Goal: Task Accomplishment & Management: Use online tool/utility

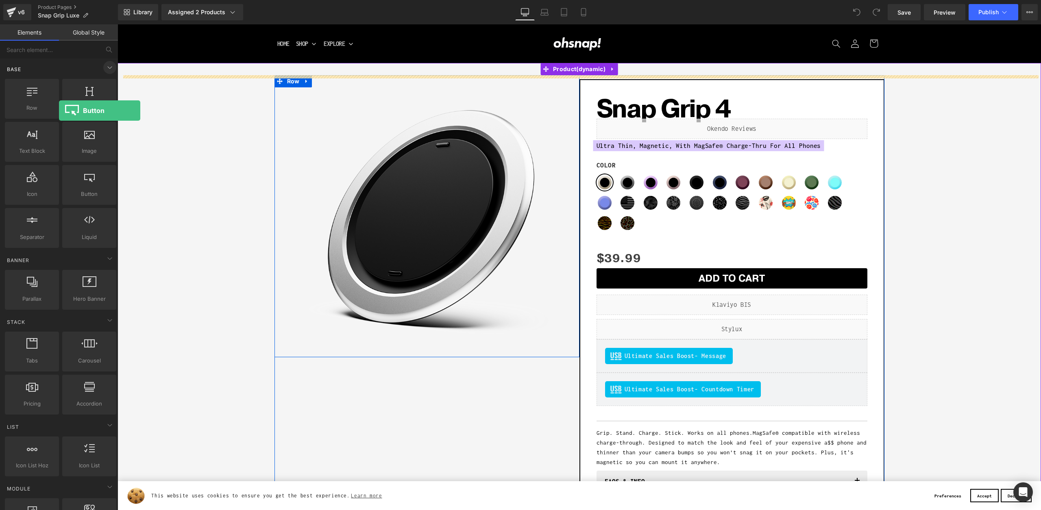
drag, startPoint x: 88, startPoint y: 185, endPoint x: 107, endPoint y: 62, distance: 124.2
click at [56, 114] on div "Row rows, columns, layouts, div Heading headings, titles, h1,h2,h3,h4,h5,h6 Tex…" at bounding box center [60, 163] width 115 height 172
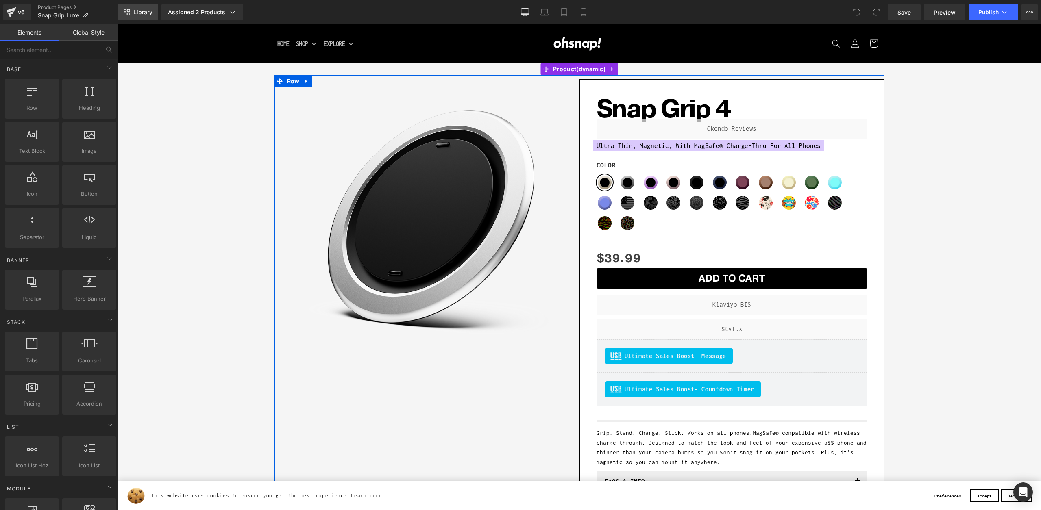
click at [139, 12] on span "Library" at bounding box center [142, 12] width 19 height 7
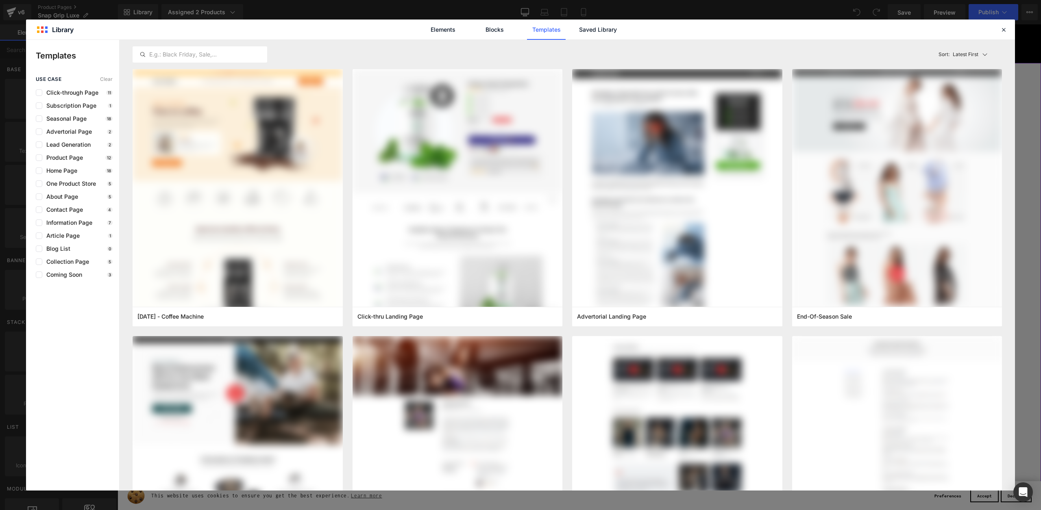
click at [576, 28] on div "Elements Blocks Templates Saved Library" at bounding box center [520, 30] width 207 height 20
click at [589, 28] on link "Saved Library" at bounding box center [598, 30] width 39 height 20
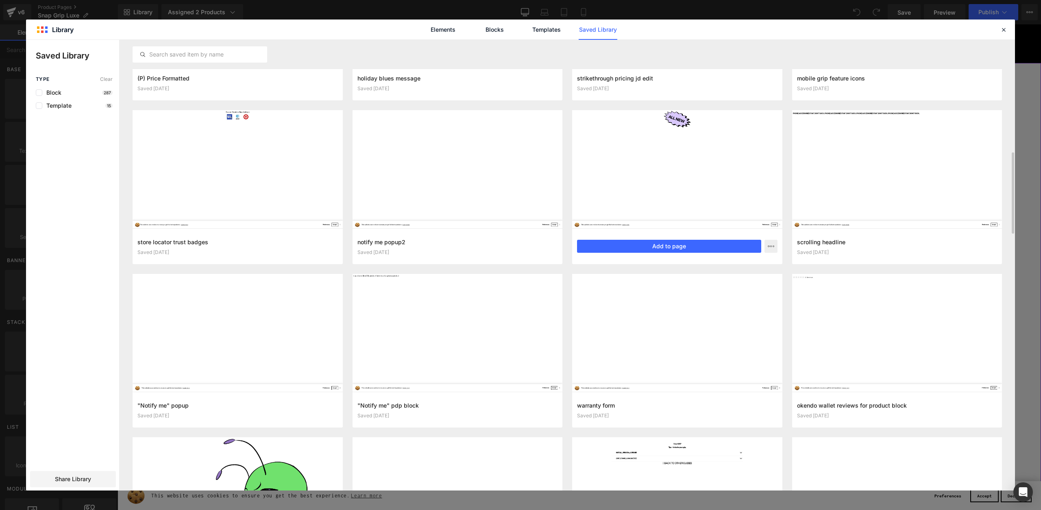
scroll to position [1065, 0]
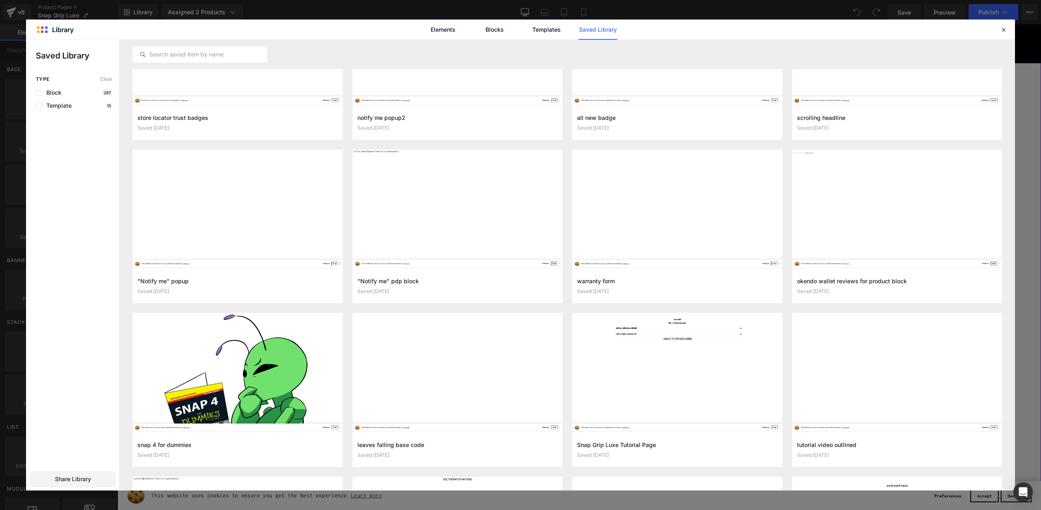
click at [997, 27] on div "Elements Blocks Templates Saved Library" at bounding box center [520, 30] width 989 height 20
click at [999, 28] on header "Library Elements Blocks Templates Saved Library" at bounding box center [520, 30] width 989 height 20
drag, startPoint x: 883, startPoint y: 0, endPoint x: 1001, endPoint y: 26, distance: 120.6
click at [1001, 26] on icon at bounding box center [1003, 29] width 7 height 7
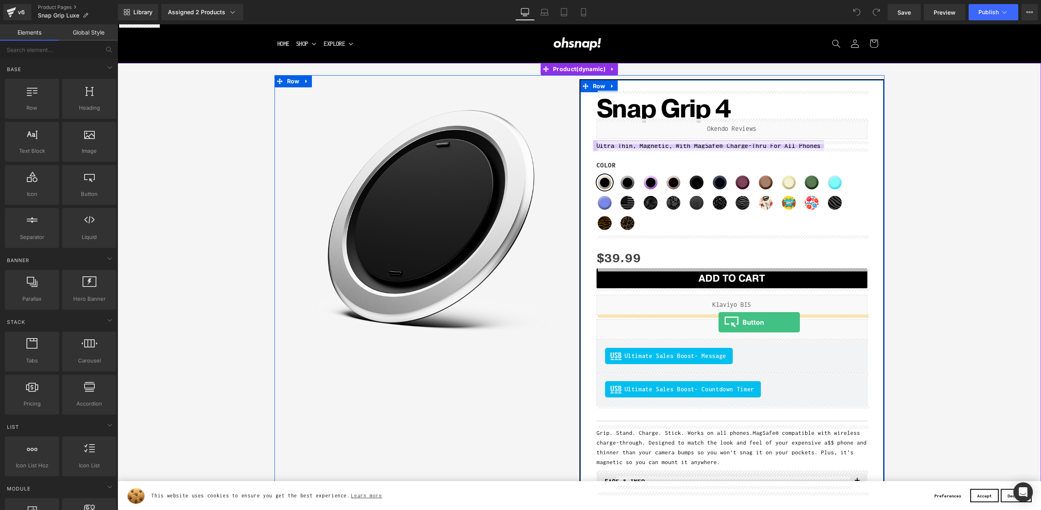
drag, startPoint x: 190, startPoint y: 207, endPoint x: 718, endPoint y: 322, distance: 541.0
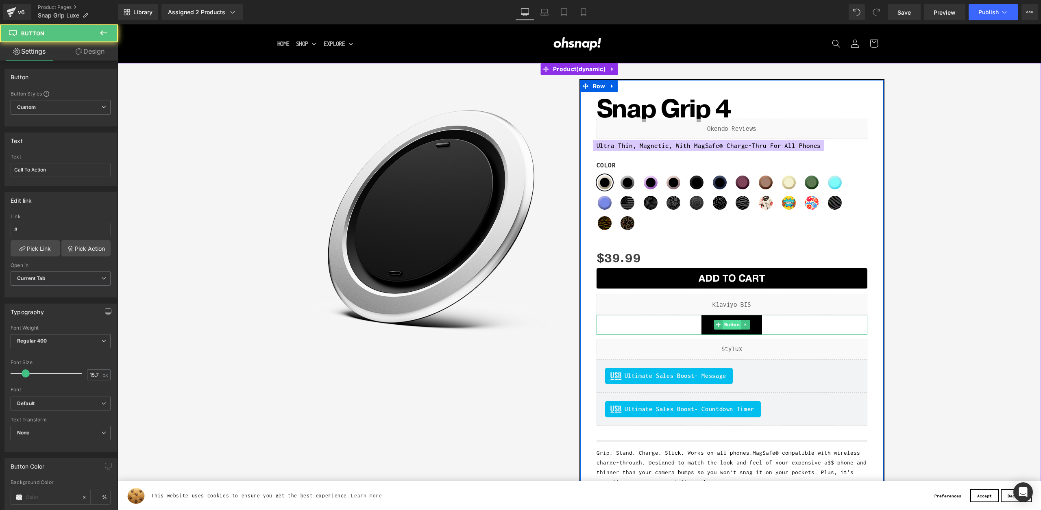
click at [729, 322] on span "Button" at bounding box center [731, 325] width 19 height 10
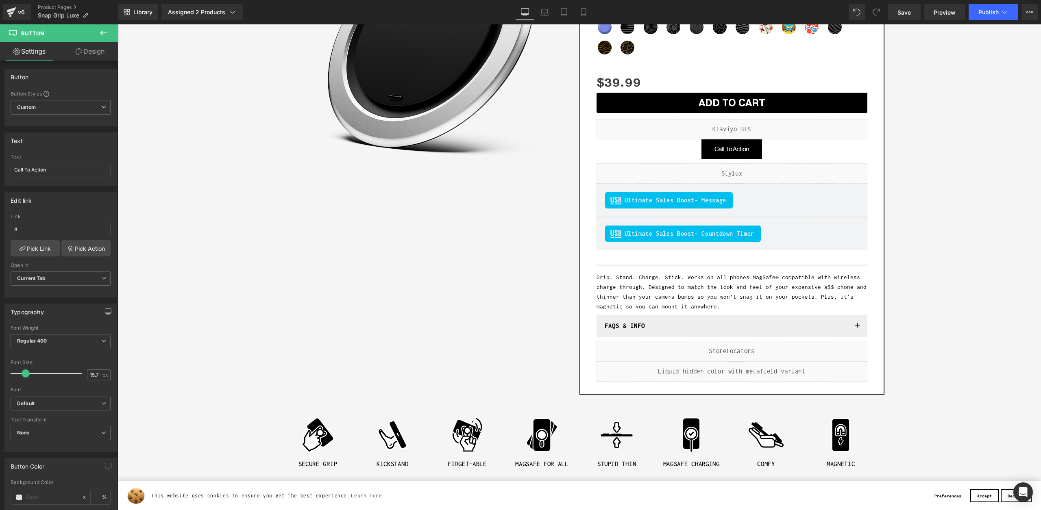
scroll to position [174, 0]
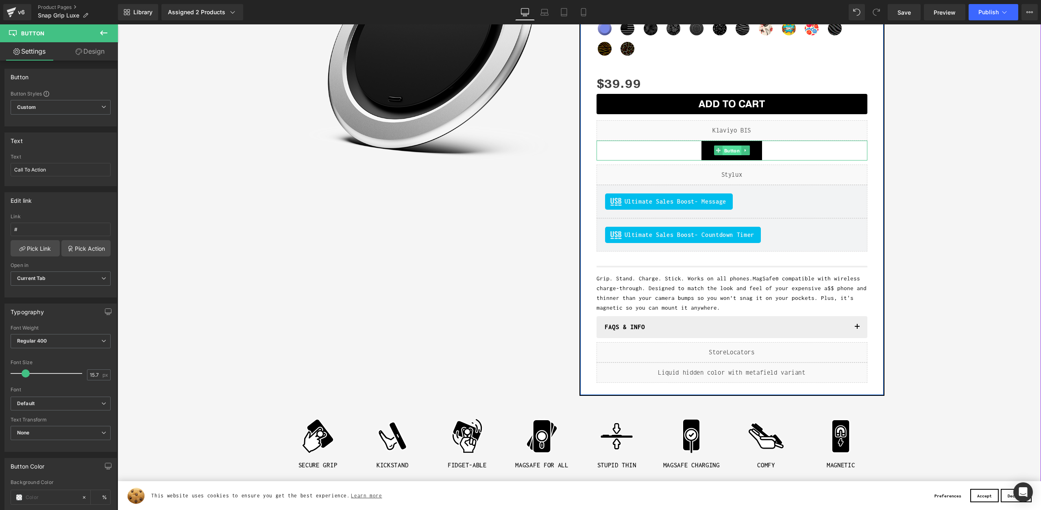
click at [733, 151] on span "Button" at bounding box center [731, 151] width 19 height 10
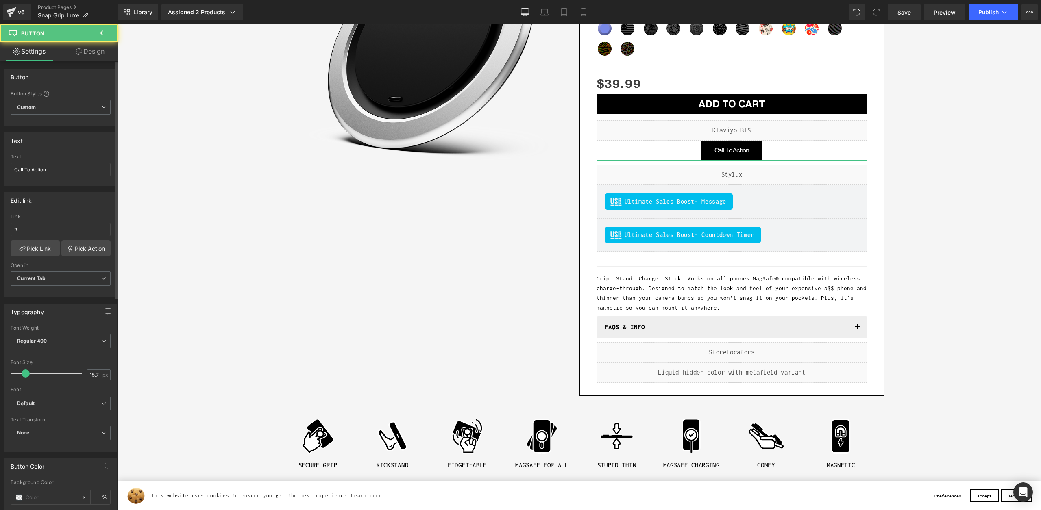
click at [78, 176] on div "Text Call To Action" at bounding box center [61, 170] width 100 height 32
click at [80, 172] on input "Call To Action" at bounding box center [61, 169] width 100 height 13
click at [78, 172] on input "Call To Action" at bounding box center [61, 169] width 100 height 13
click at [75, 174] on input "Call To Action" at bounding box center [61, 169] width 100 height 13
click at [74, 174] on input "Call To Action" at bounding box center [61, 169] width 100 height 13
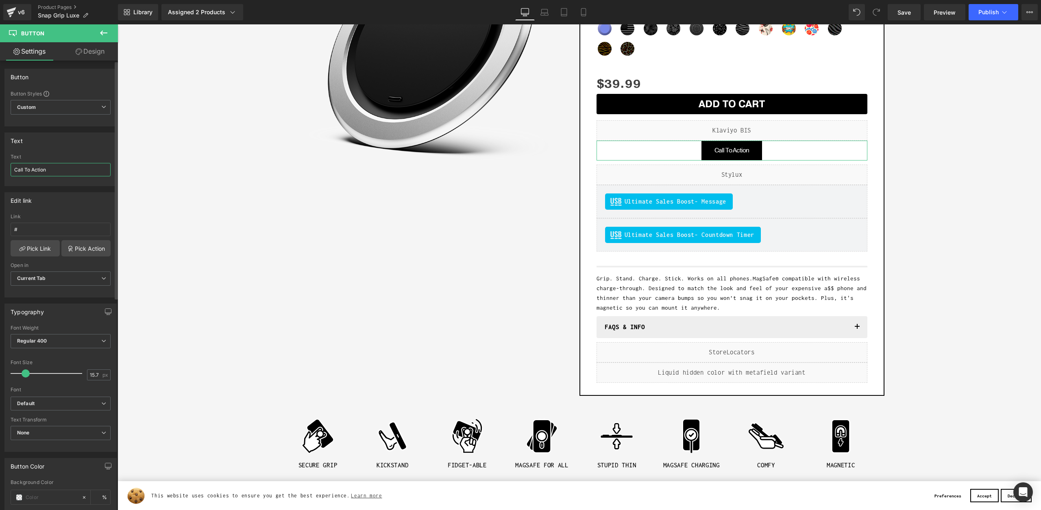
click at [81, 170] on input "Call To Action" at bounding box center [61, 169] width 100 height 13
drag, startPoint x: 68, startPoint y: 168, endPoint x: 74, endPoint y: 168, distance: 6.2
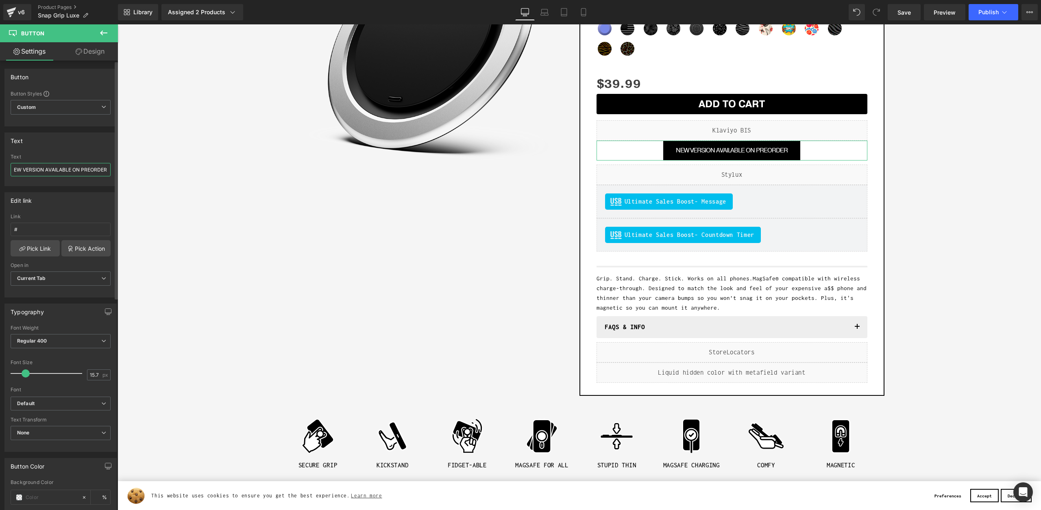
click at [74, 167] on input "NEW VERSION AVAILABLE ON PREORDER" at bounding box center [61, 169] width 100 height 13
drag, startPoint x: 77, startPoint y: 169, endPoint x: 71, endPoint y: 169, distance: 5.7
click at [71, 169] on input "NEW VERSION AVAILABLE ON PREORDER" at bounding box center [61, 169] width 100 height 13
type input "NEW VERSION AVAILABLE FOR PREORDER"
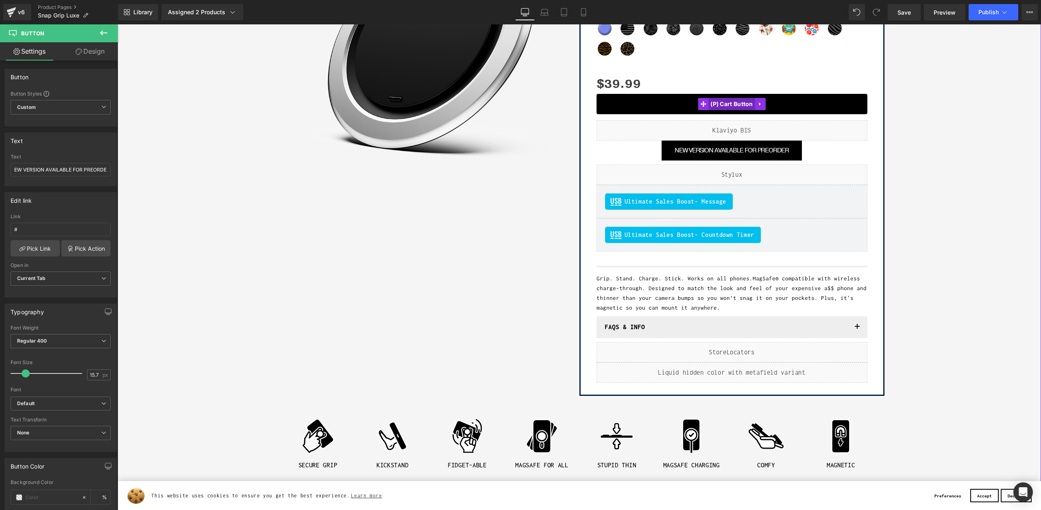
click at [720, 103] on span "(P) Cart Button" at bounding box center [731, 104] width 47 height 12
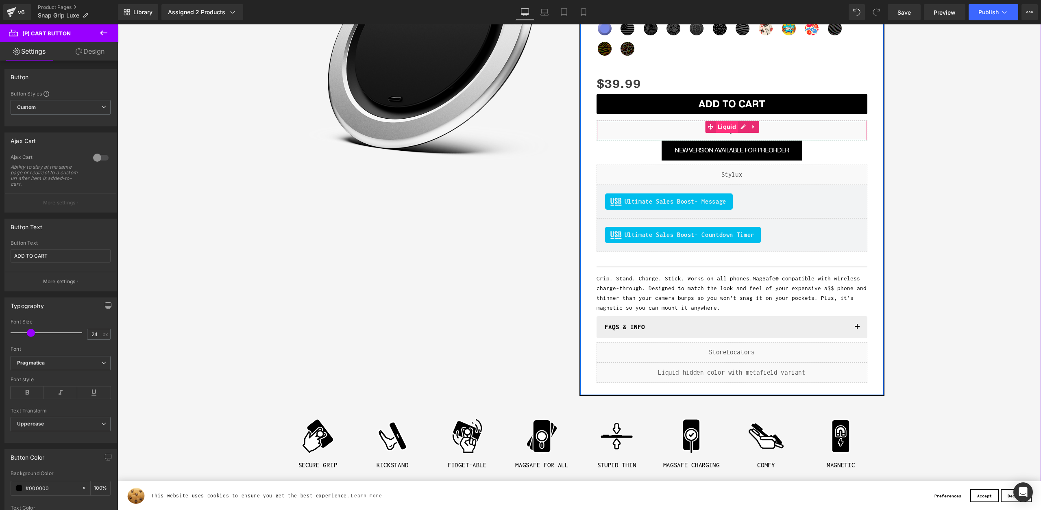
click at [728, 128] on span "Liquid" at bounding box center [727, 127] width 22 height 12
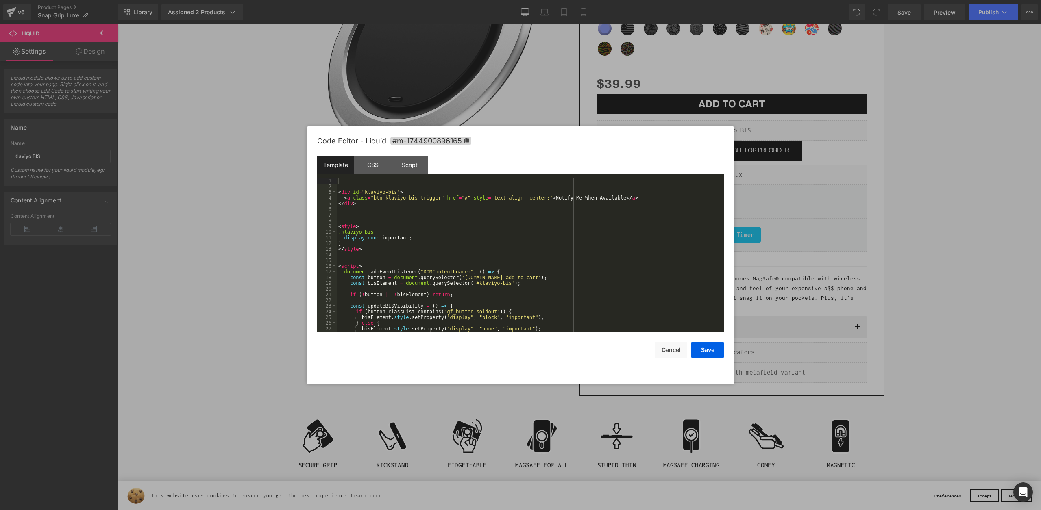
click at [705, 0] on div "Liquid You are previewing how the will restyle your page. You can not edit Elem…" at bounding box center [520, 0] width 1041 height 0
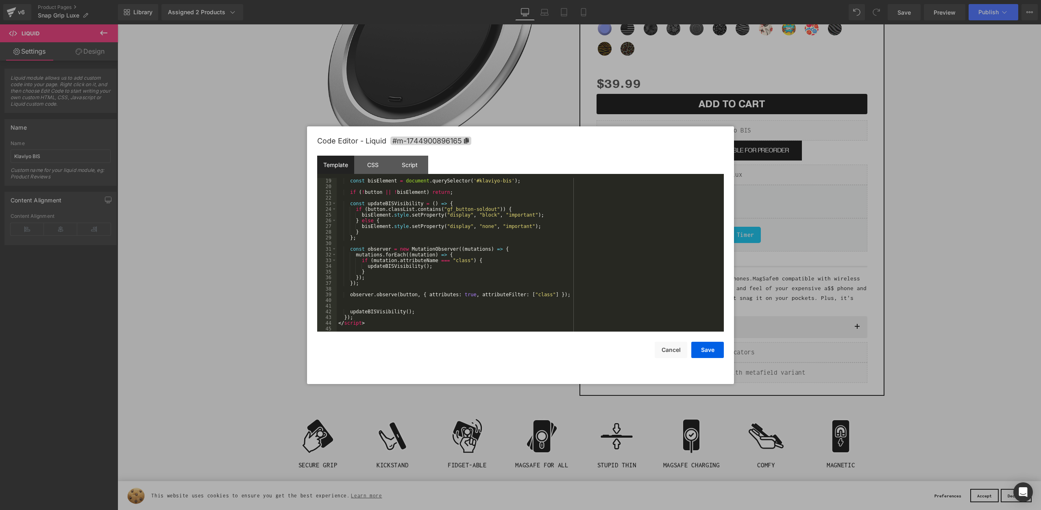
scroll to position [102, 0]
click at [498, 98] on div at bounding box center [520, 255] width 1041 height 510
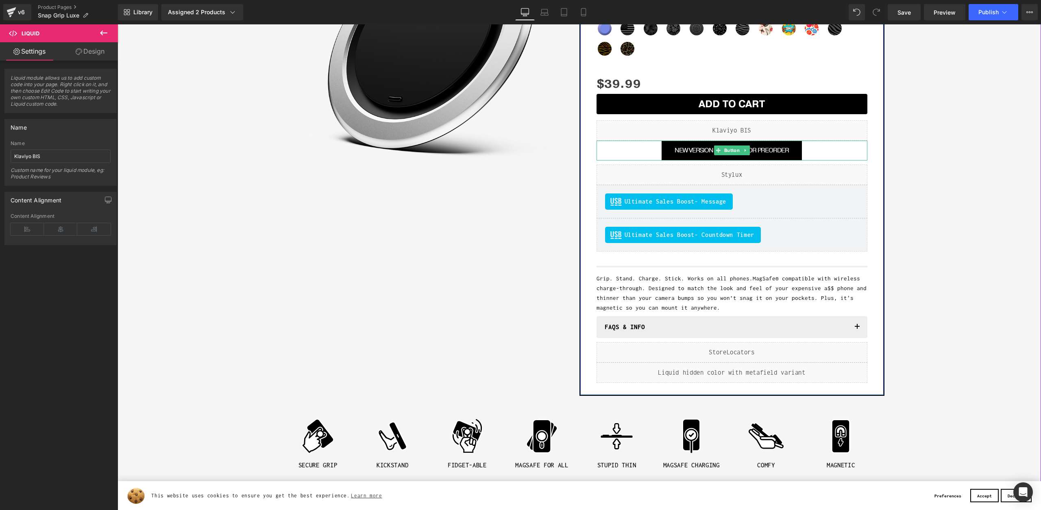
click at [732, 149] on span "Button" at bounding box center [731, 151] width 19 height 10
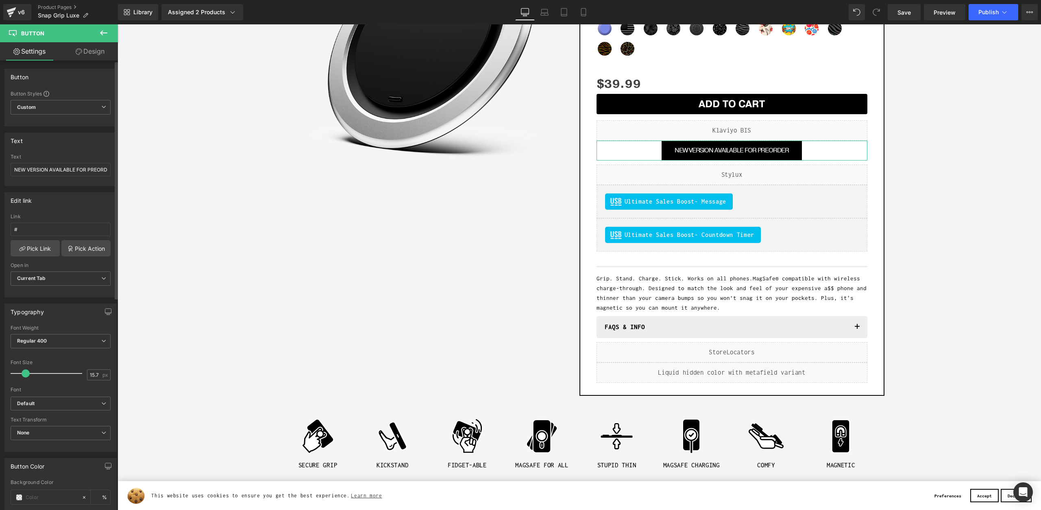
type input "17"
click at [24, 375] on span at bounding box center [26, 374] width 8 height 8
click at [46, 345] on span "Regular 400" at bounding box center [61, 341] width 100 height 14
click at [70, 320] on div "Typography Thin 100 Semi Thin 200 Light 300 Regular 400 Medium 500 Semi Bold 60…" at bounding box center [60, 378] width 112 height 148
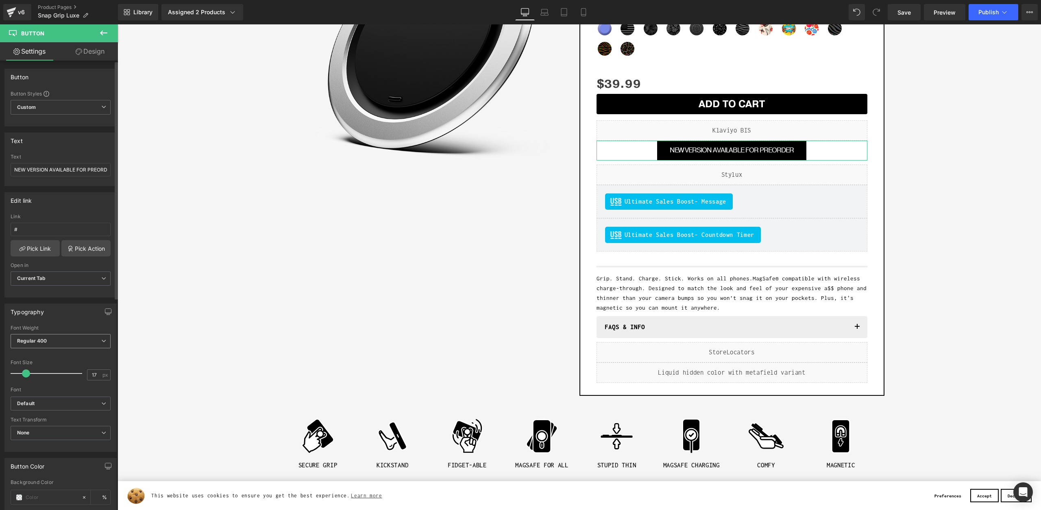
drag, startPoint x: 59, startPoint y: 346, endPoint x: 51, endPoint y: 357, distance: 13.1
click at [59, 347] on span "Regular 400" at bounding box center [61, 341] width 100 height 14
click at [44, 357] on div "Semi Bold 600" at bounding box center [40, 359] width 35 height 6
click at [729, 150] on span "Button" at bounding box center [731, 151] width 19 height 10
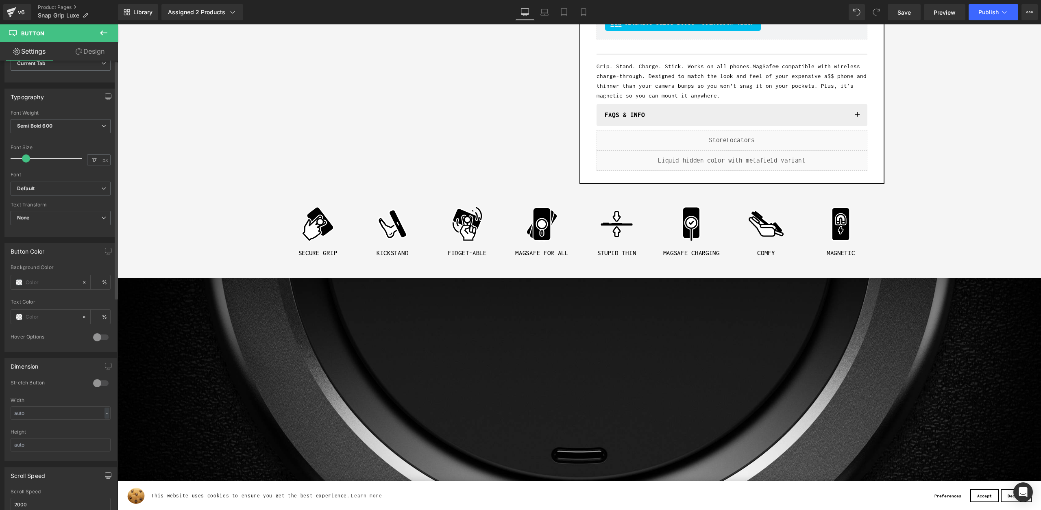
scroll to position [400, 0]
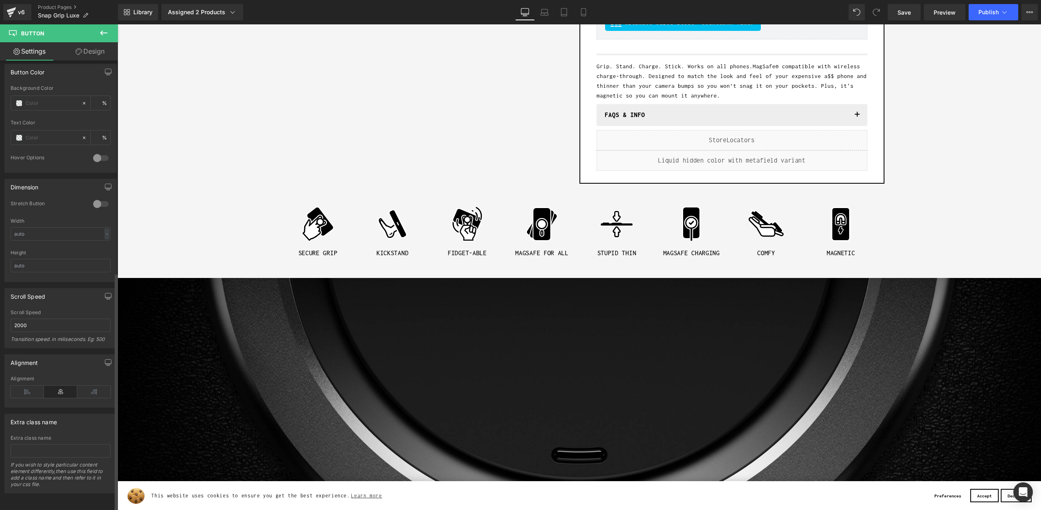
drag, startPoint x: 89, startPoint y: 200, endPoint x: 285, endPoint y: 274, distance: 210.4
click at [91, 200] on div at bounding box center [101, 204] width 20 height 13
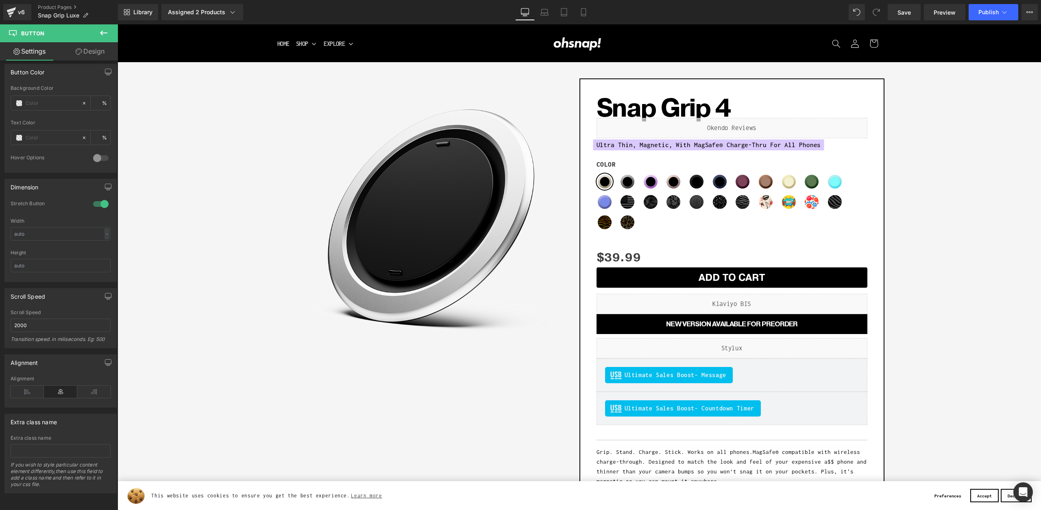
scroll to position [0, 0]
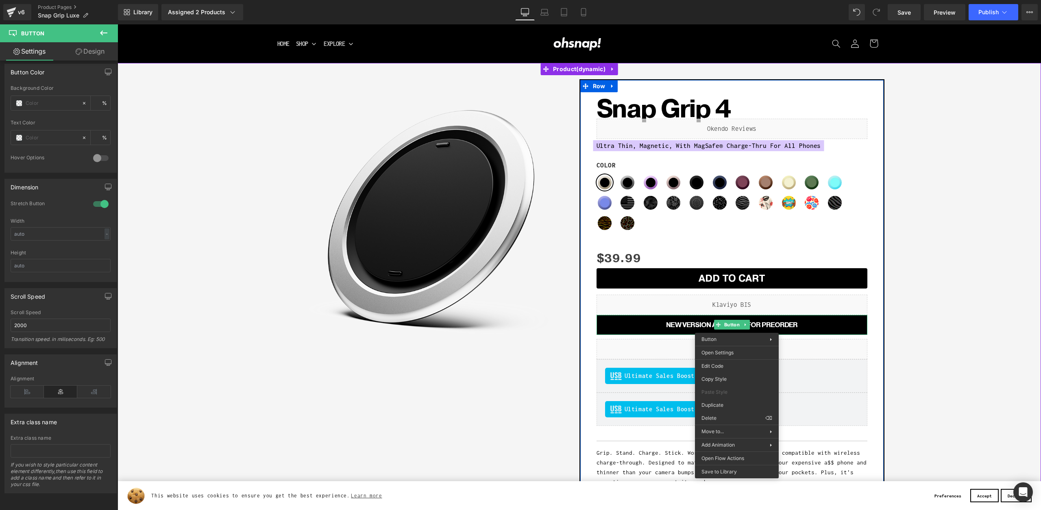
drag, startPoint x: 737, startPoint y: 327, endPoint x: 727, endPoint y: 332, distance: 10.7
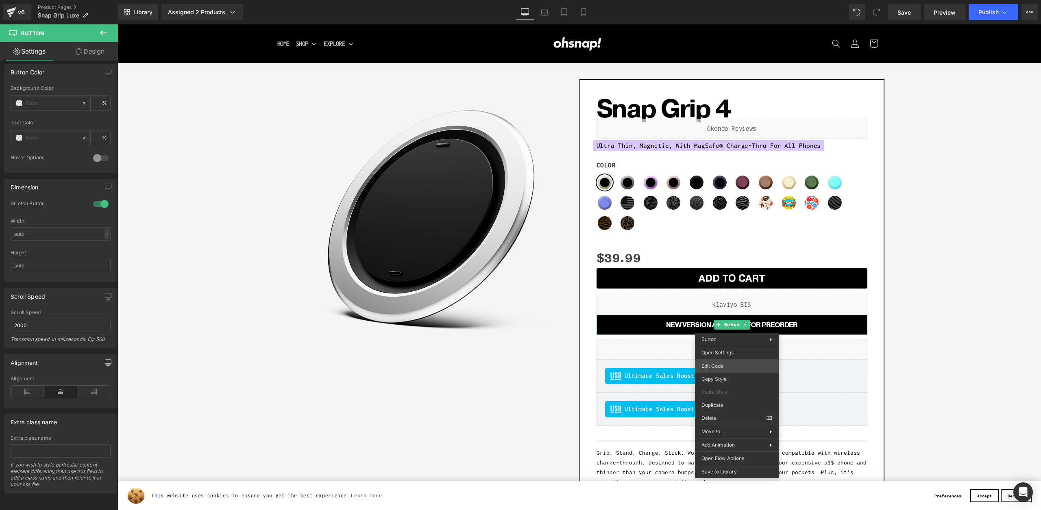
click at [713, 0] on div "Button You are previewing how the will restyle your page. You can not edit Elem…" at bounding box center [520, 0] width 1041 height 0
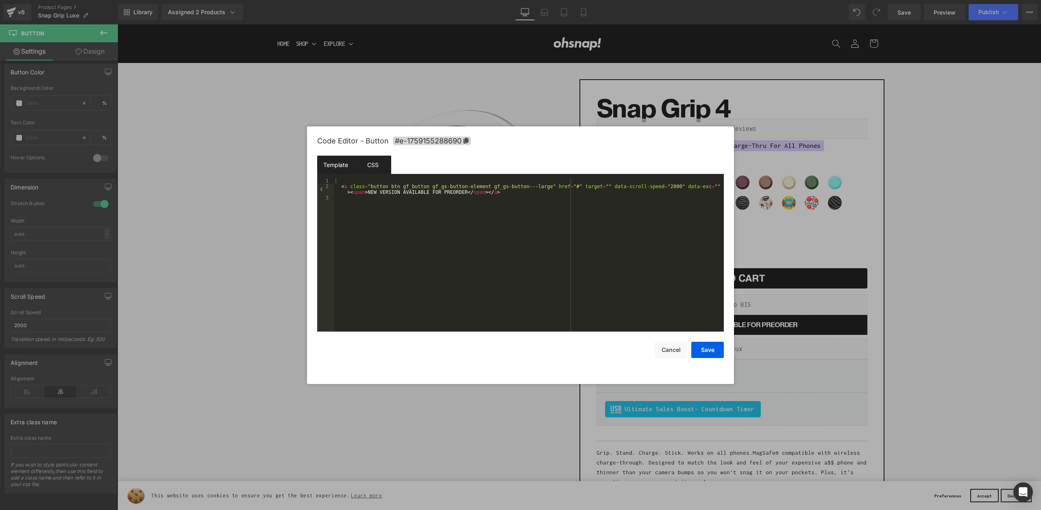
click at [366, 157] on div "CSS" at bounding box center [372, 165] width 37 height 18
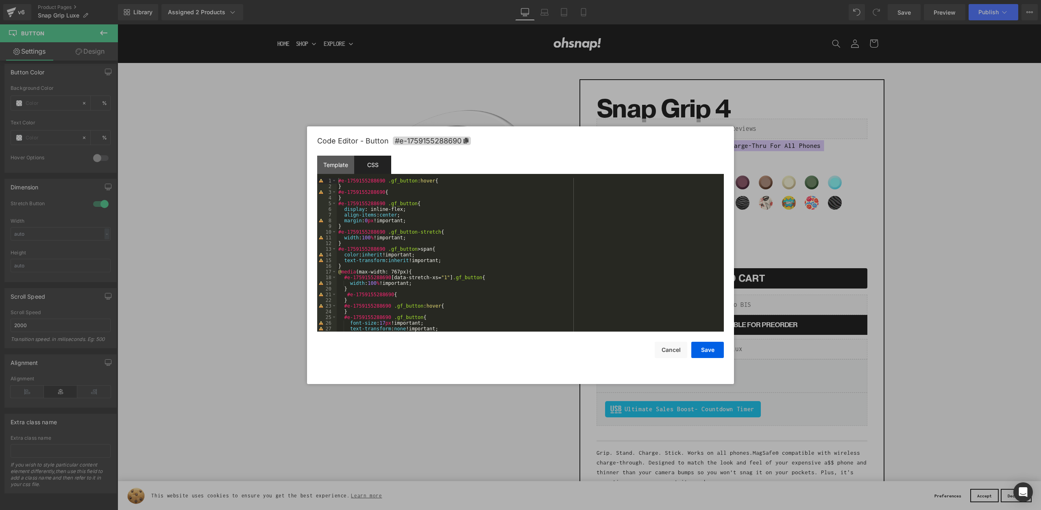
click at [415, 223] on div "#e-1759155288690 .gf_button :hover { } #e-1759155288690 { } #e-1759155288690 .g…" at bounding box center [529, 260] width 384 height 165
click at [699, 353] on button "Save" at bounding box center [707, 350] width 33 height 16
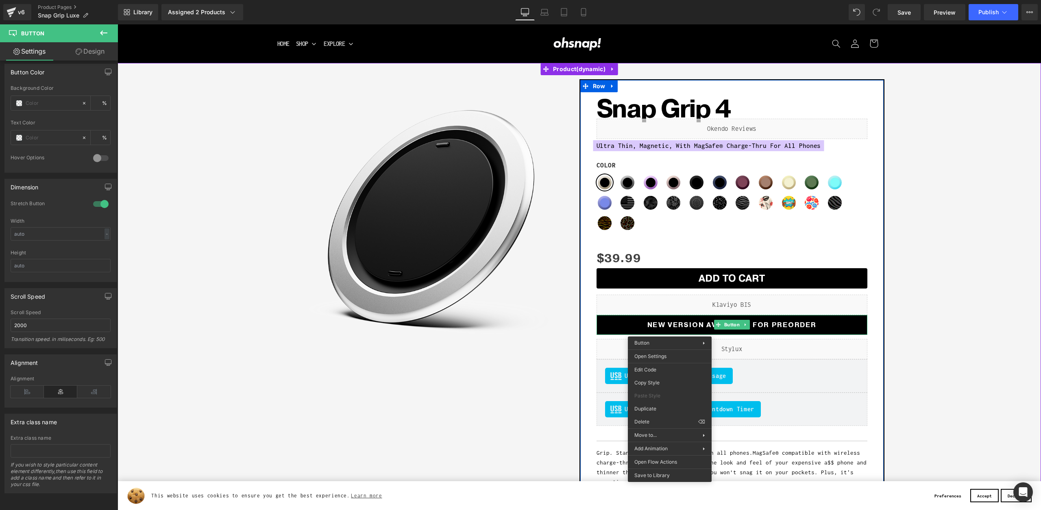
drag, startPoint x: 670, startPoint y: 331, endPoint x: 667, endPoint y: 336, distance: 6.0
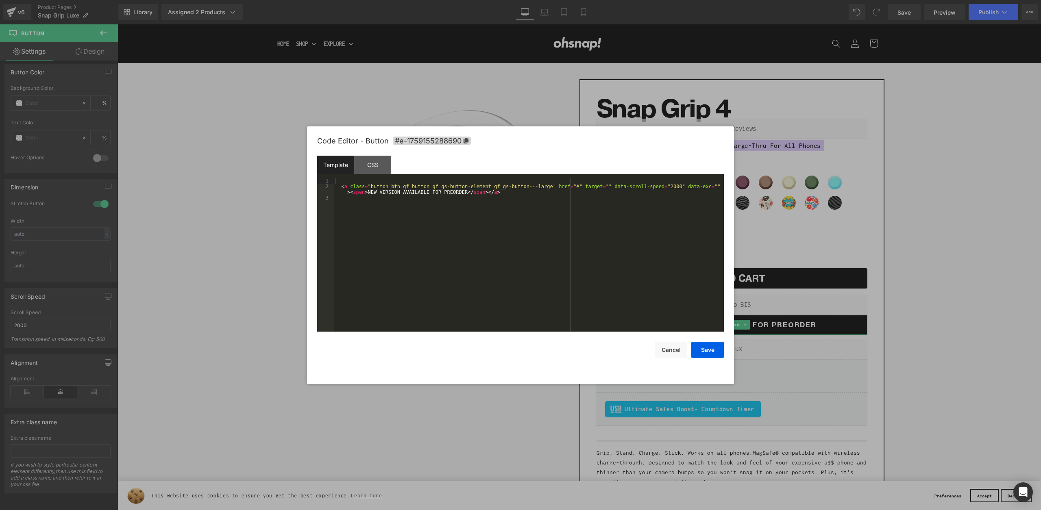
click at [643, 0] on div "Button You are previewing how the will restyle your page. You can not edit Elem…" at bounding box center [520, 0] width 1041 height 0
click at [384, 169] on div "CSS" at bounding box center [372, 165] width 37 height 18
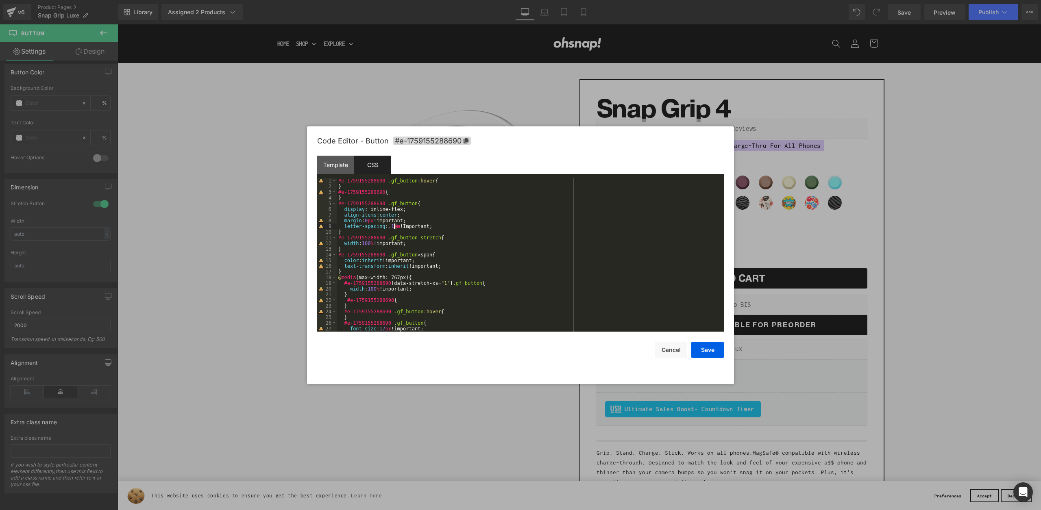
click at [393, 227] on div "#e-1759155288690 .gf_button :hover { } #e-1759155288690 { } #e-1759155288690 .g…" at bounding box center [529, 260] width 384 height 165
click at [706, 354] on button "Save" at bounding box center [707, 350] width 33 height 16
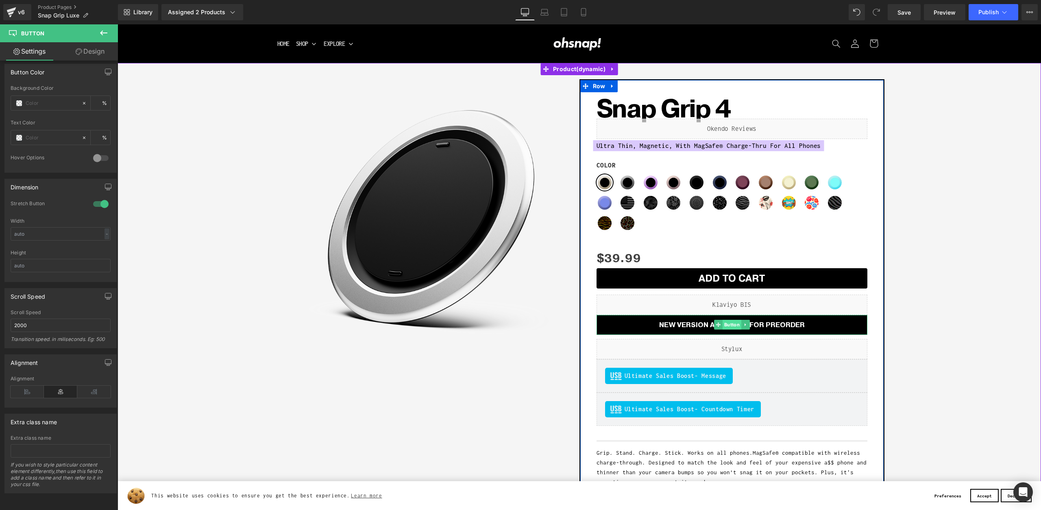
click at [727, 328] on span "Button" at bounding box center [731, 325] width 19 height 10
click at [726, 326] on span "Button" at bounding box center [731, 325] width 19 height 10
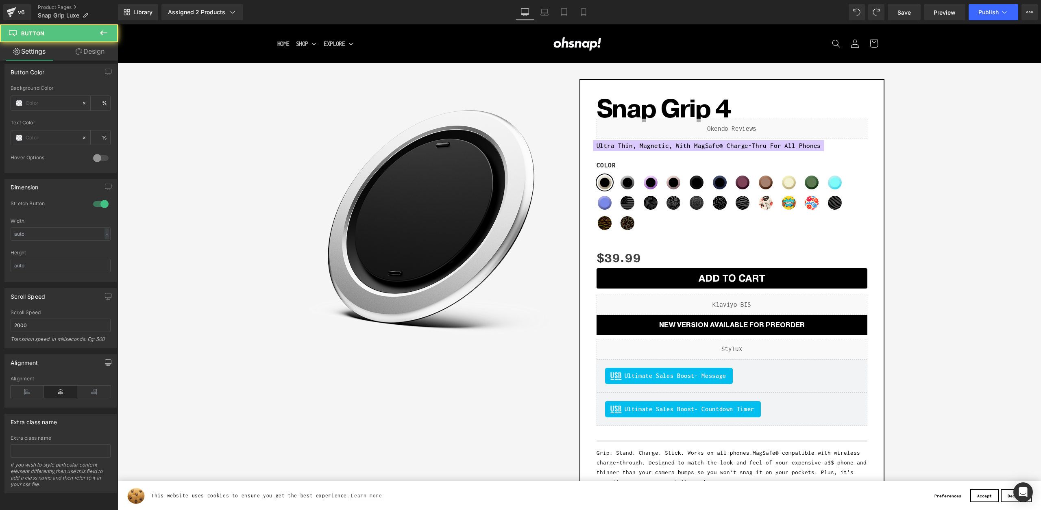
click at [90, 48] on link "Design" at bounding box center [90, 51] width 59 height 18
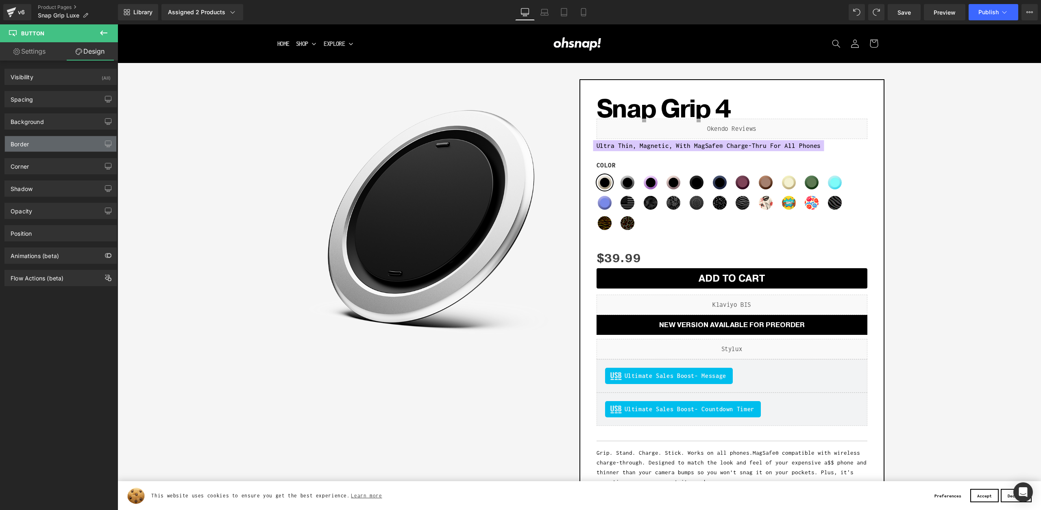
click at [54, 147] on div "Border" at bounding box center [60, 143] width 111 height 15
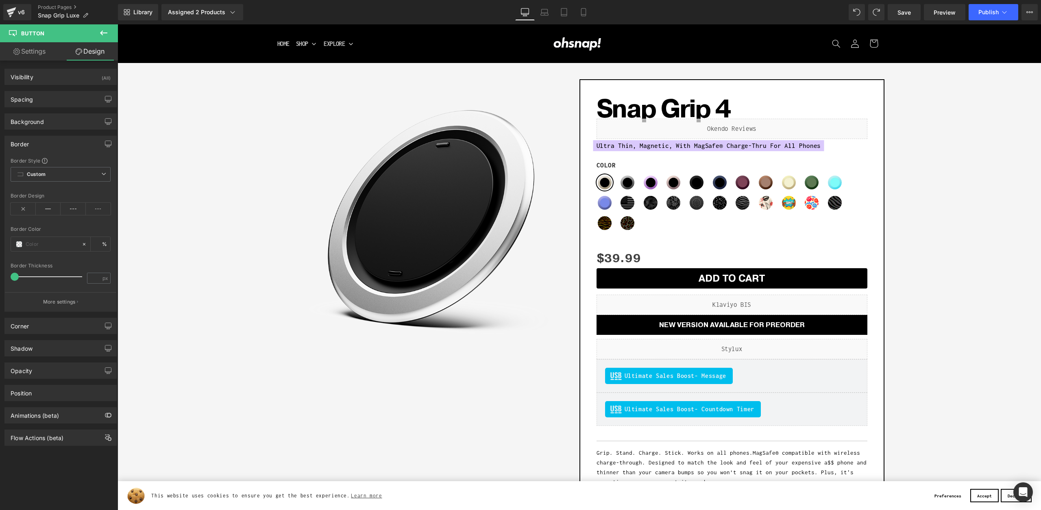
click at [58, 290] on div "Border Style Custom Custom Setup Global Style Custom Setup Global Style Border …" at bounding box center [60, 234] width 111 height 154
click at [57, 305] on p "More settings" at bounding box center [59, 301] width 33 height 7
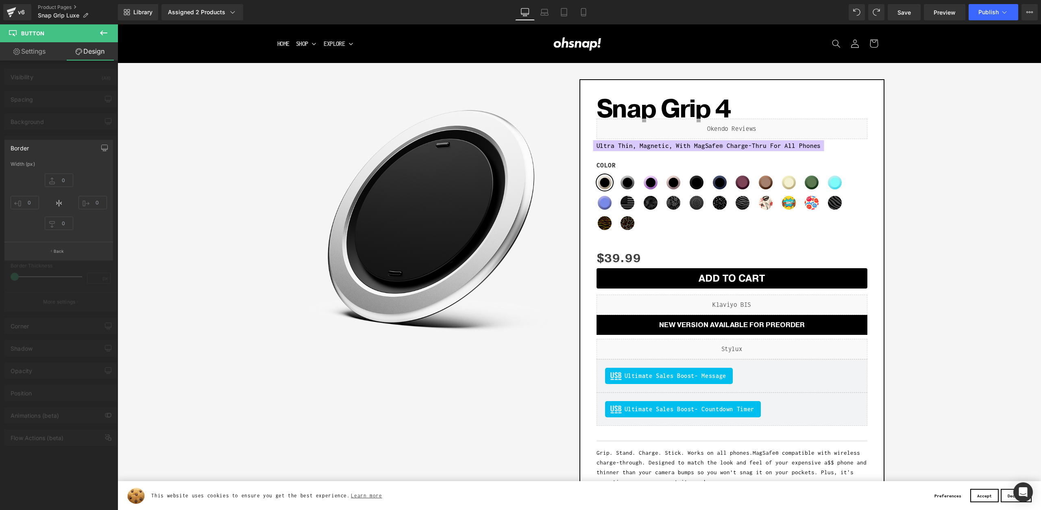
click at [49, 300] on div at bounding box center [59, 269] width 118 height 490
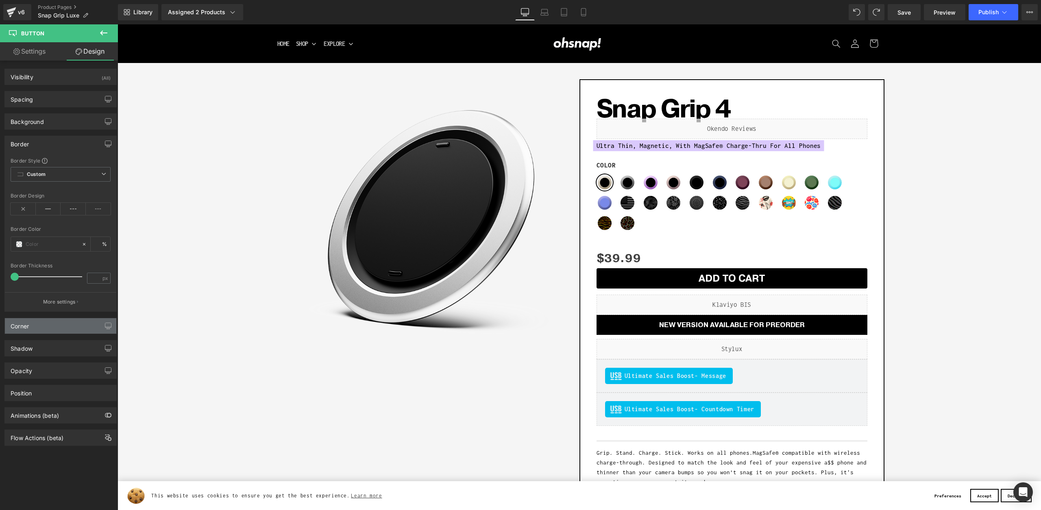
click at [57, 329] on div "Corner" at bounding box center [60, 325] width 111 height 15
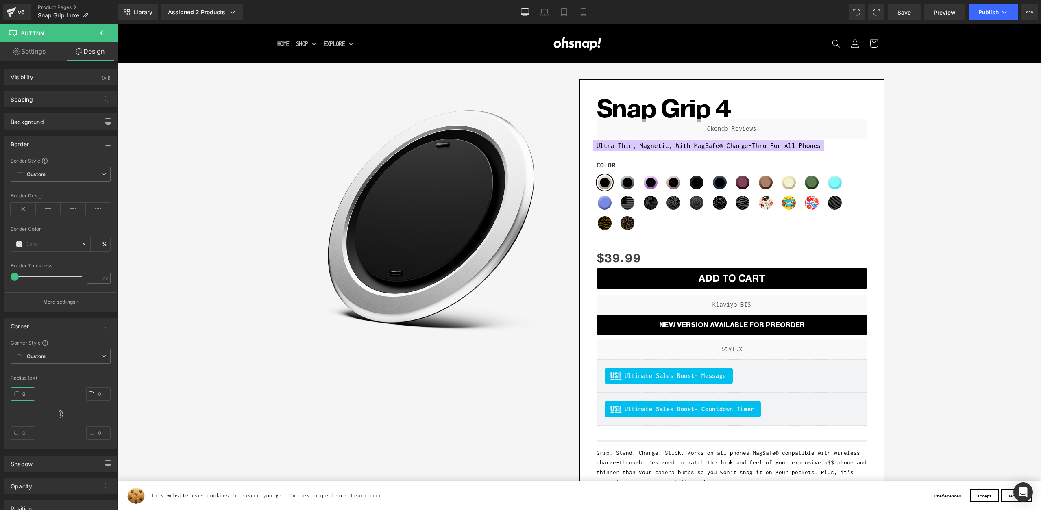
click at [29, 393] on input "0" at bounding box center [23, 393] width 24 height 13
type input "4"
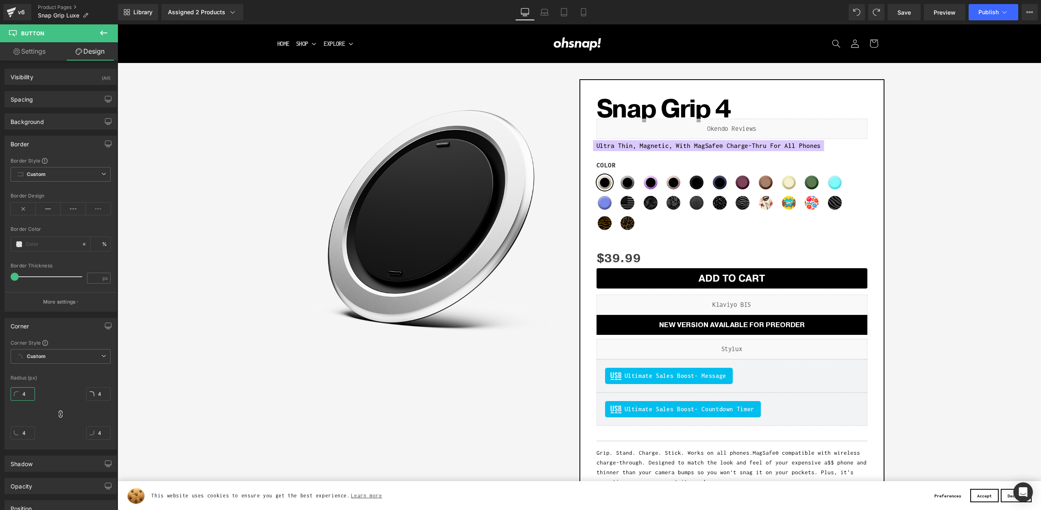
type input "4"
click at [65, 373] on div at bounding box center [61, 370] width 100 height 5
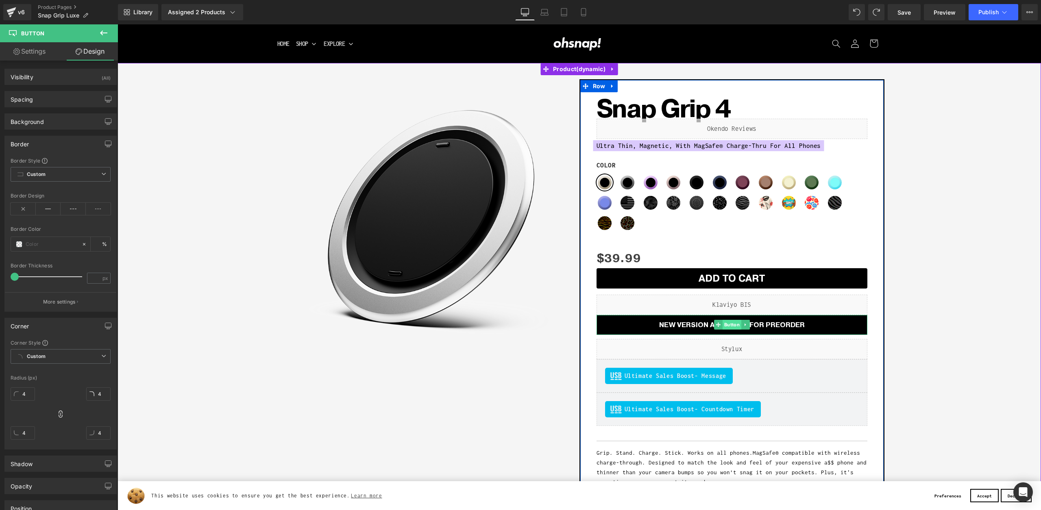
click at [728, 325] on span "Button" at bounding box center [731, 325] width 19 height 10
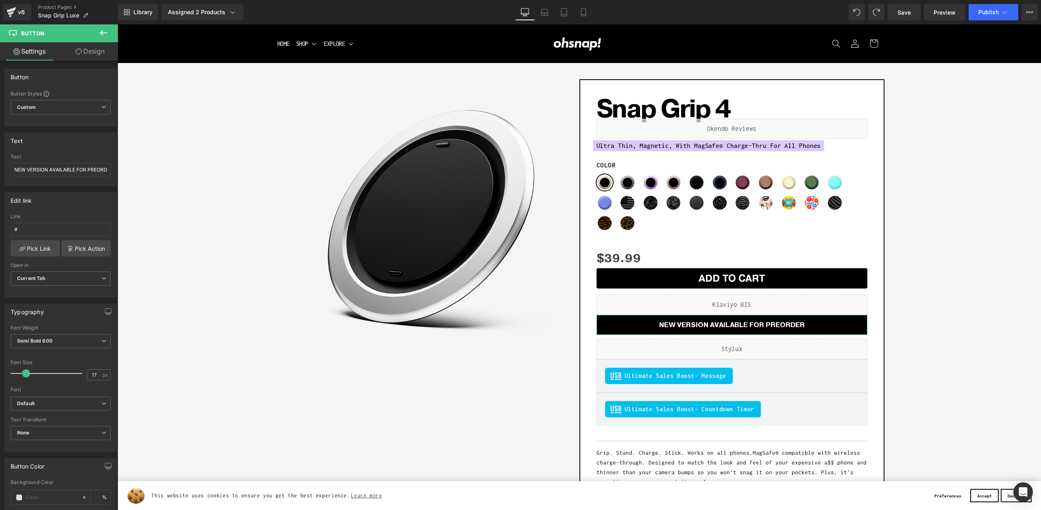
click at [87, 49] on link "Design" at bounding box center [90, 51] width 59 height 18
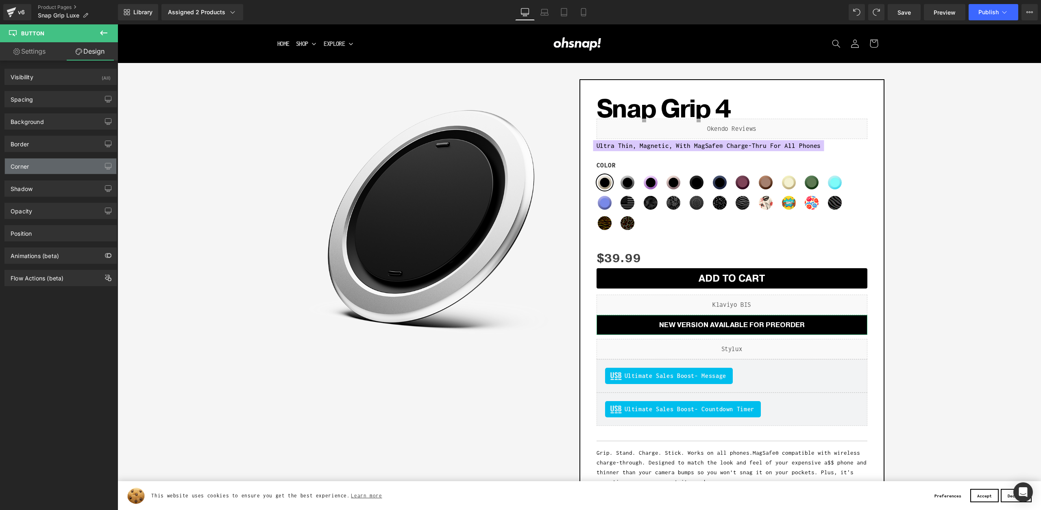
click at [36, 171] on div "Corner" at bounding box center [60, 166] width 111 height 15
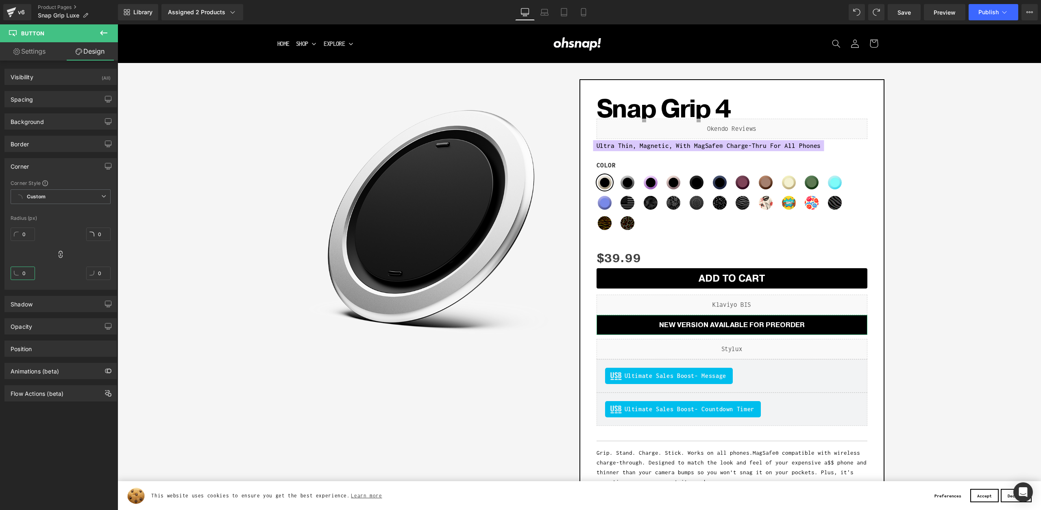
click at [23, 274] on input "0" at bounding box center [23, 273] width 24 height 13
type input "4"
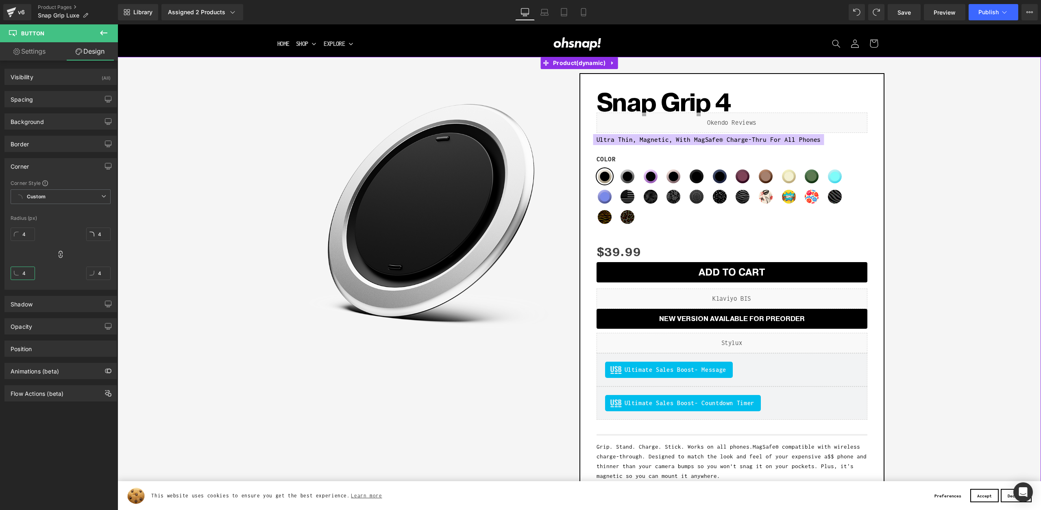
scroll to position [3, 0]
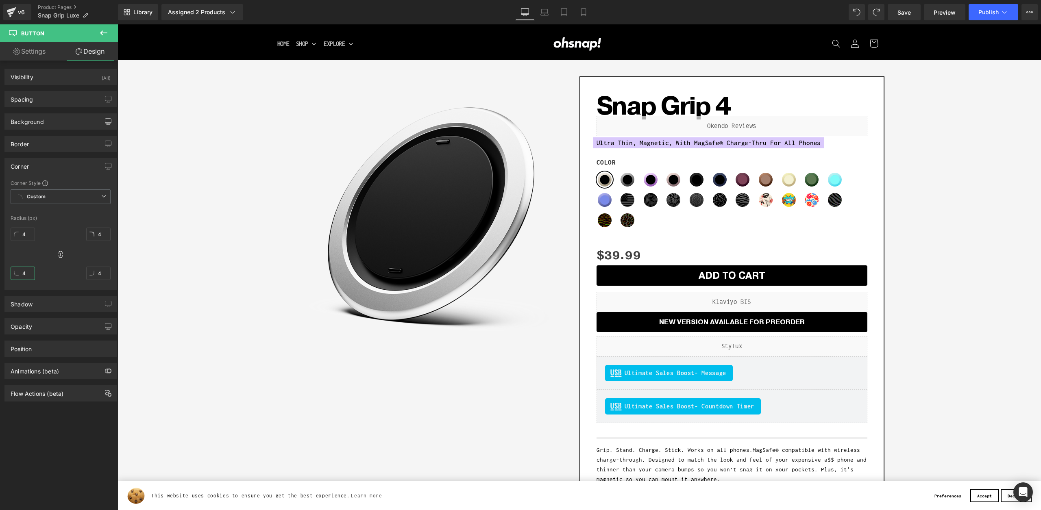
type input "4"
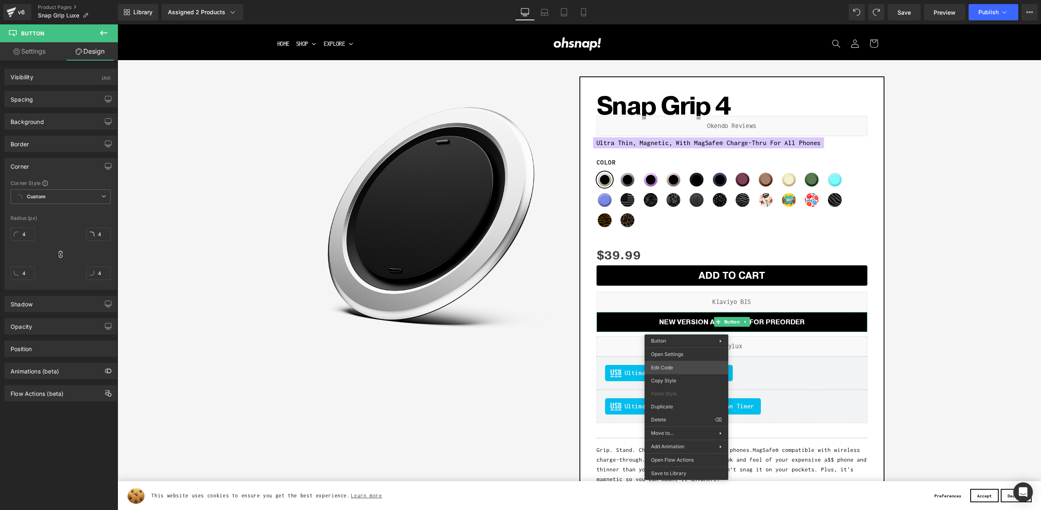
click at [659, 0] on div "Button You are previewing how the will restyle your page. You can not edit Elem…" at bounding box center [520, 0] width 1041 height 0
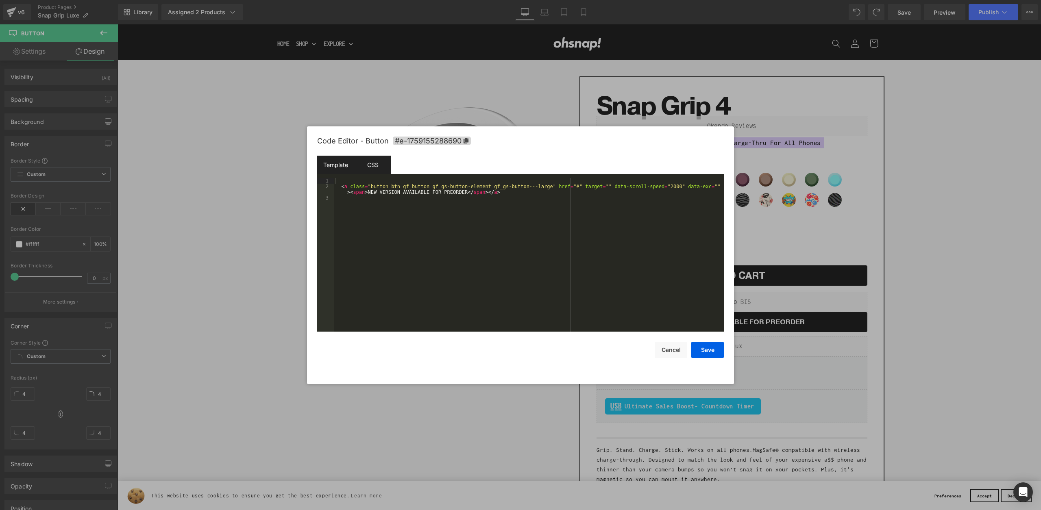
click at [385, 166] on div "CSS" at bounding box center [372, 165] width 37 height 18
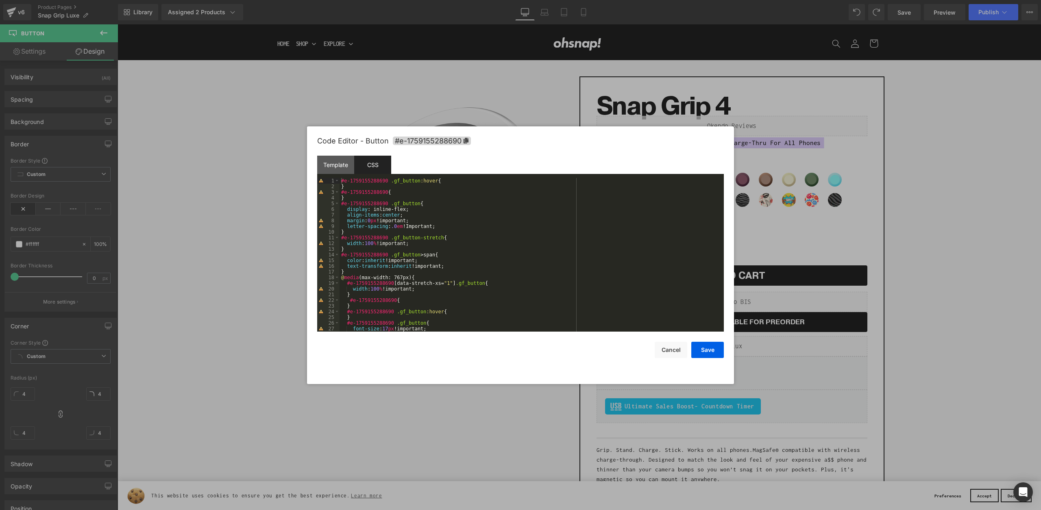
click at [397, 226] on div "#e-1759155288690 .gf_button :hover { } #e-1759155288690 { } #e-1759155288690 .g…" at bounding box center [530, 260] width 381 height 165
drag, startPoint x: 717, startPoint y: 352, endPoint x: 713, endPoint y: 350, distance: 4.4
click at [717, 352] on button "Save" at bounding box center [707, 350] width 33 height 16
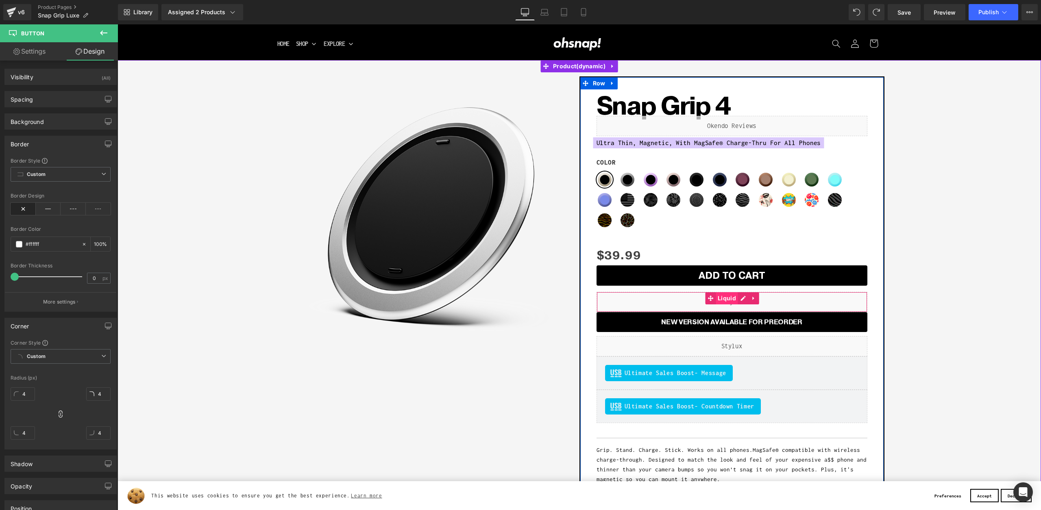
click at [725, 297] on span "Liquid" at bounding box center [727, 298] width 22 height 12
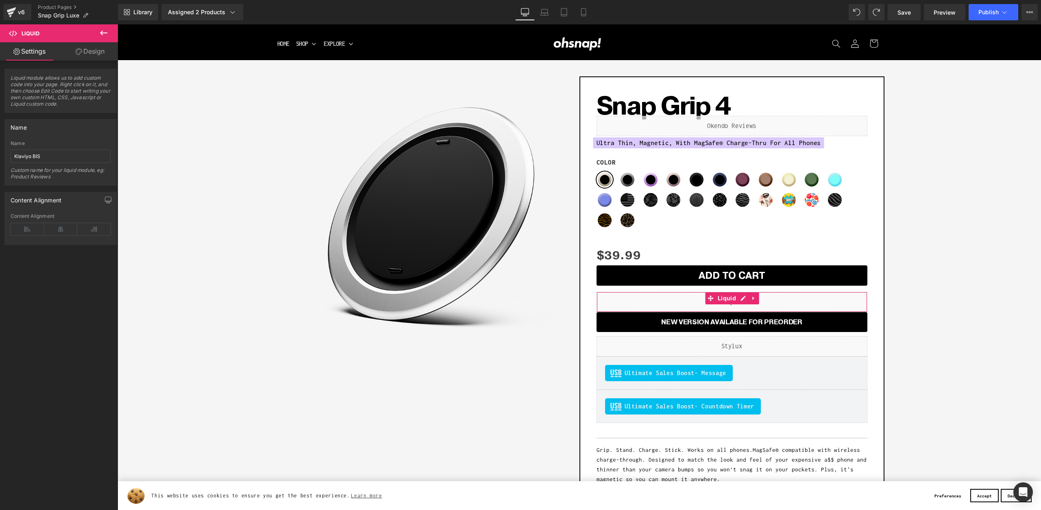
click at [85, 61] on div "Liquid module allows us to add custom code into your page. Right click on it, a…" at bounding box center [61, 153] width 122 height 185
click at [91, 53] on link "Design" at bounding box center [90, 51] width 59 height 18
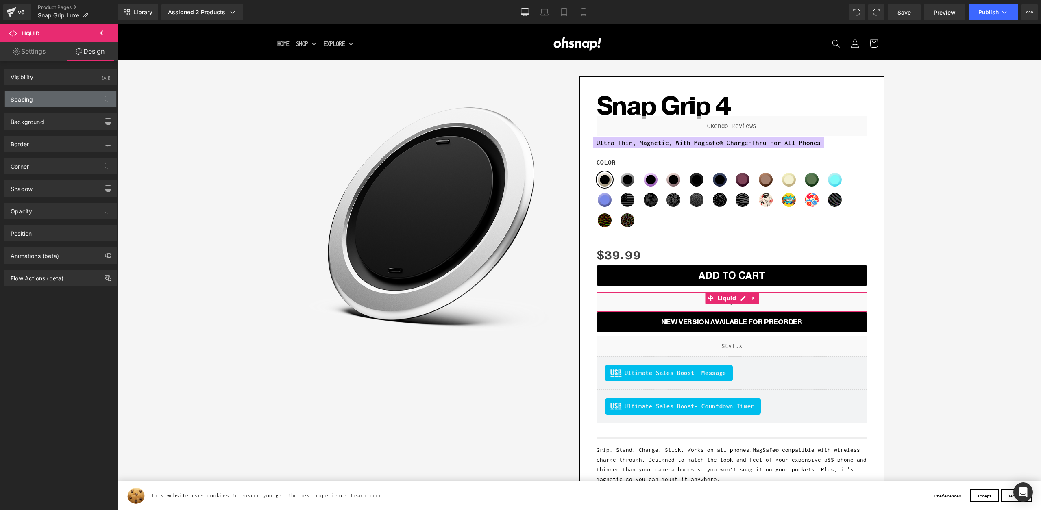
drag, startPoint x: 25, startPoint y: 112, endPoint x: 28, endPoint y: 106, distance: 6.9
click at [25, 112] on div "Background Color & Image color rgba(247, 247, 247, 0.7) Color #f7f7f7 70 % Imag…" at bounding box center [61, 118] width 122 height 22
click at [34, 102] on div "Spacing" at bounding box center [60, 98] width 111 height 15
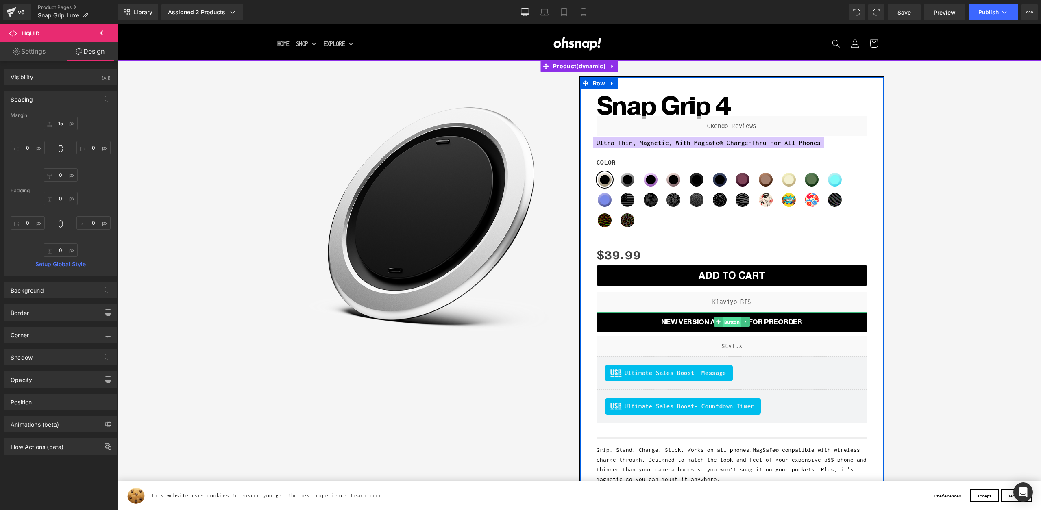
click at [728, 322] on span "Button" at bounding box center [731, 323] width 19 height 10
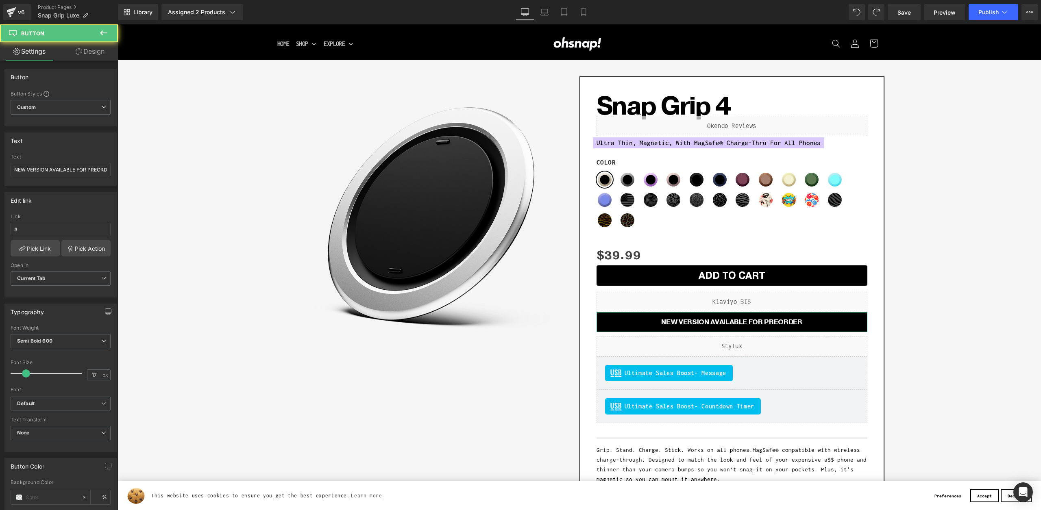
click at [100, 56] on link "Design" at bounding box center [90, 51] width 59 height 18
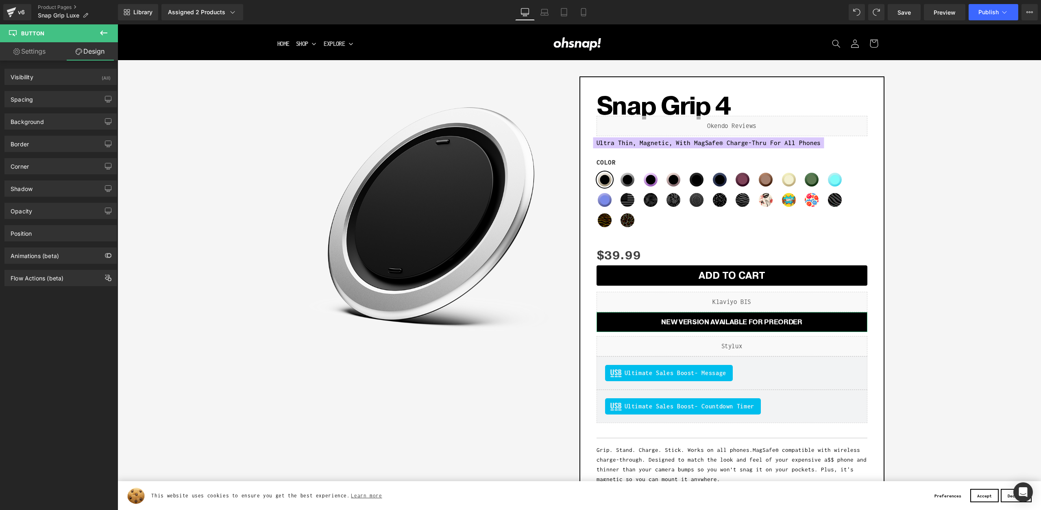
click at [57, 90] on div "Spacing Margin 0px 0 0px 0 0px 0 0px 0 Padding 0px 0 31.5px 31.5 0px 0 31.5px 3…" at bounding box center [61, 96] width 122 height 22
click at [53, 110] on div "Background Color & Image color #000000 Color #000000 100 % Image Replace Image …" at bounding box center [61, 118] width 122 height 22
click at [55, 103] on div "Spacing" at bounding box center [60, 98] width 111 height 15
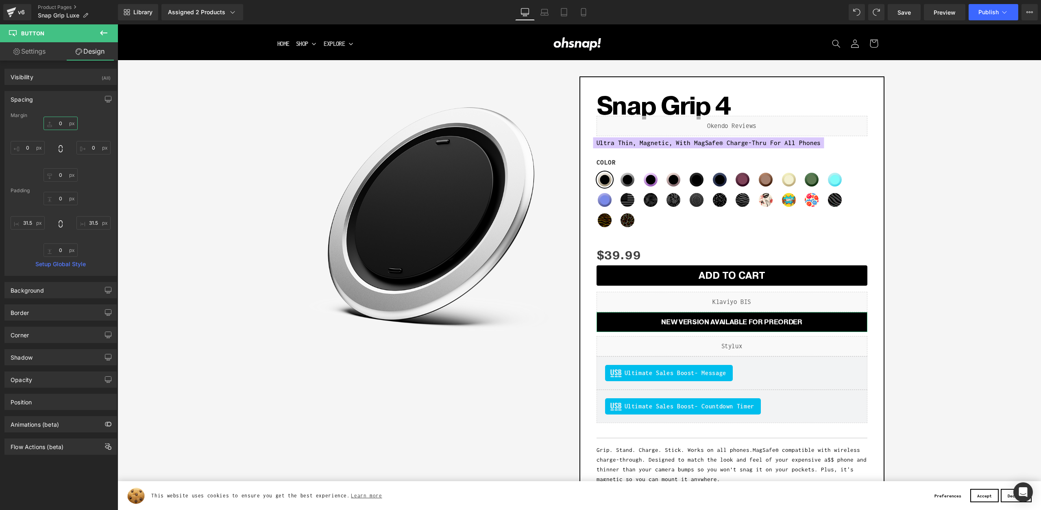
click at [56, 122] on input "0" at bounding box center [61, 123] width 34 height 13
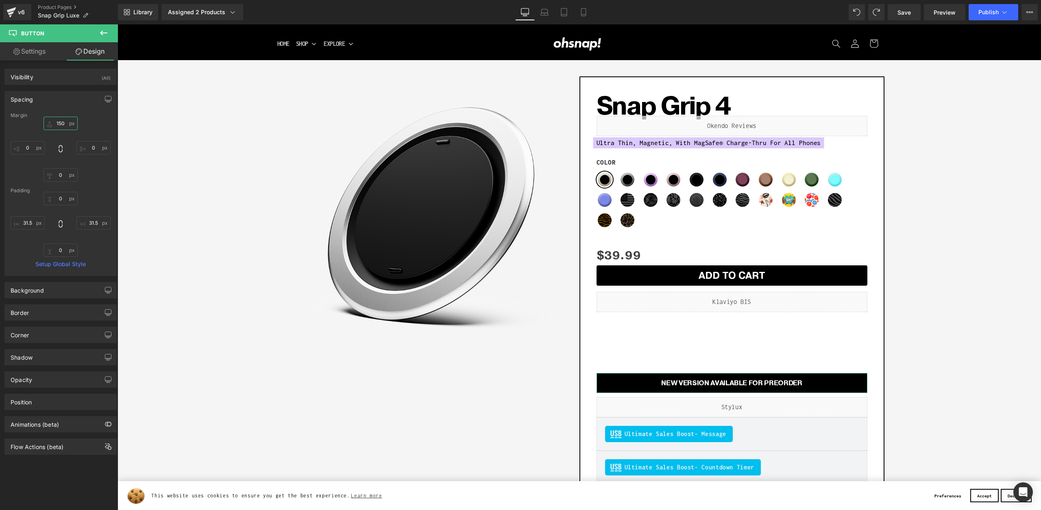
click at [56, 122] on input "150" at bounding box center [61, 123] width 34 height 13
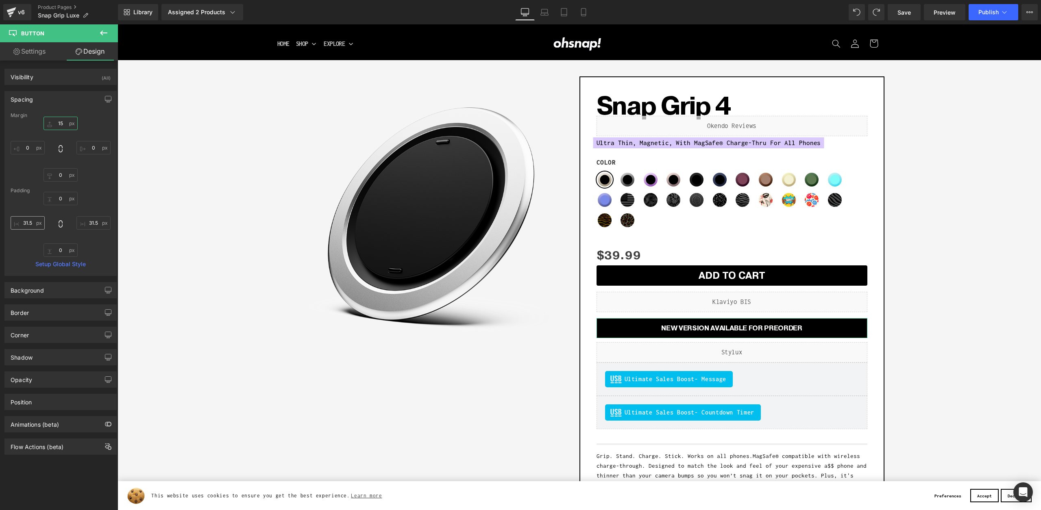
type input "15"
click at [29, 220] on input "31.5" at bounding box center [28, 222] width 34 height 13
type input "0"
click at [87, 218] on input "31.5" at bounding box center [93, 222] width 34 height 13
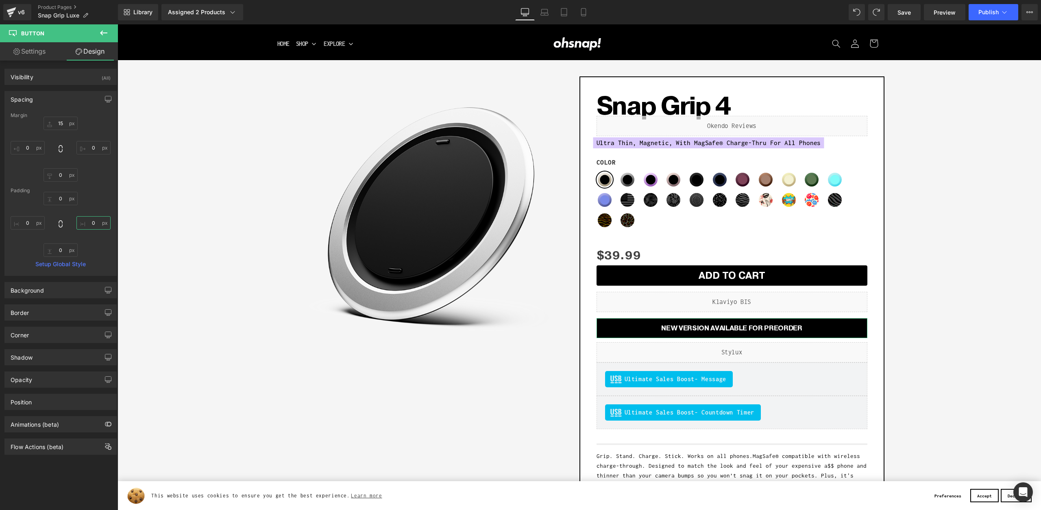
type input "0"
click at [91, 190] on div "Padding" at bounding box center [61, 191] width 100 height 6
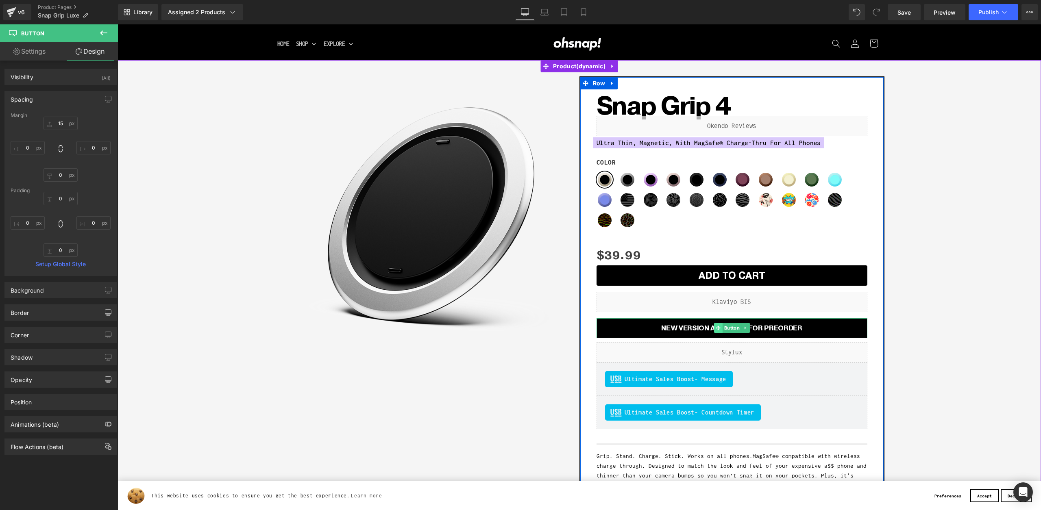
click at [721, 328] on span at bounding box center [718, 328] width 9 height 10
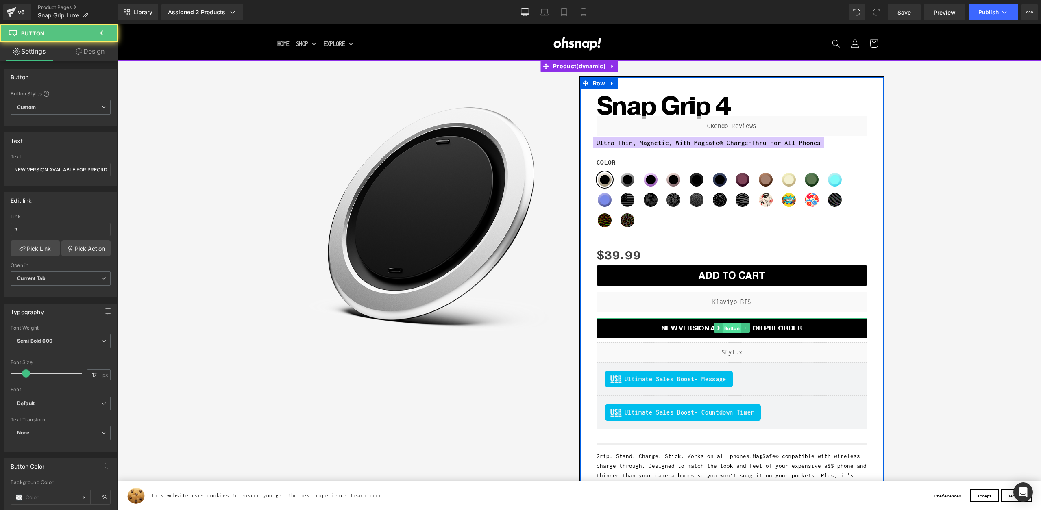
click at [733, 327] on span "Button" at bounding box center [731, 329] width 19 height 10
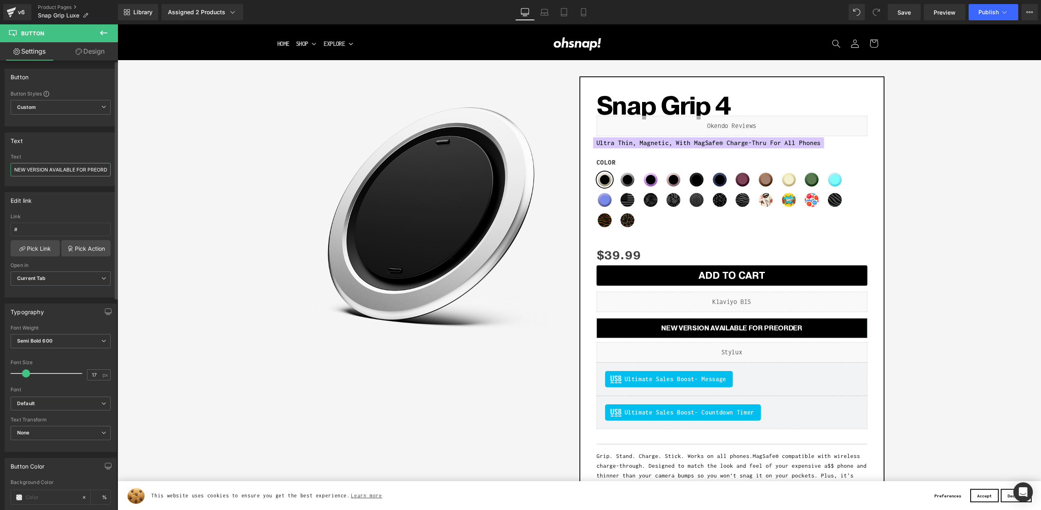
drag, startPoint x: 87, startPoint y: 166, endPoint x: 61, endPoint y: 179, distance: 29.5
click at [0, 163] on div "Text NEW VERSION AVAILABLE FOR PREORDER Text NEW VERSION AVAILABLE FOR PREORDER" at bounding box center [61, 156] width 122 height 60
drag, startPoint x: 87, startPoint y: 170, endPoint x: 0, endPoint y: 154, distance: 88.4
click at [0, 154] on div "Text NEW VERSION AVAILABLE FOR PREORDER Text NEW VERSION AVAILABLE FOR PREORDER" at bounding box center [61, 156] width 122 height 60
click at [60, 169] on input "OR PREORDER" at bounding box center [61, 169] width 100 height 13
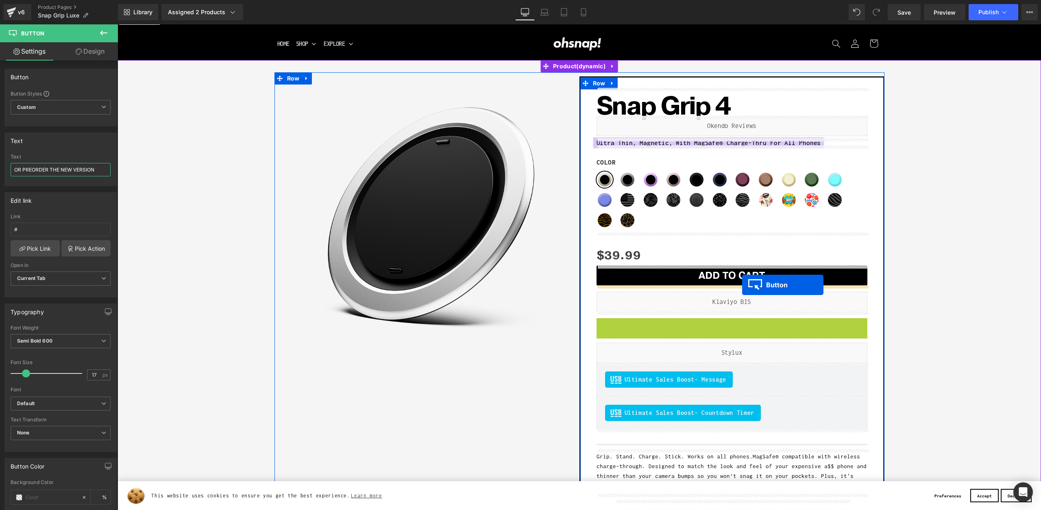
drag, startPoint x: 733, startPoint y: 329, endPoint x: 742, endPoint y: 285, distance: 44.8
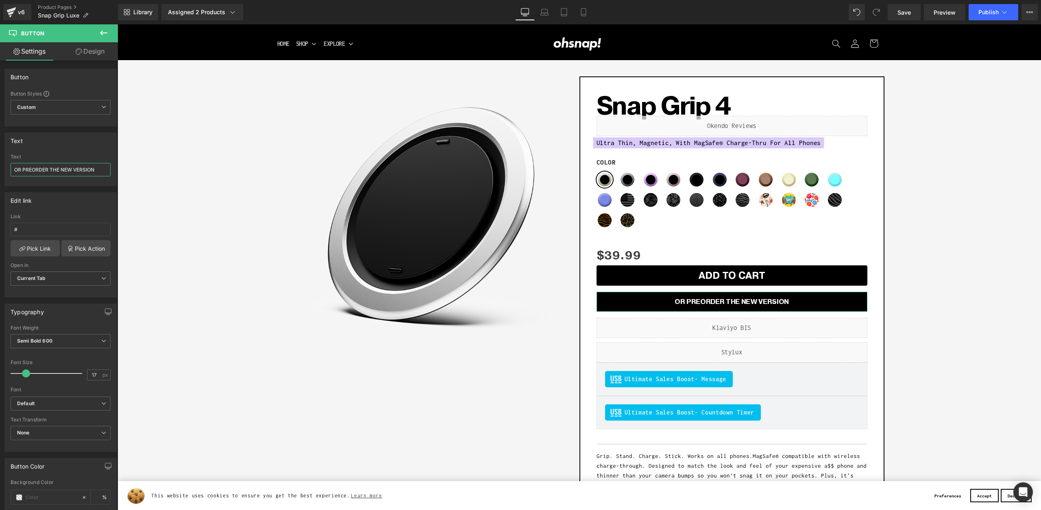
type input "OR PREORDER THE NEW VERSION"
click at [94, 59] on link "Design" at bounding box center [90, 51] width 59 height 18
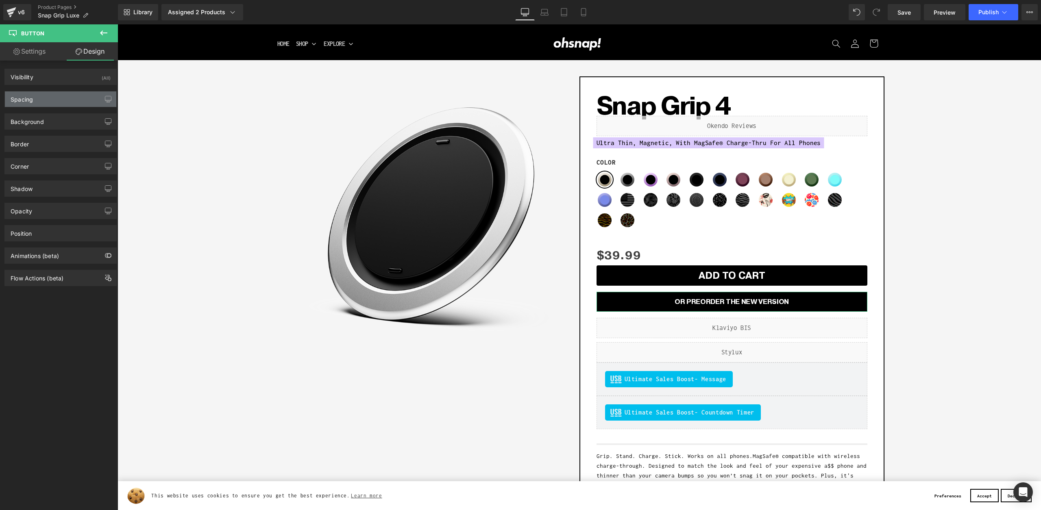
click at [36, 101] on div "Spacing" at bounding box center [60, 98] width 111 height 15
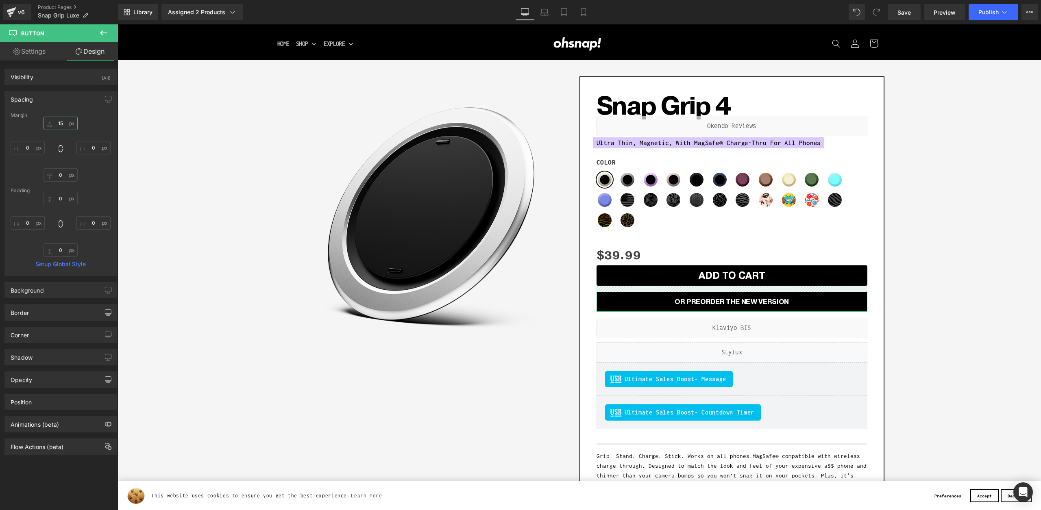
click at [52, 124] on input "15" at bounding box center [61, 123] width 34 height 13
type input "10"
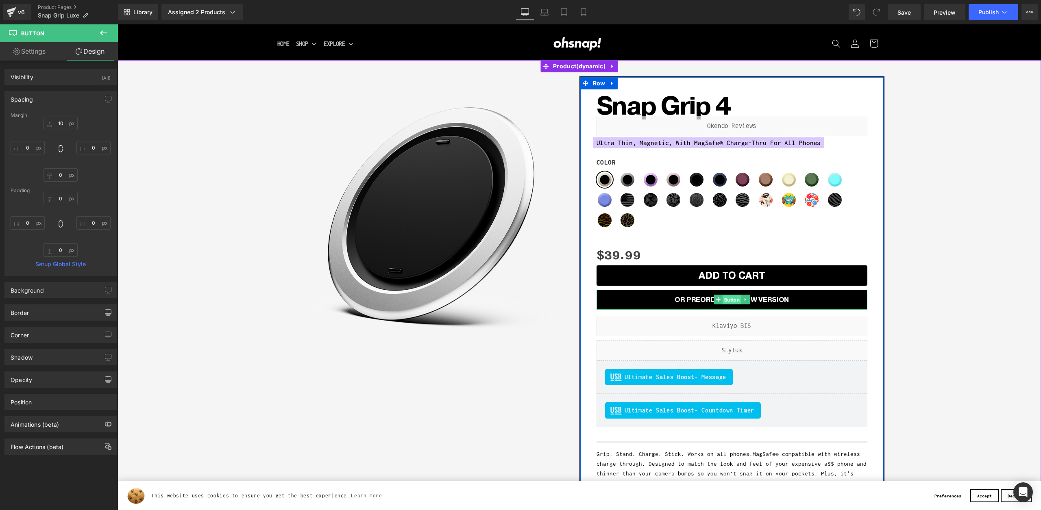
click at [731, 300] on span "Button" at bounding box center [731, 300] width 19 height 10
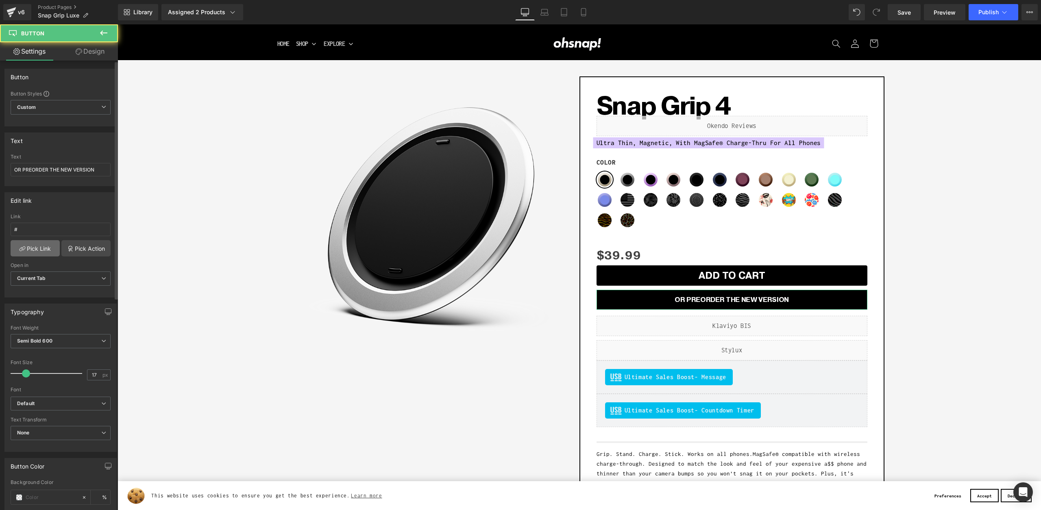
click at [42, 248] on link "Pick Link" at bounding box center [35, 248] width 49 height 16
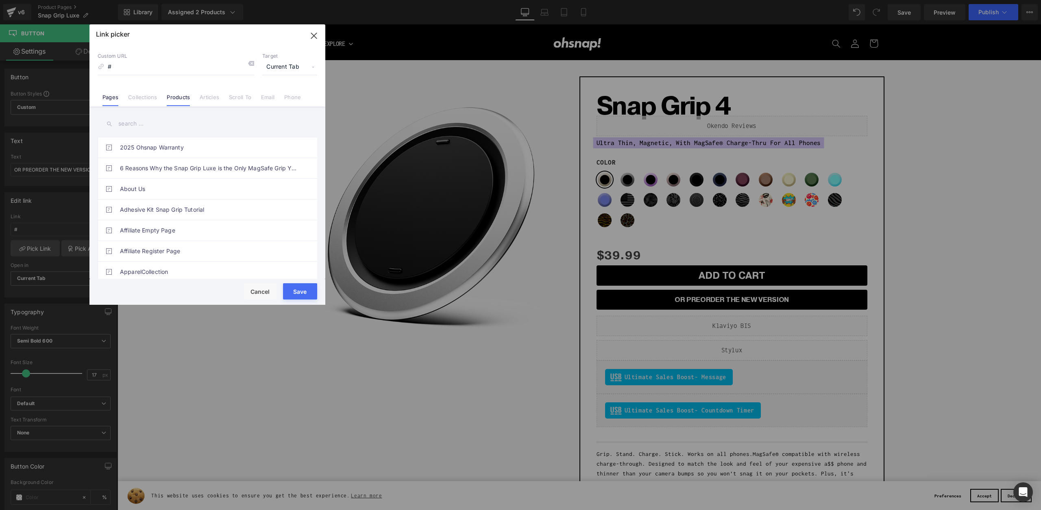
click at [179, 95] on link "Products" at bounding box center [178, 100] width 23 height 12
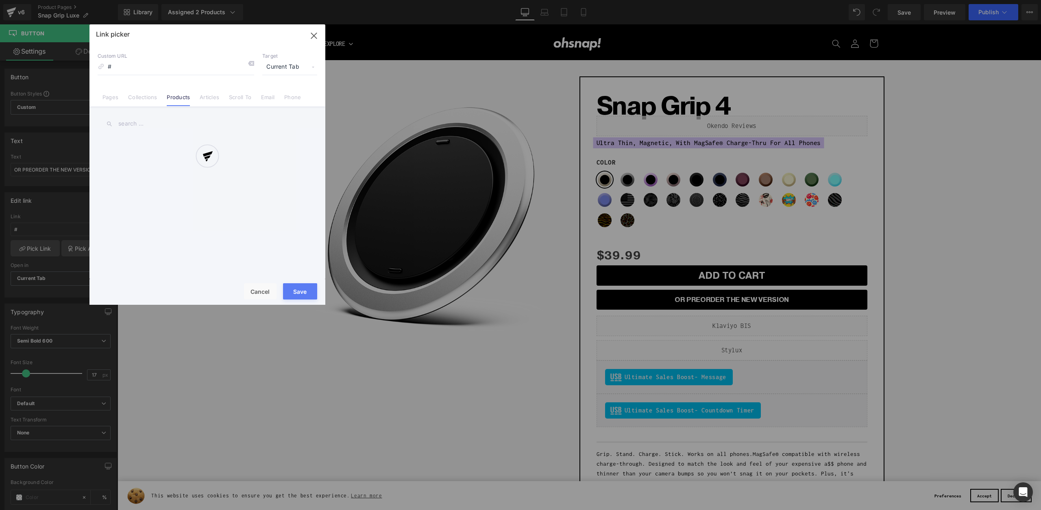
click at [152, 123] on div at bounding box center [207, 164] width 236 height 281
click at [142, 124] on div at bounding box center [207, 164] width 236 height 281
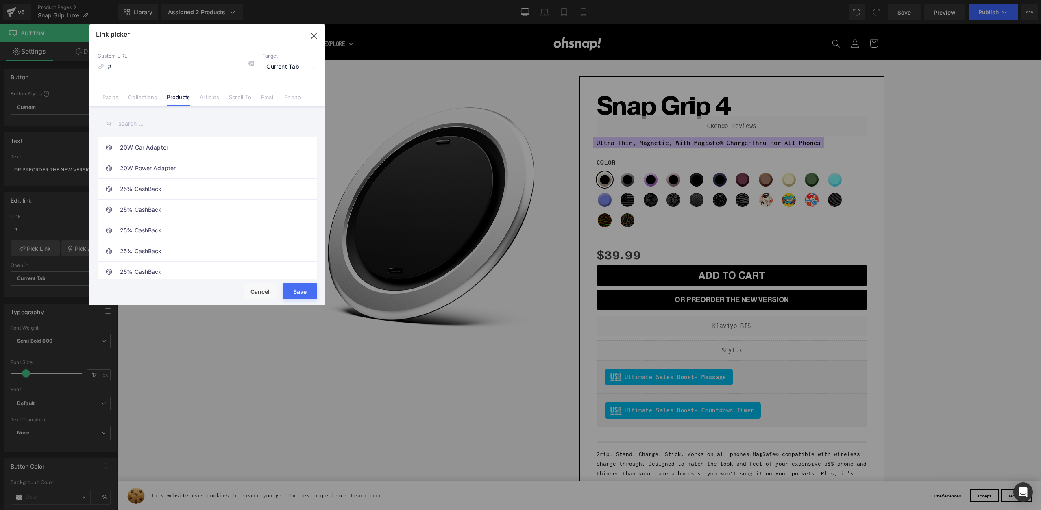
click at [134, 122] on input "text" at bounding box center [208, 124] width 220 height 18
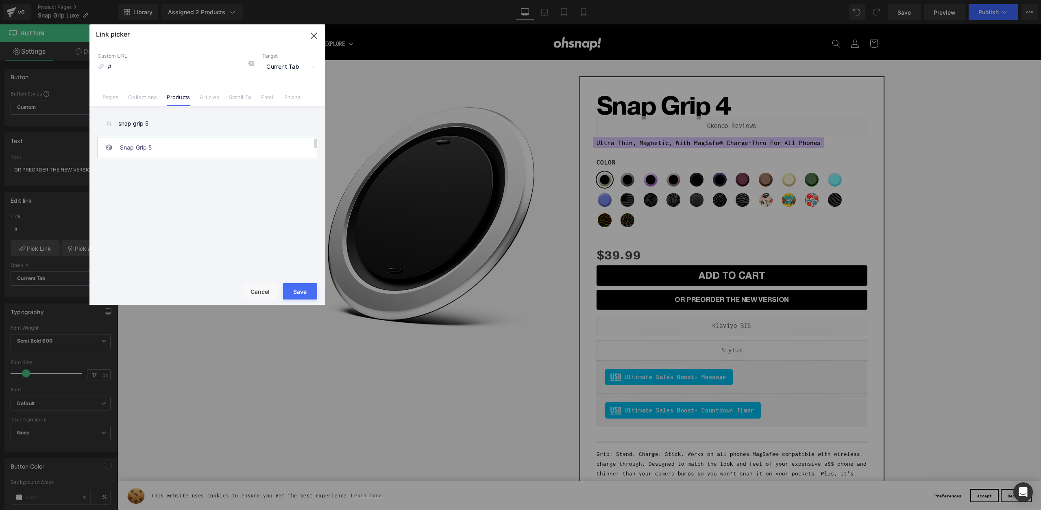
type input "snap grip 5"
click at [257, 161] on div "20W Car Adapter 20W Power Adapter 25% CashBack 25% CashBack 25% CashBack 25% Ca…" at bounding box center [209, 209] width 223 height 145
click at [251, 143] on link "Snap Grip 5" at bounding box center [209, 147] width 179 height 20
type input "/products/snap-grip-5"
drag, startPoint x: 292, startPoint y: 286, endPoint x: 175, endPoint y: 262, distance: 120.0
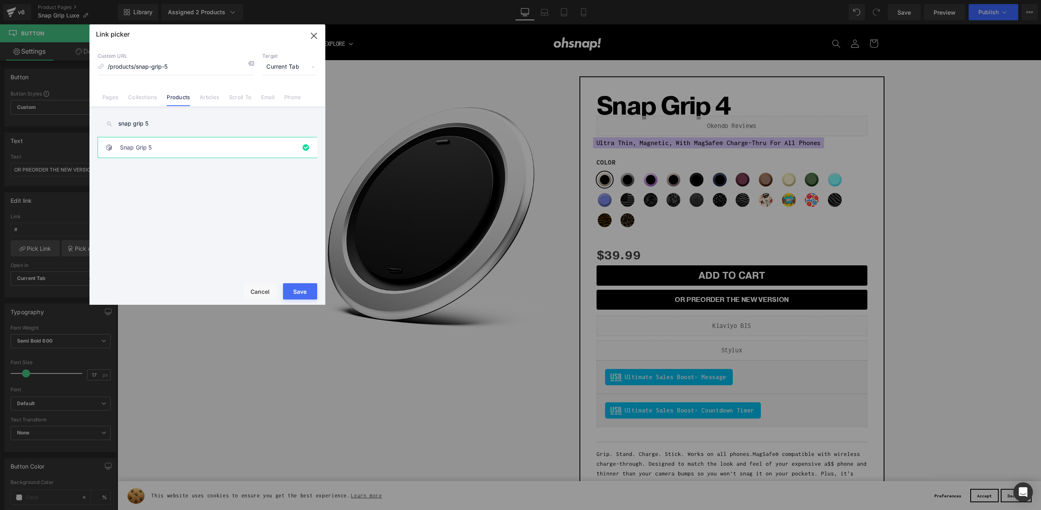
click at [292, 286] on button "Save" at bounding box center [300, 291] width 34 height 16
type input "/products/snap-grip-5"
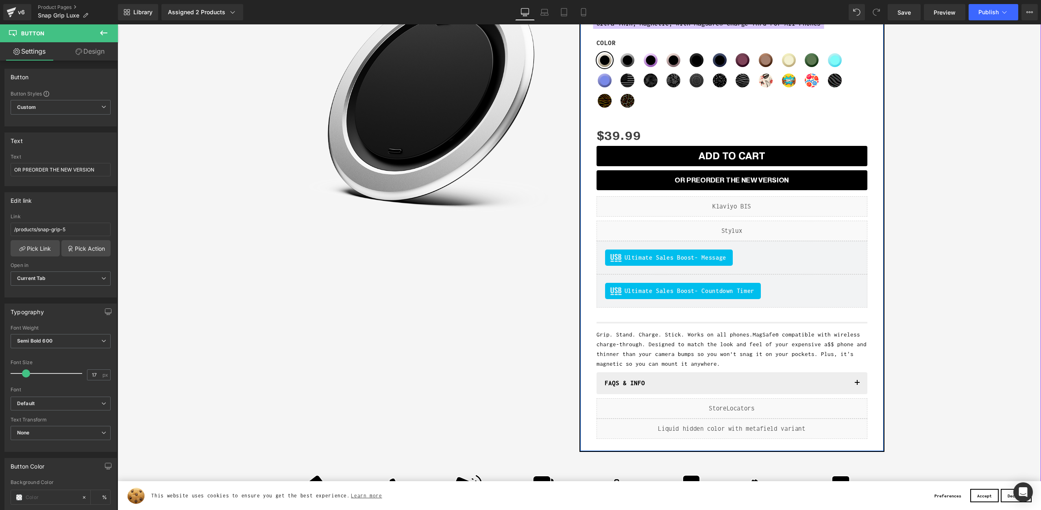
scroll to position [90, 0]
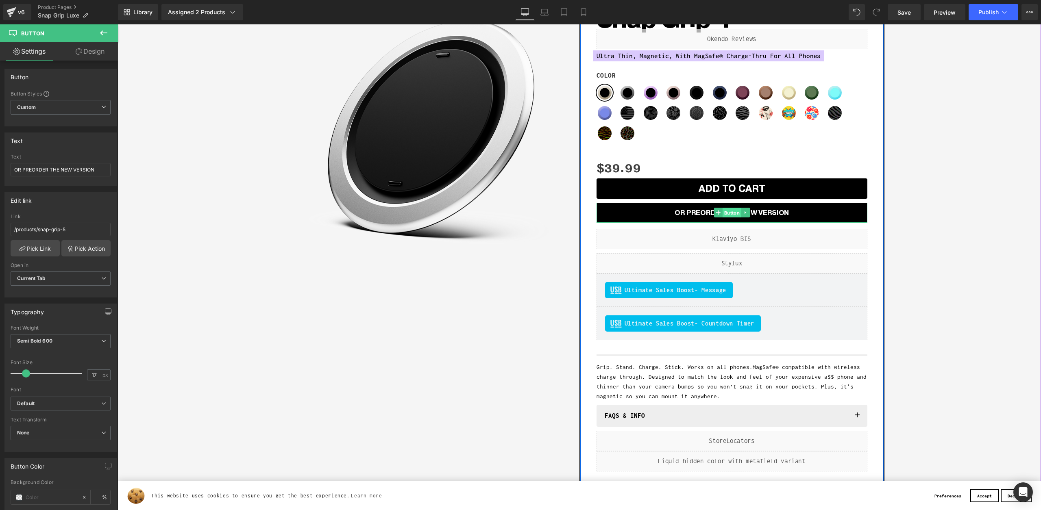
click at [727, 214] on span "Button" at bounding box center [731, 213] width 19 height 10
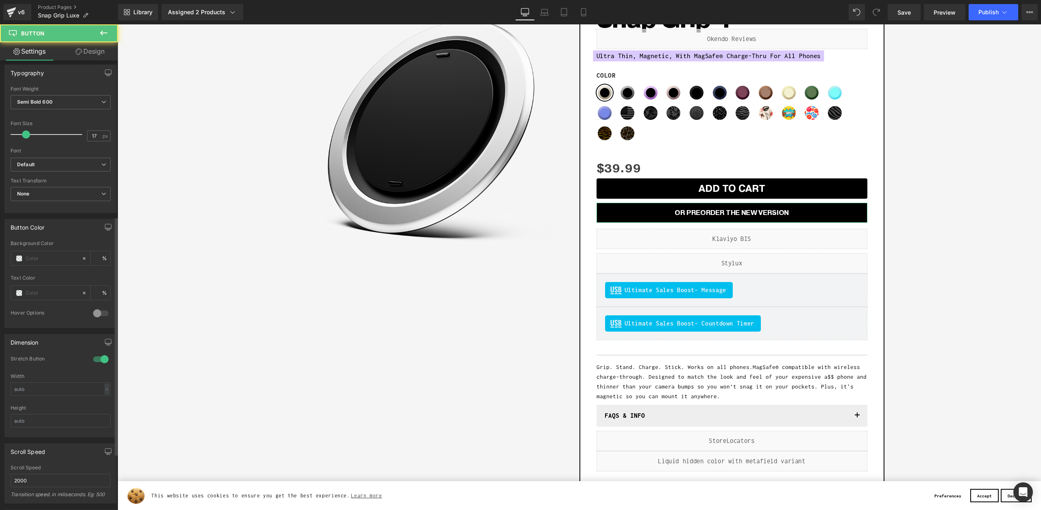
scroll to position [374, 0]
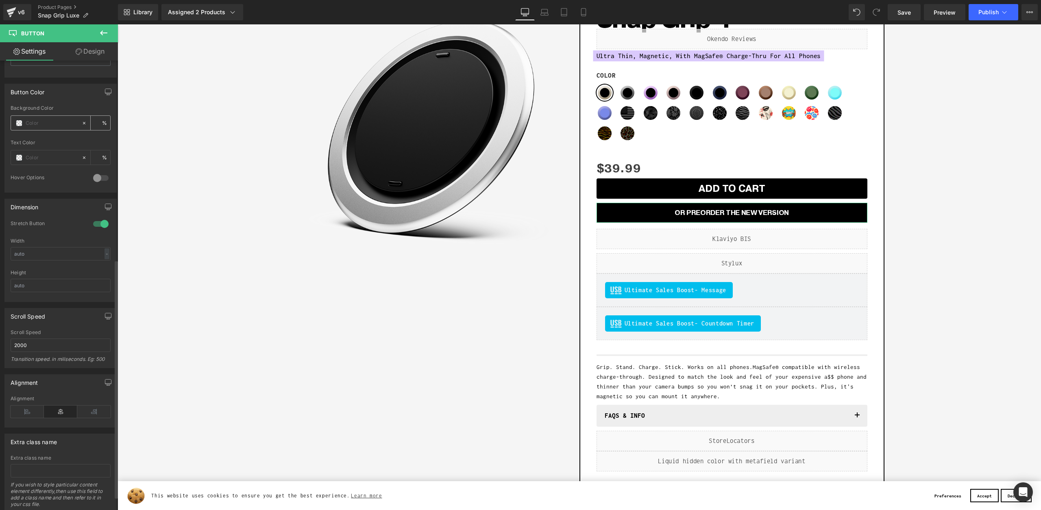
click at [33, 123] on input "text" at bounding box center [52, 123] width 52 height 9
paste input "DBC8FD"
type input "DBC8FD"
type input "100"
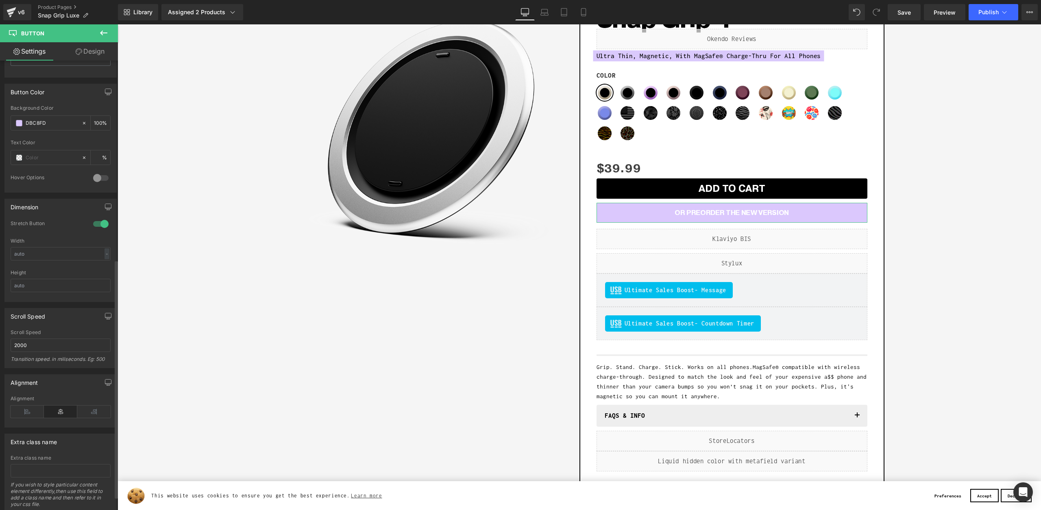
type input "#dbc8fd"
click at [57, 103] on div "Button Color rgba(219, 200, 253, 1) Background Color #dbc8fd 100 % Text Color %…" at bounding box center [60, 138] width 112 height 109
click at [40, 159] on input "text" at bounding box center [52, 157] width 52 height 9
paste input "DBC8FD"
type input "DBC8FD"
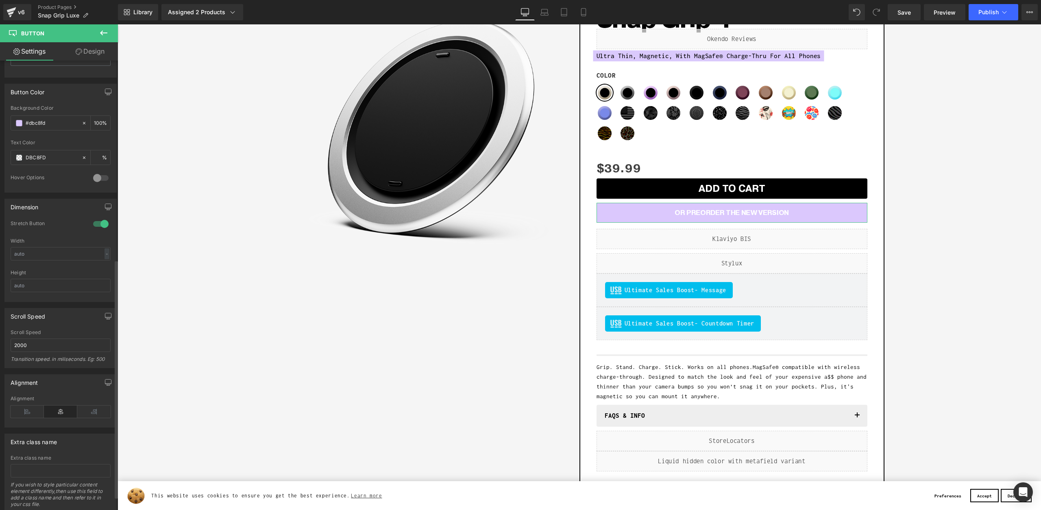
type input "100"
click at [30, 141] on div "Text Color" at bounding box center [61, 143] width 100 height 6
click at [20, 155] on span at bounding box center [19, 158] width 7 height 7
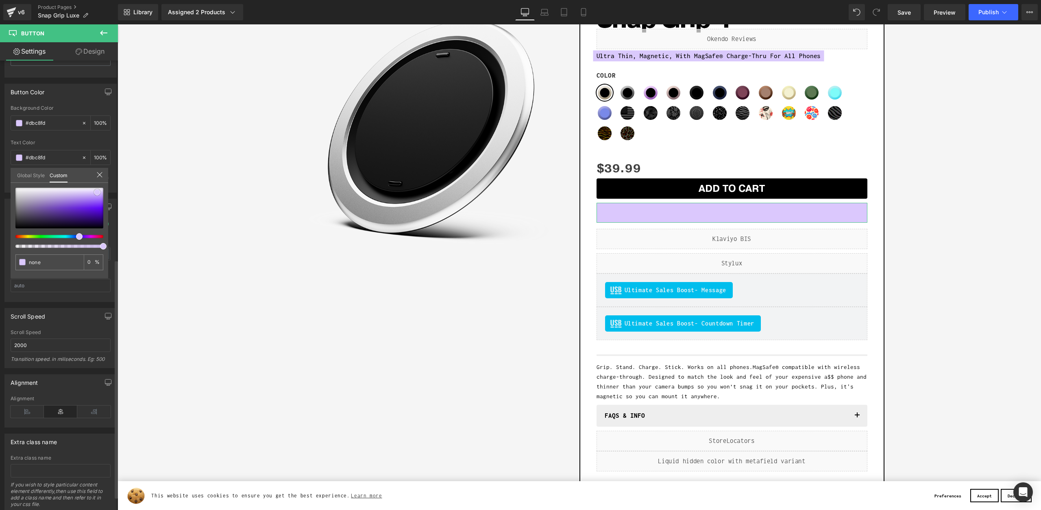
type input "#945df2"
type input "100"
type input "#945ef1"
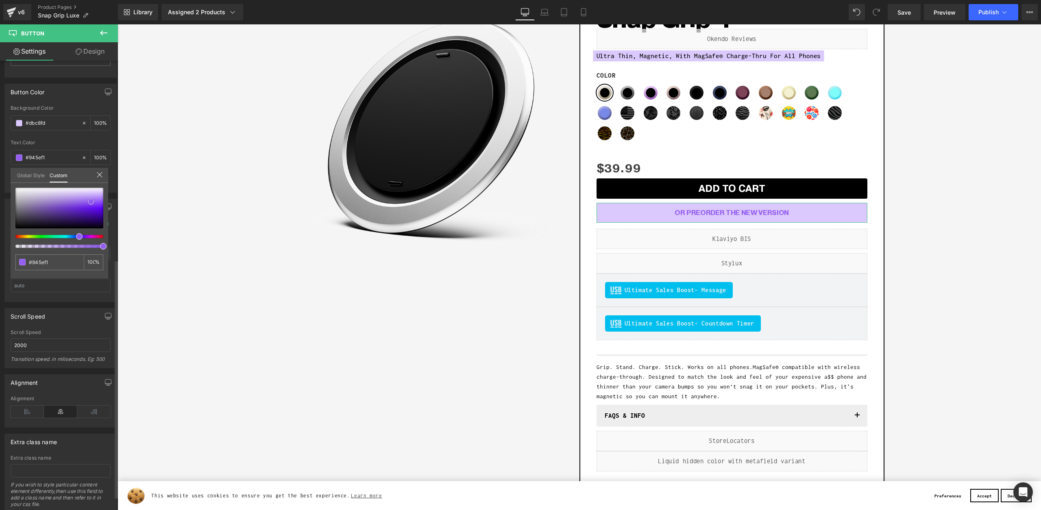
type input "#9159f1"
type input "#915bef"
type input "#8c55ec"
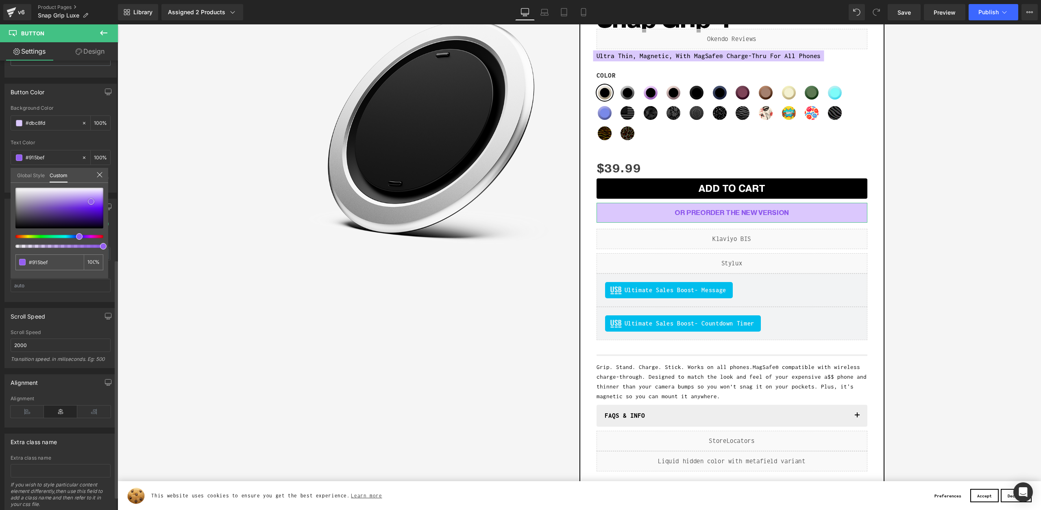
type input "#8c55ec"
type input "#8c56eb"
type input "#8951ea"
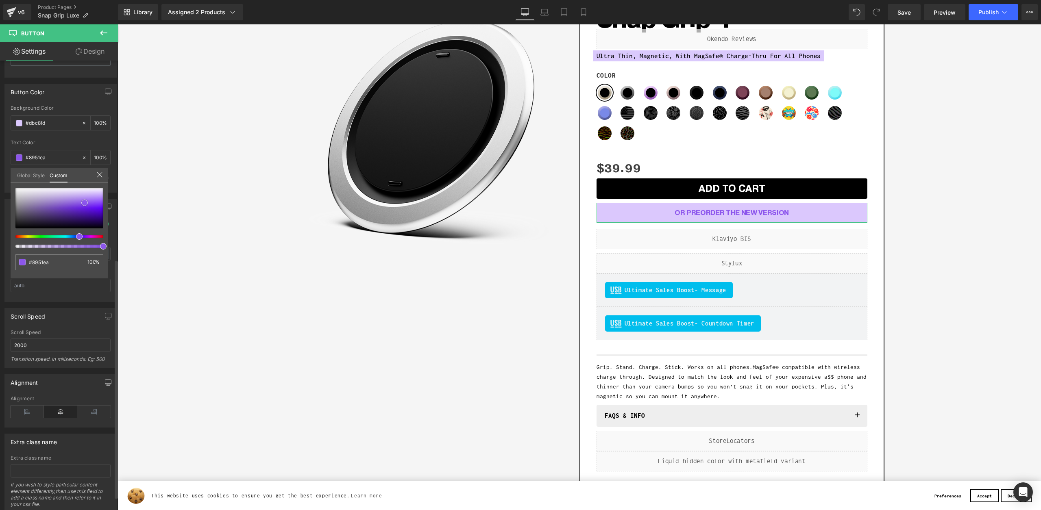
type input "#6e2ae3"
type input "#5518bd"
type input "#5118b3"
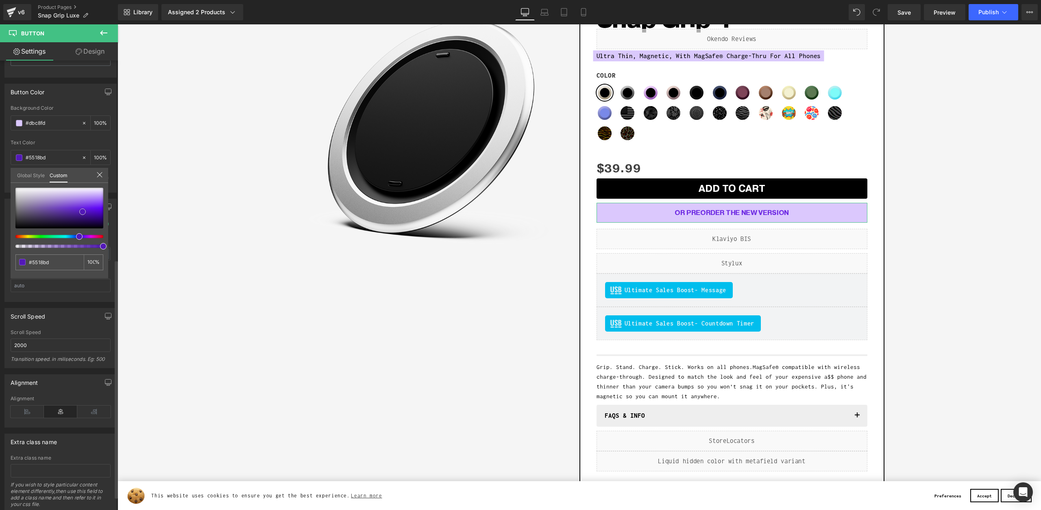
type input "#5118b3"
type input "#4b17a5"
type input "#3e1682"
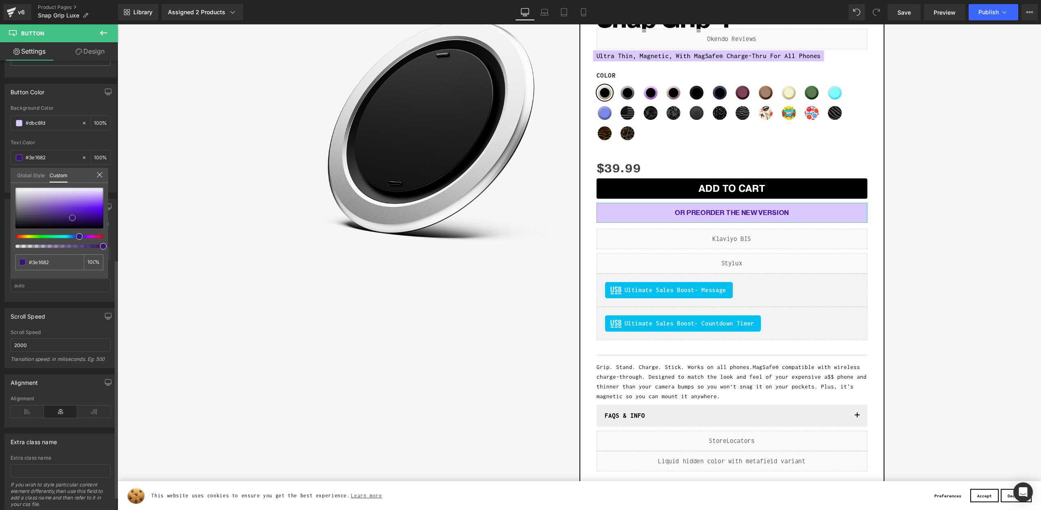
type input "#36166e"
type input "#371b69"
type input "#3b2069"
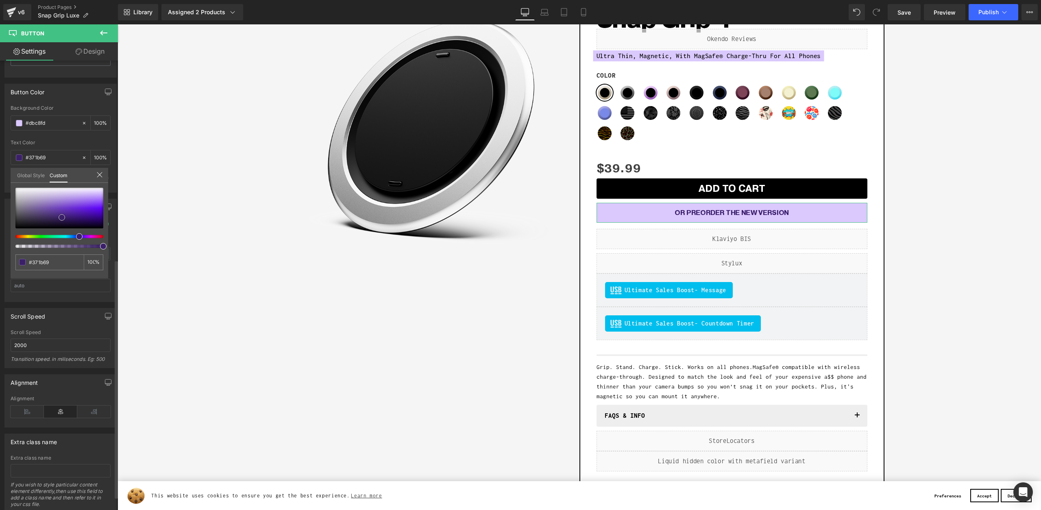
type input "#3b2069"
type input "#3d216d"
type input "#412474"
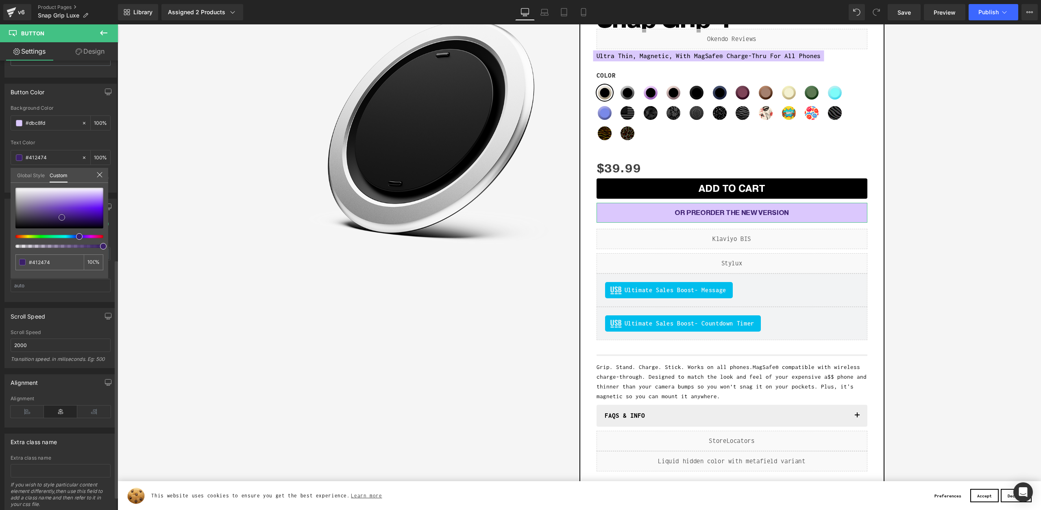
type input "#422573"
type input "#442677"
type input "#442578"
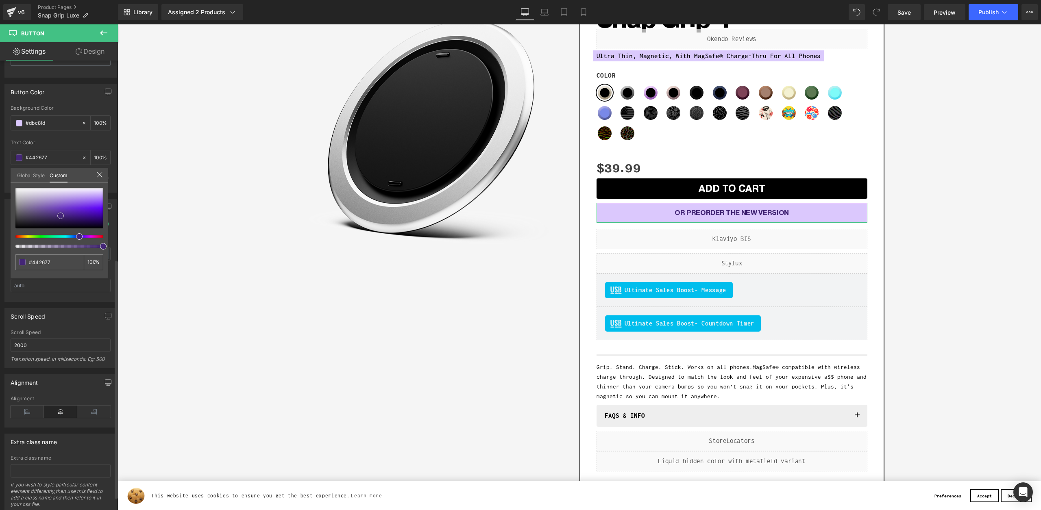
type input "#442578"
type input "#442776"
type input "#46277b"
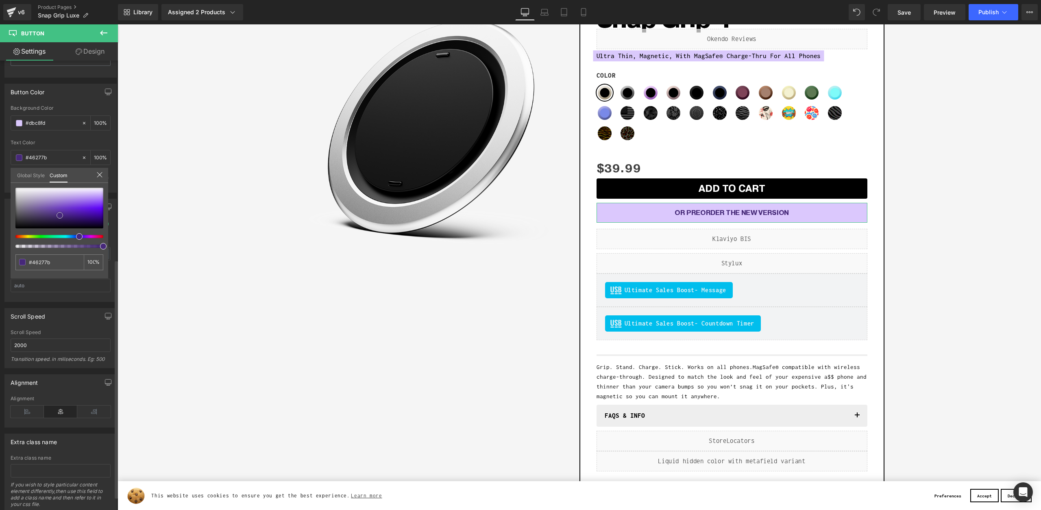
type input "#41296a"
type input "#3f2a64"
type input "#543983"
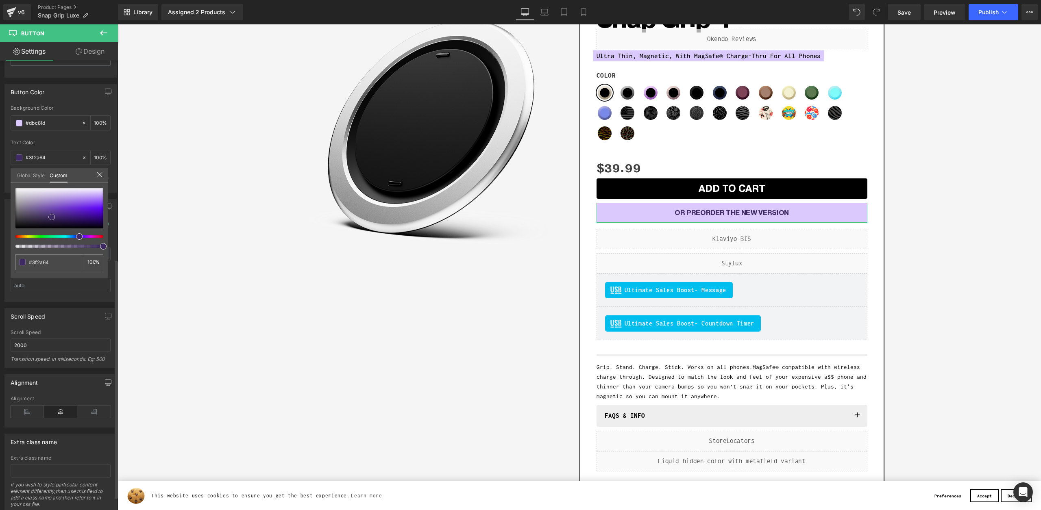
type input "#543983"
type input "#624397"
type input "#624596"
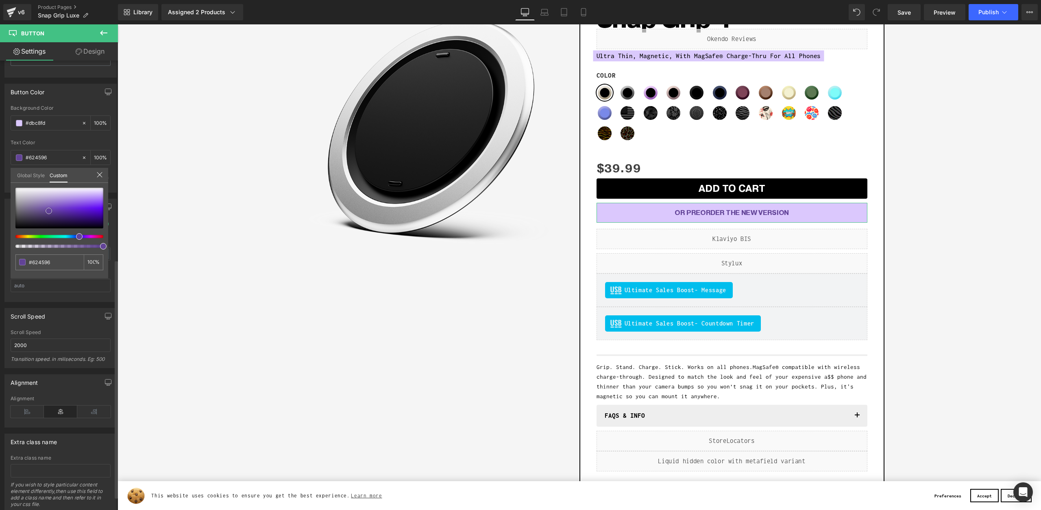
type input "#674e97"
type input "#66508f"
type input "#69538d"
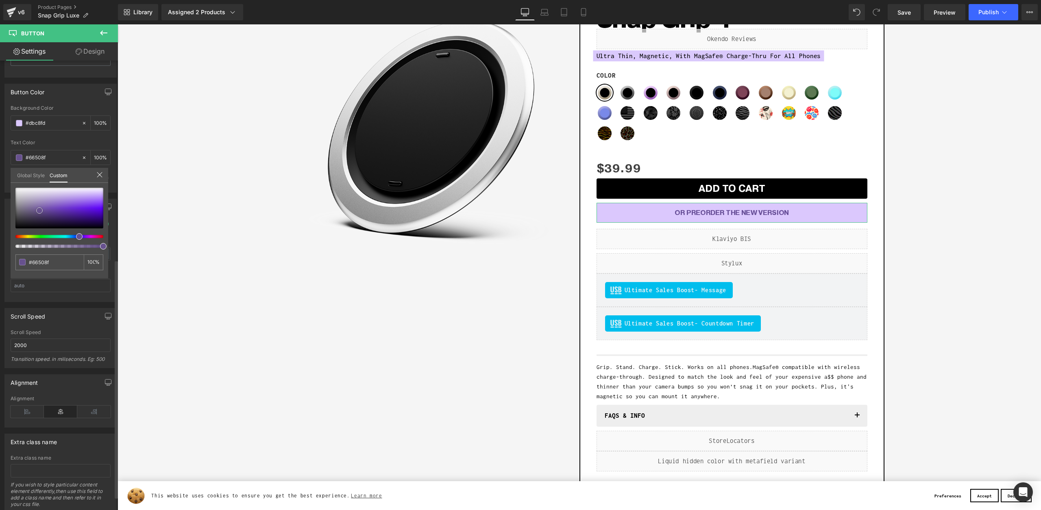
type input "#69538d"
type input "#695981"
type input "#695b80"
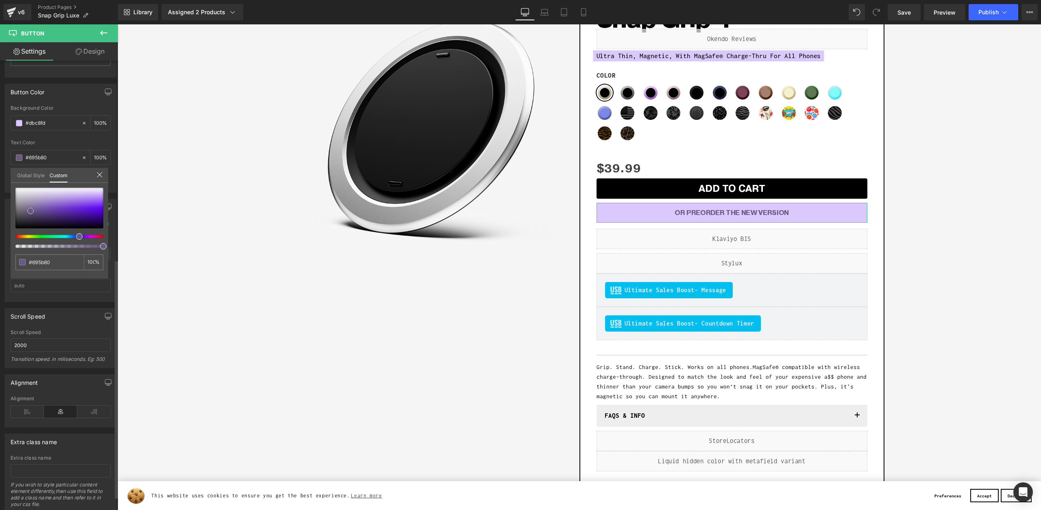
type input "#5c4e73"
type input "#5a4c70"
type input "#5e4c7a"
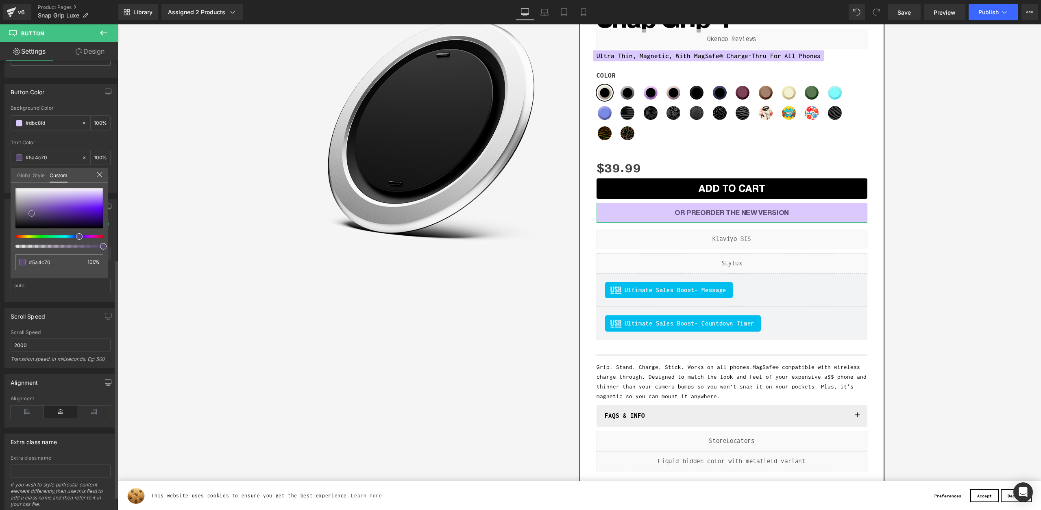
type input "#5e4c7a"
type input "#5d4b7b"
type input "#5e4c7a"
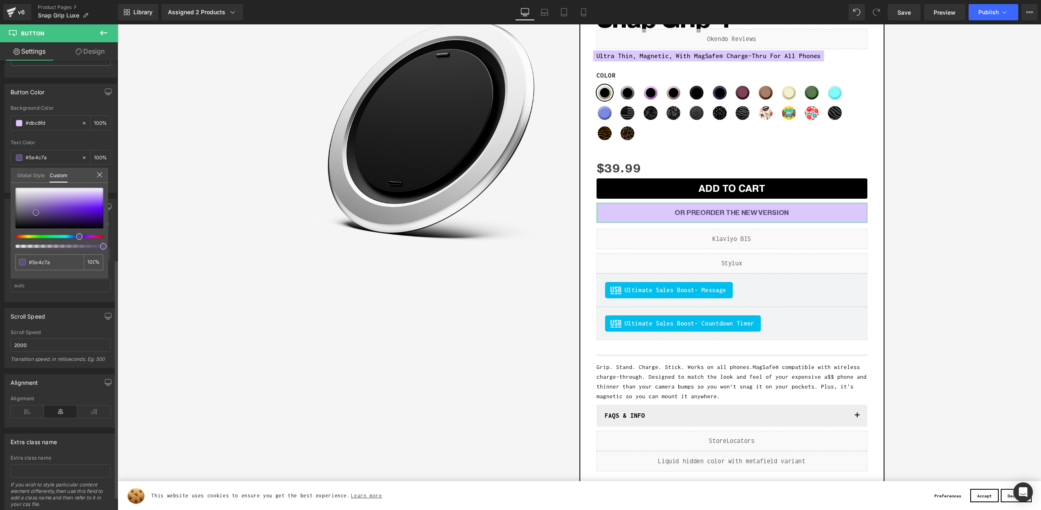
type input "#5e4e78"
type input "#5e4f77"
type input "#615279"
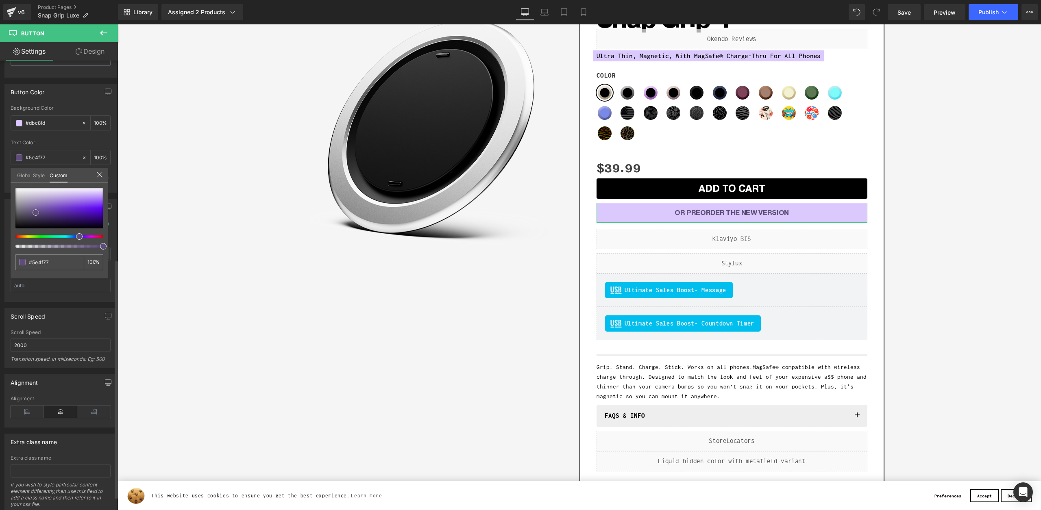
type input "#615279"
drag, startPoint x: 91, startPoint y: 202, endPoint x: 116, endPoint y: 201, distance: 25.6
click at [32, 211] on div at bounding box center [59, 208] width 88 height 41
type input "#66567f"
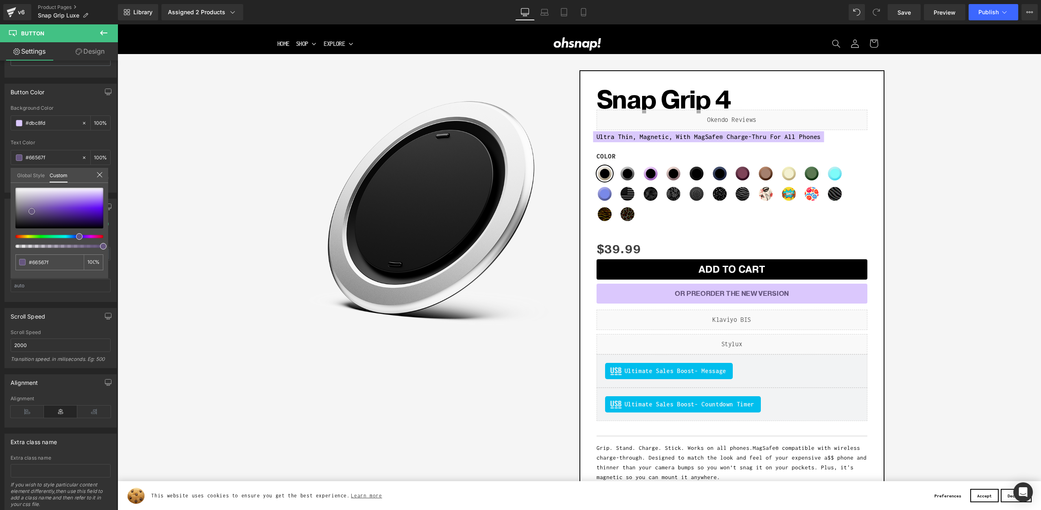
scroll to position [9, 0]
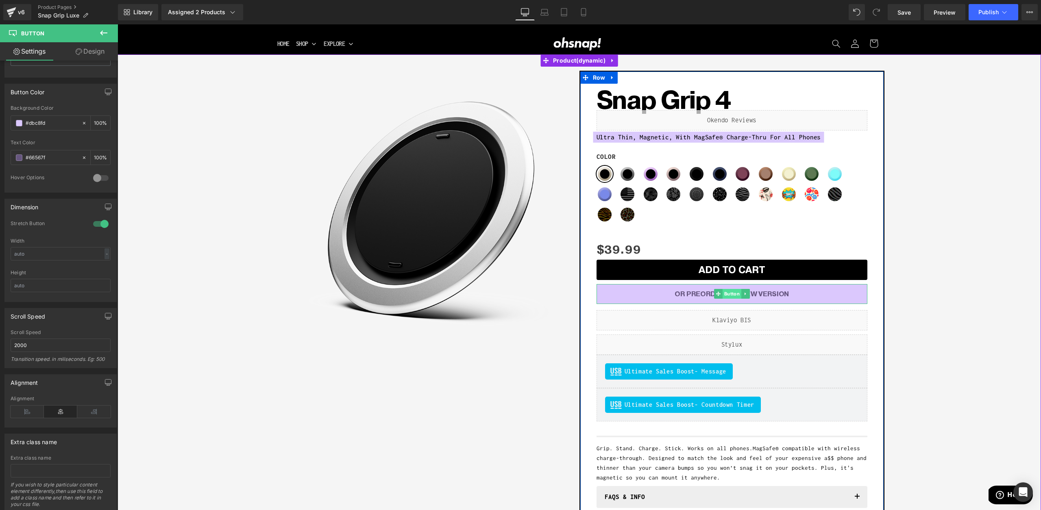
click at [729, 294] on span "Button" at bounding box center [731, 294] width 19 height 10
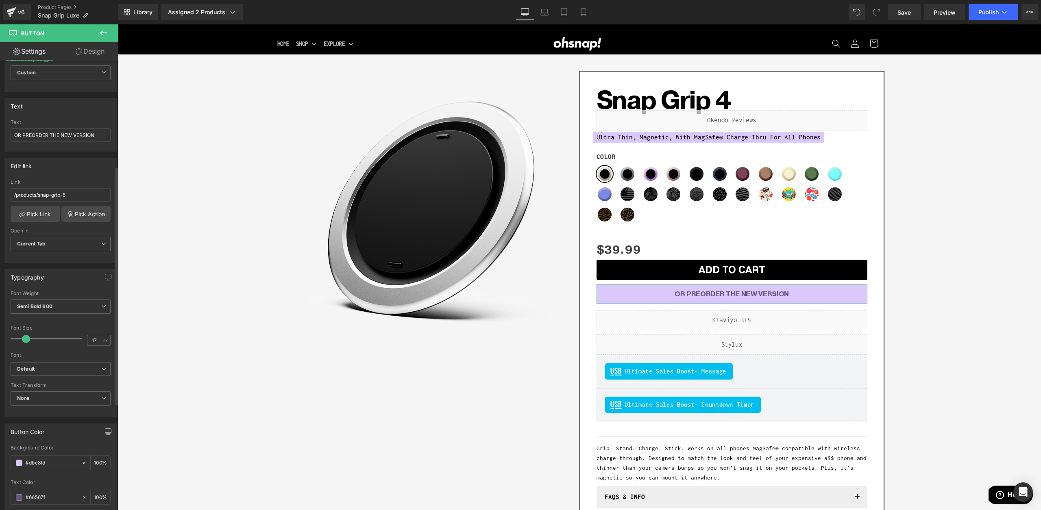
scroll to position [0, 0]
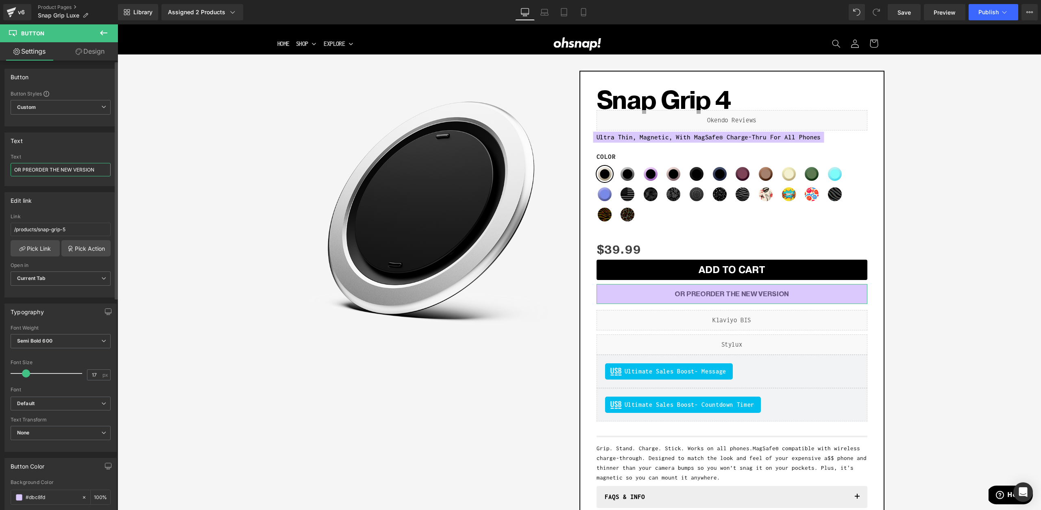
click at [20, 168] on input "OR PREORDER THE NEW VERSION" at bounding box center [61, 169] width 100 height 13
drag, startPoint x: 23, startPoint y: 169, endPoint x: 0, endPoint y: 165, distance: 23.1
click at [0, 165] on div "Text OR PREORDER THE NEW VERSION Text OR PREORDER THE NEW VERSION" at bounding box center [61, 156] width 122 height 60
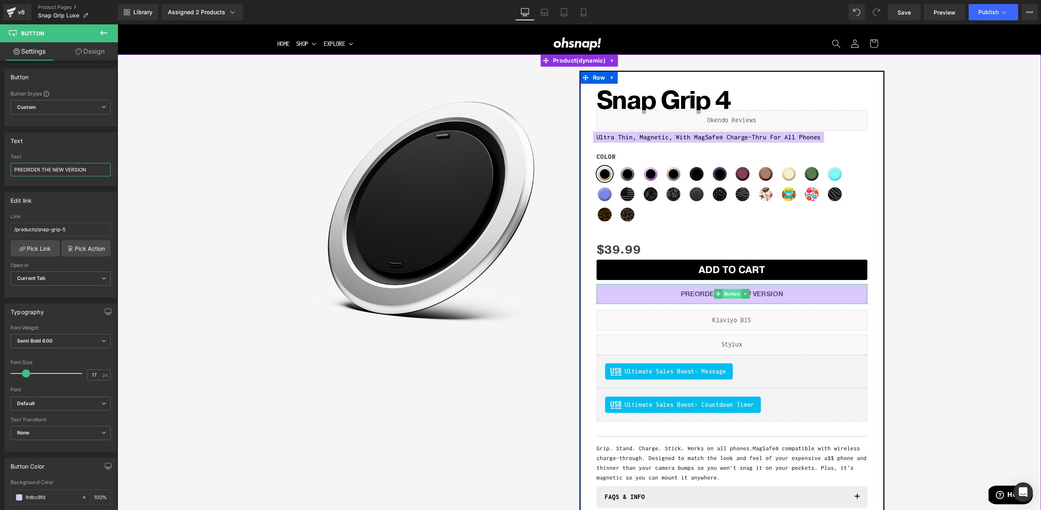
click at [725, 294] on span "Button" at bounding box center [731, 294] width 19 height 10
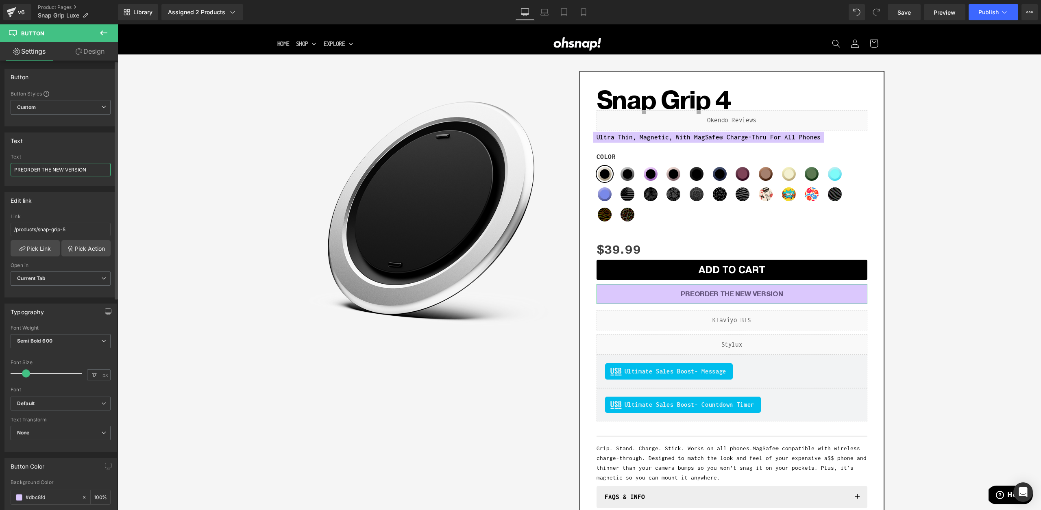
click at [34, 169] on input "PREORDER THE NEW VERSION" at bounding box center [61, 169] width 100 height 13
click at [88, 172] on input "SEE THE NEW VERSION" at bounding box center [61, 169] width 100 height 13
type input "SEE THE NEW VERSION (PREORDER)"
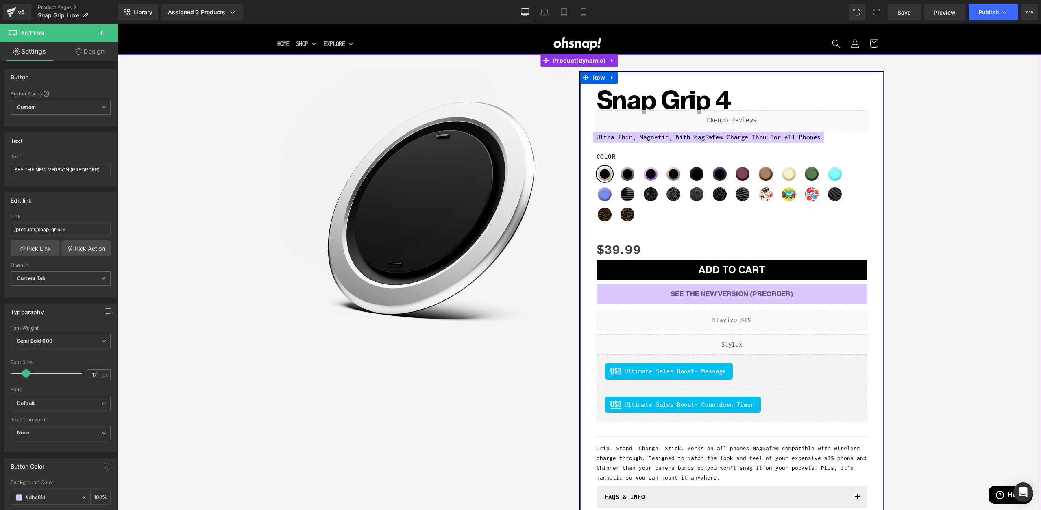
click at [974, 319] on div "Sale Off (P) Image Row Snap Grip 4 (P) Title Liquid Ultra Thin, Magnetic, With …" at bounding box center [579, 356] width 915 height 578
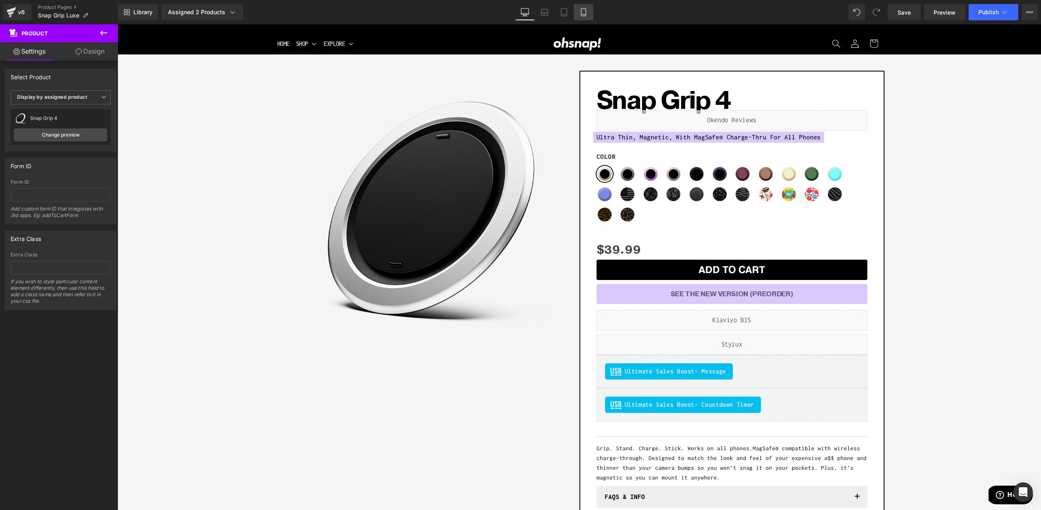
click at [576, 11] on link "Mobile" at bounding box center [584, 12] width 20 height 16
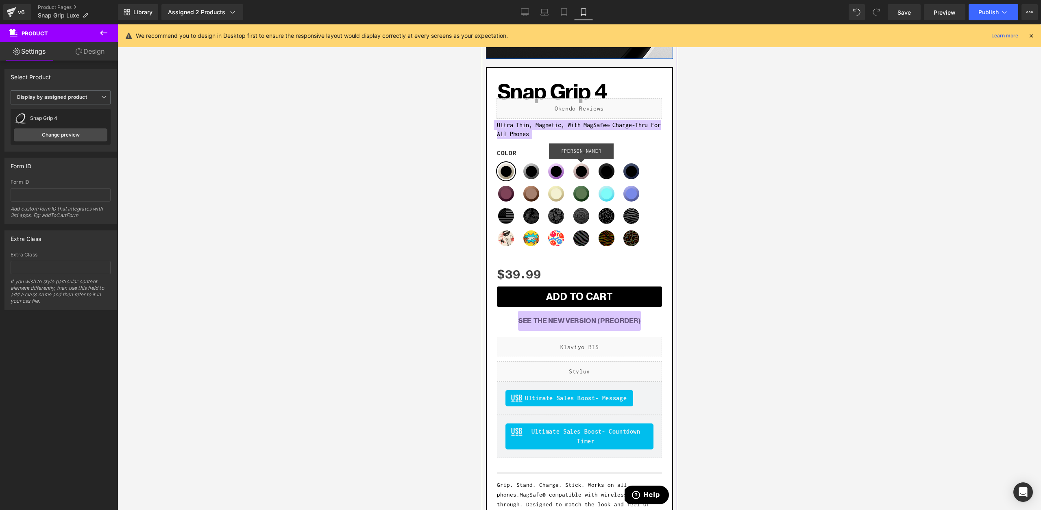
scroll to position [186, 0]
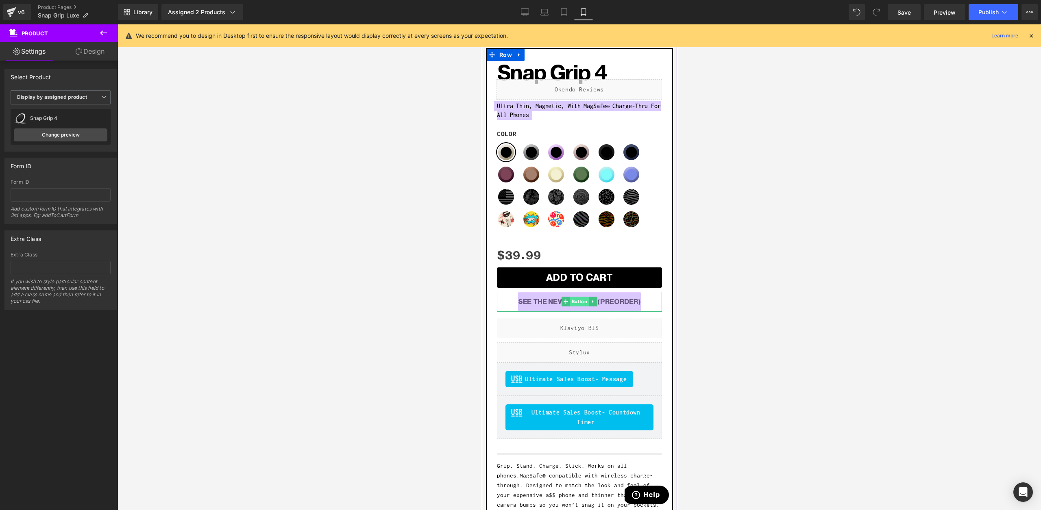
click at [579, 303] on span "Button" at bounding box center [579, 302] width 19 height 10
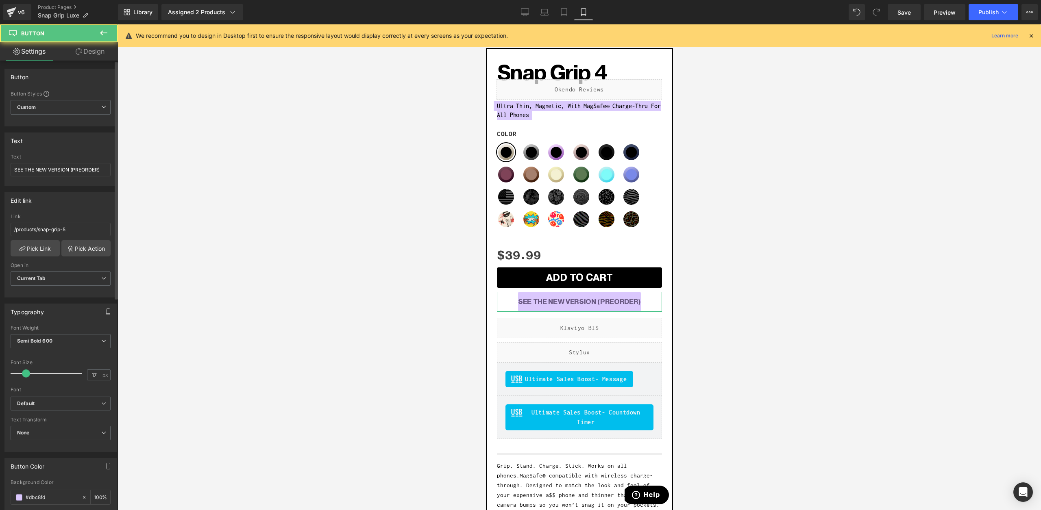
scroll to position [400, 0]
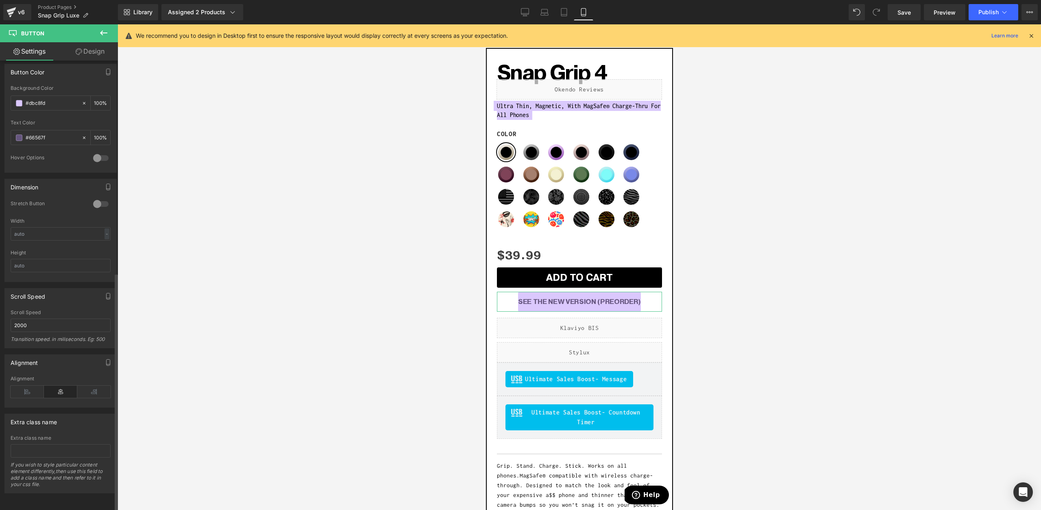
click at [94, 198] on div at bounding box center [101, 204] width 20 height 13
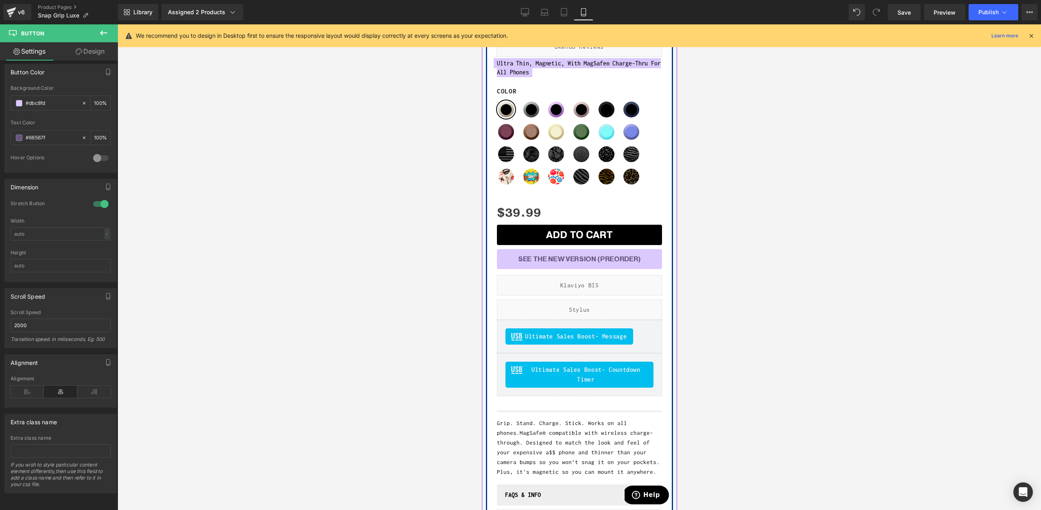
scroll to position [229, 0]
click at [590, 281] on div "Liquid" at bounding box center [578, 286] width 165 height 20
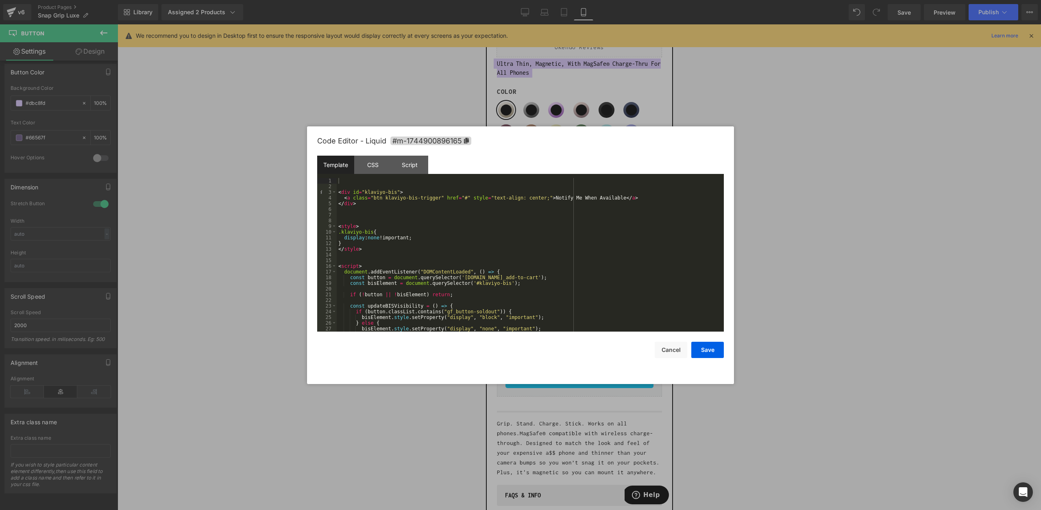
scroll to position [102, 0]
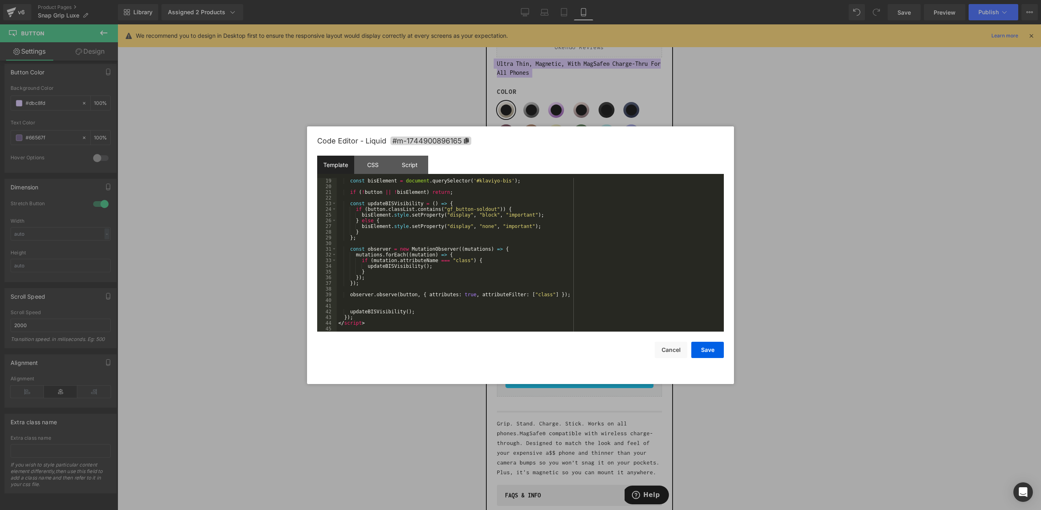
click at [327, 90] on div at bounding box center [520, 255] width 1041 height 510
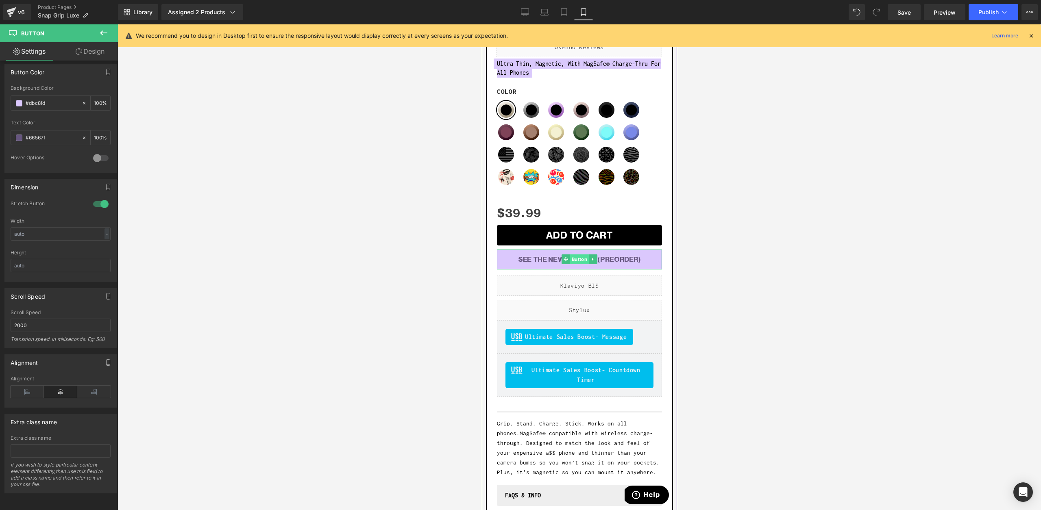
click at [573, 258] on span "Button" at bounding box center [579, 260] width 19 height 10
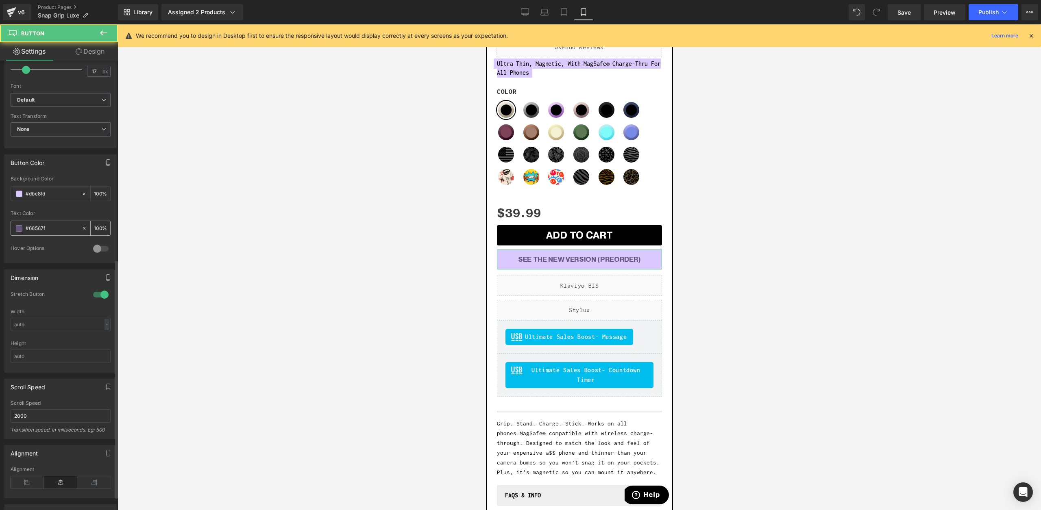
scroll to position [185, 0]
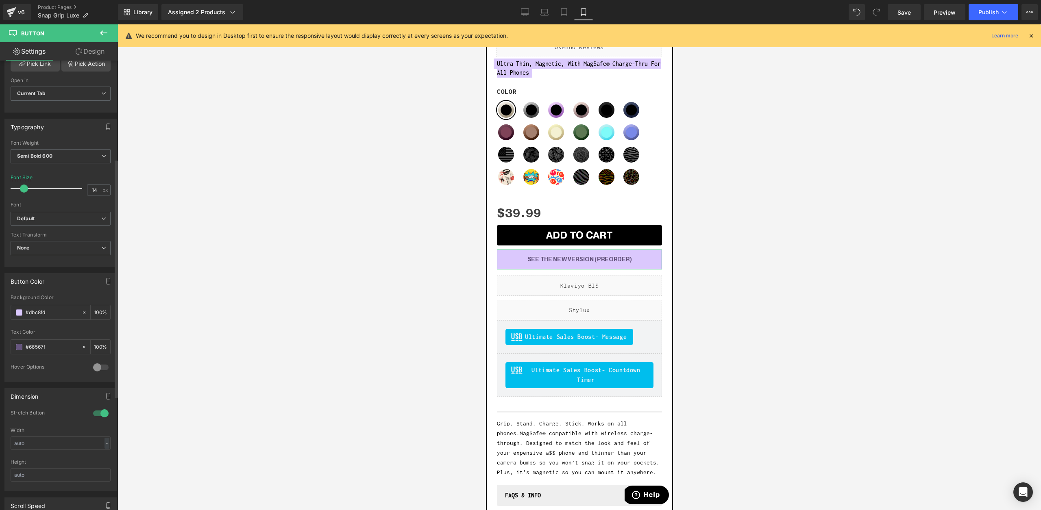
type input "15"
click at [25, 190] on span at bounding box center [25, 189] width 8 height 8
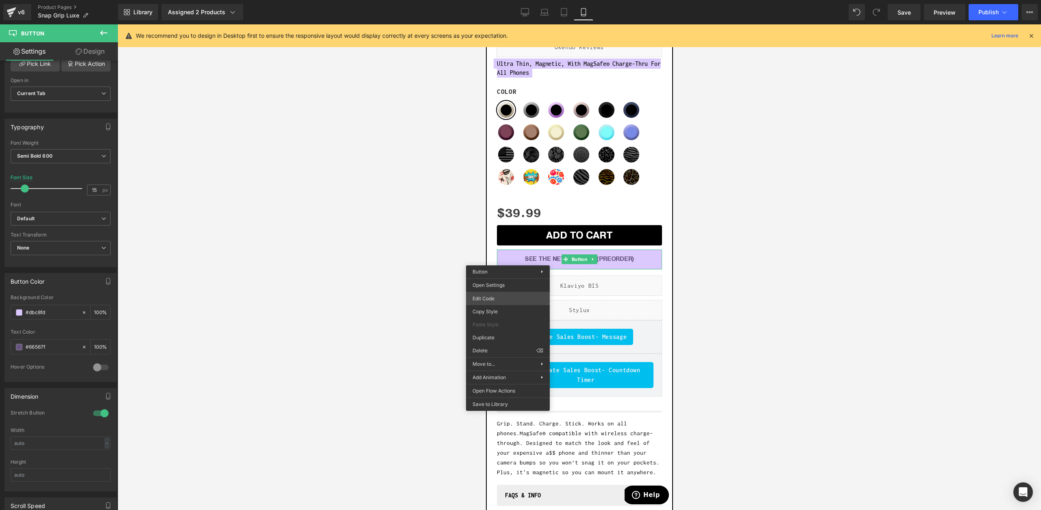
click at [500, 0] on div "Button You are previewing how the will restyle your page. You can not edit Elem…" at bounding box center [520, 0] width 1041 height 0
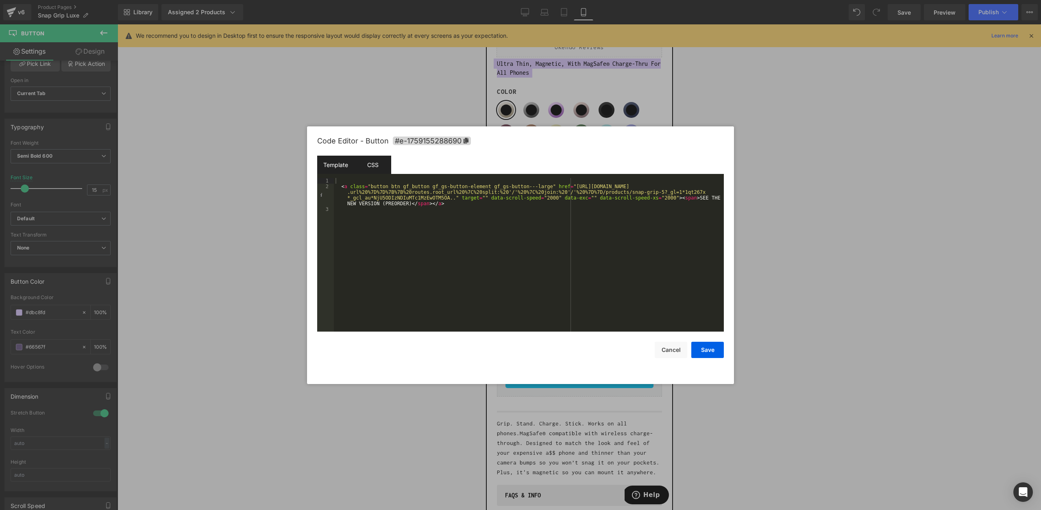
click at [366, 169] on div "CSS" at bounding box center [372, 165] width 37 height 18
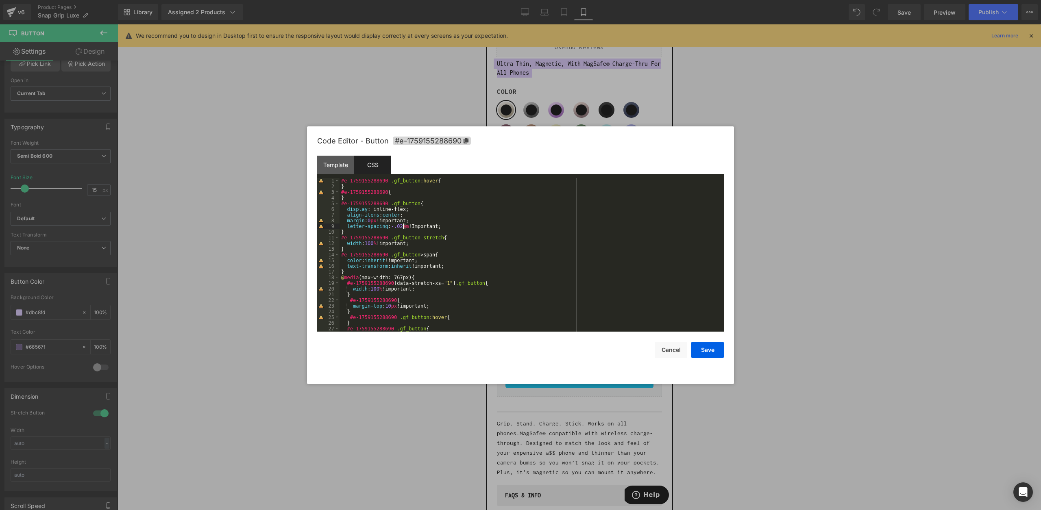
click at [404, 227] on div "#e-1759155288690 .gf_button :hover { } #e-1759155288690 { } #e-1759155288690 .g…" at bounding box center [530, 260] width 381 height 165
click at [708, 350] on button "Save" at bounding box center [707, 350] width 33 height 16
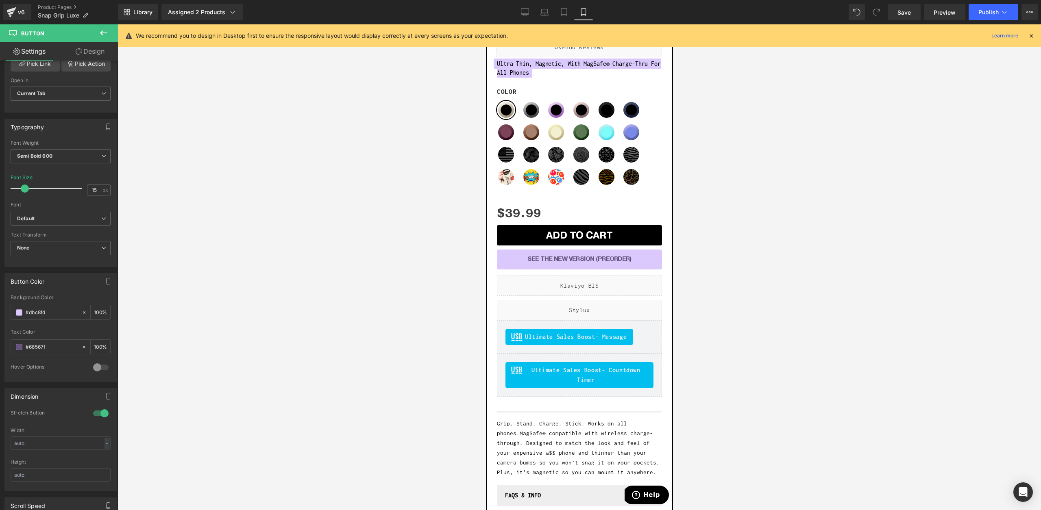
click at [530, 12] on link "Desktop" at bounding box center [525, 12] width 20 height 16
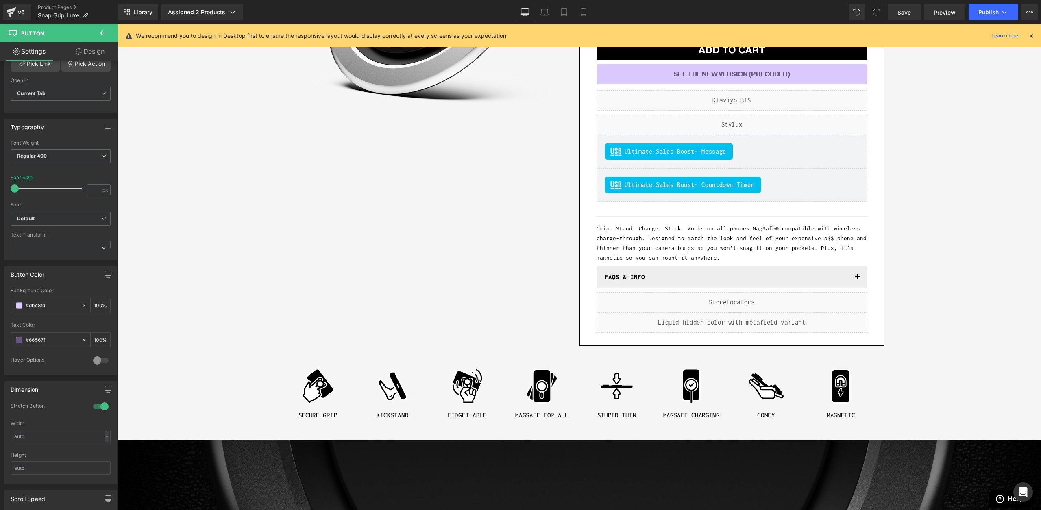
scroll to position [43, 0]
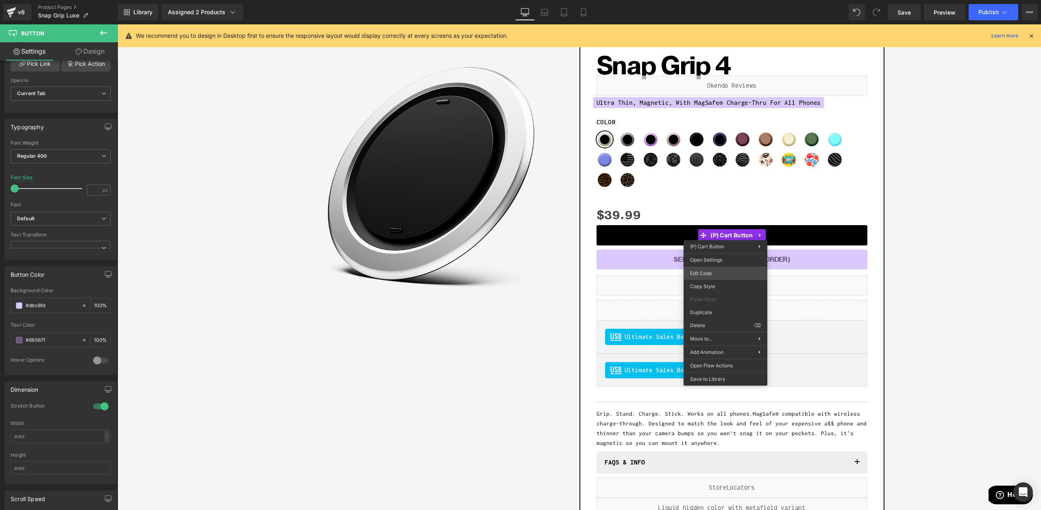
click at [708, 0] on div "Button You are previewing how the will restyle your page. You can not edit Elem…" at bounding box center [520, 0] width 1041 height 0
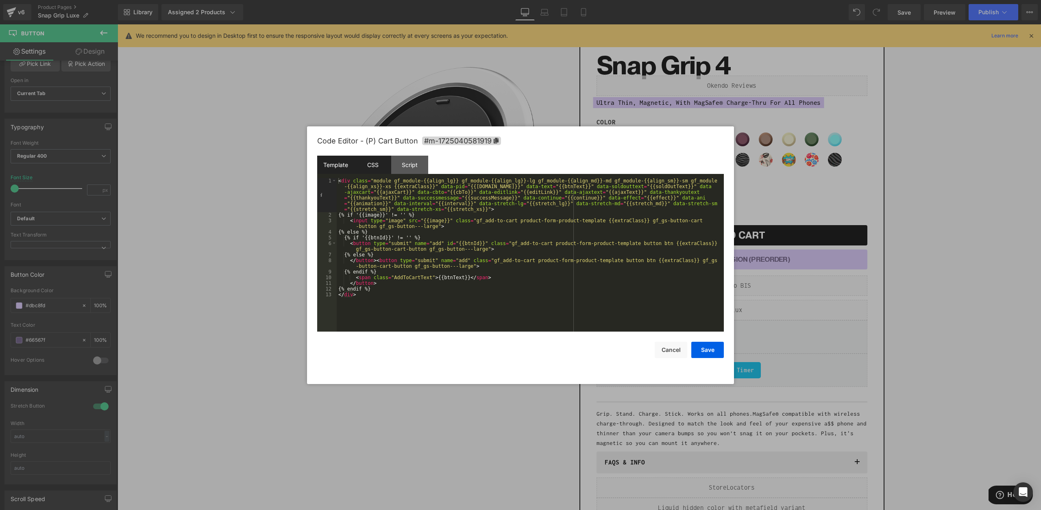
click at [378, 169] on div "CSS" at bounding box center [372, 165] width 37 height 18
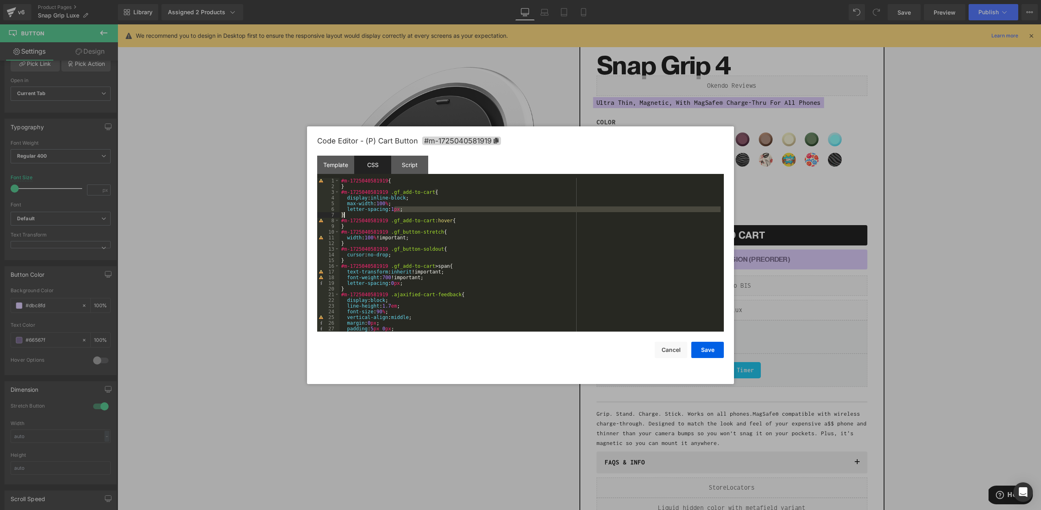
click at [395, 213] on div "#m-1725040581919 { } #m-1725040581919 .gf_add-to-cart { display : inline-block …" at bounding box center [530, 260] width 381 height 165
click at [397, 208] on div "#m-1725040581919 { } #m-1725040581919 .gf_add-to-cart { display : inline-block …" at bounding box center [530, 260] width 381 height 165
drag, startPoint x: 402, startPoint y: 209, endPoint x: 395, endPoint y: 211, distance: 7.5
click at [395, 211] on div "#m-1725040581919 { } #m-1725040581919 .gf_add-to-cart { display : inline-block …" at bounding box center [530, 260] width 381 height 165
click at [719, 355] on button "Save" at bounding box center [707, 350] width 33 height 16
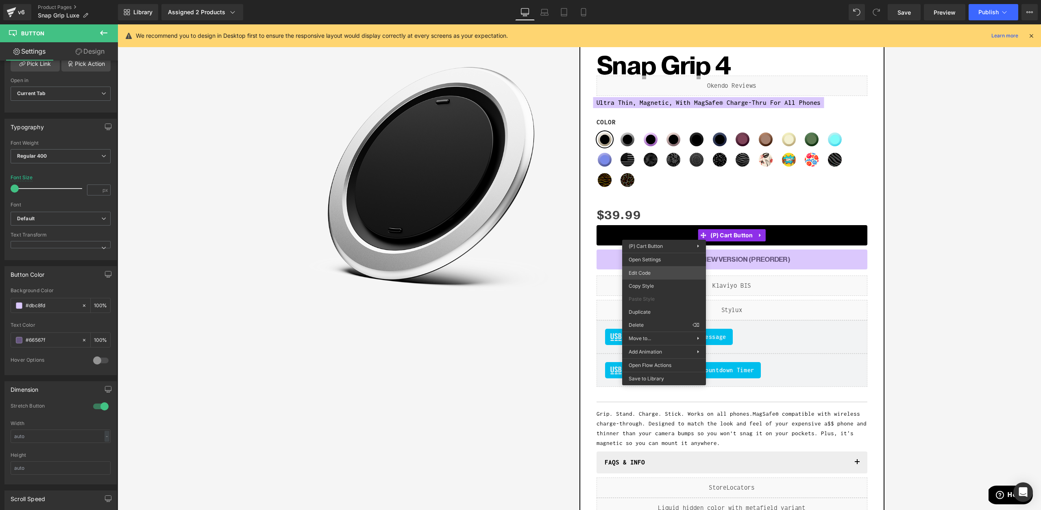
click at [648, 0] on div "Button You are previewing how the will restyle your page. You can not edit Elem…" at bounding box center [520, 0] width 1041 height 0
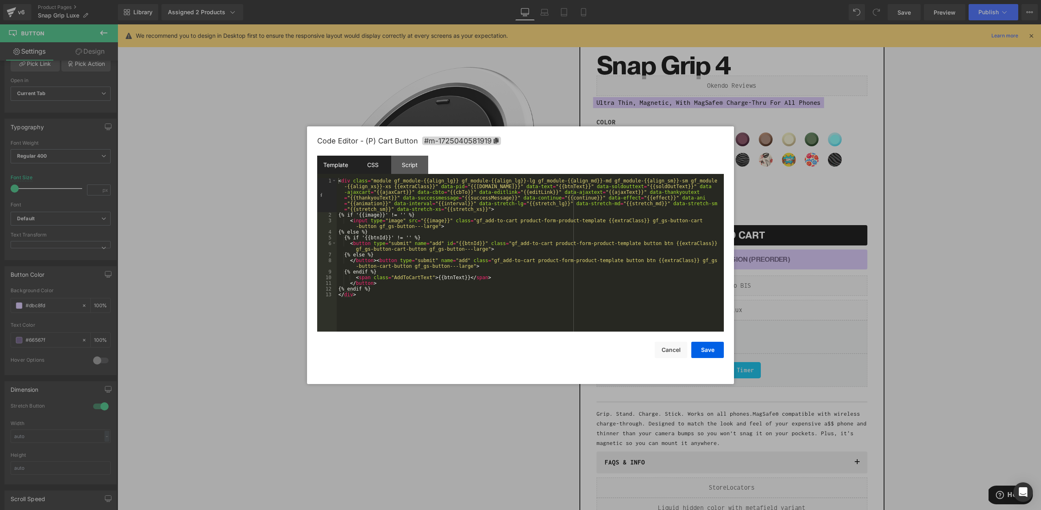
drag, startPoint x: 362, startPoint y: 163, endPoint x: 368, endPoint y: 168, distance: 7.5
click at [362, 163] on div "CSS" at bounding box center [372, 165] width 37 height 18
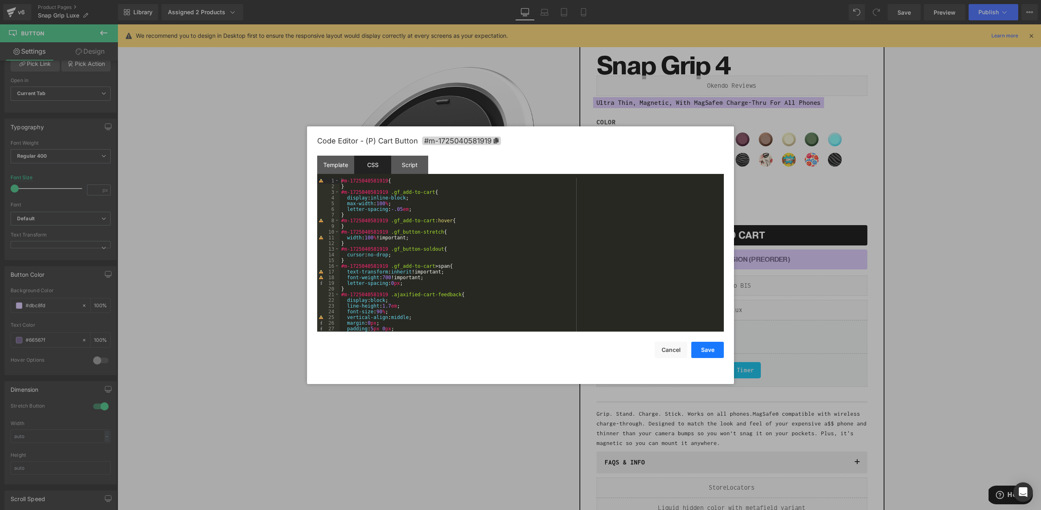
click at [701, 348] on button "Save" at bounding box center [707, 350] width 33 height 16
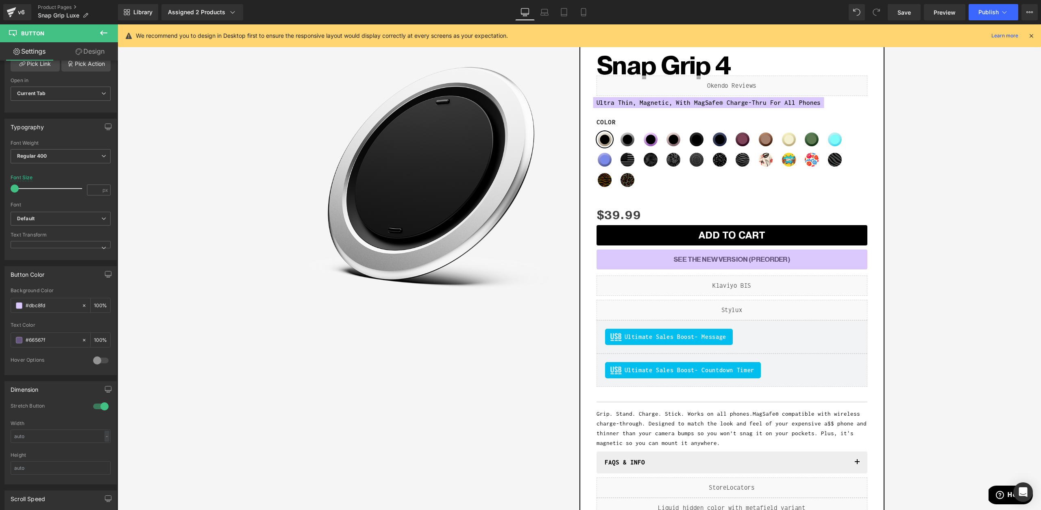
click at [597, 16] on div "Library Assigned 2 Products Product Preview Snap Grip 4 Snap Grip Luxe Manage a…" at bounding box center [579, 12] width 923 height 16
click at [588, 15] on link "Mobile" at bounding box center [584, 12] width 20 height 16
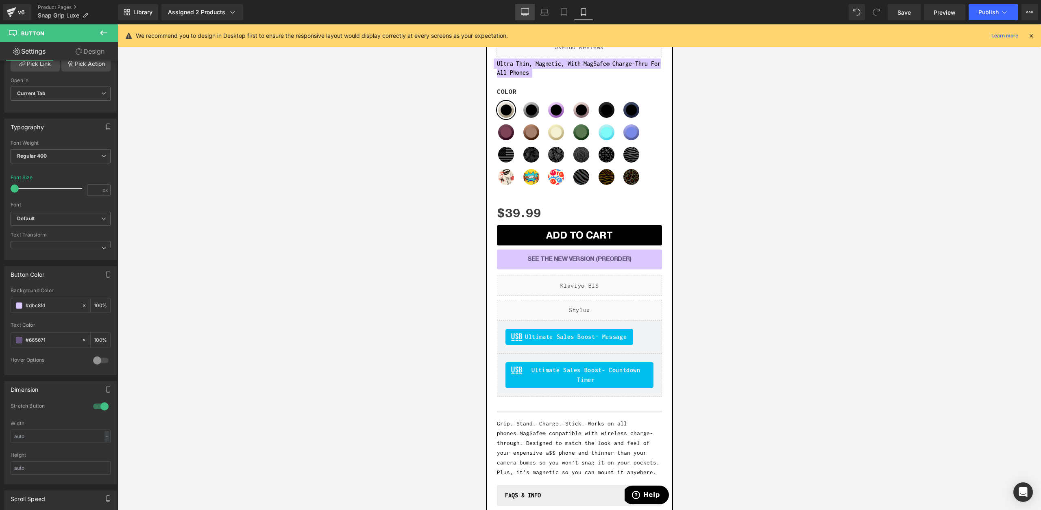
click at [525, 11] on icon at bounding box center [525, 12] width 8 height 8
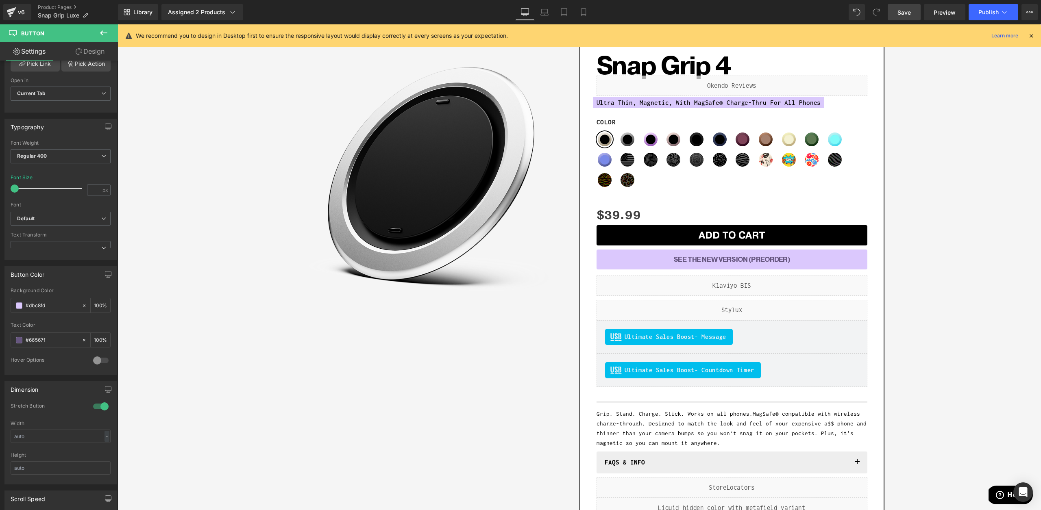
click at [914, 14] on link "Save" at bounding box center [904, 12] width 33 height 16
click at [995, 14] on span "Publish" at bounding box center [988, 12] width 20 height 7
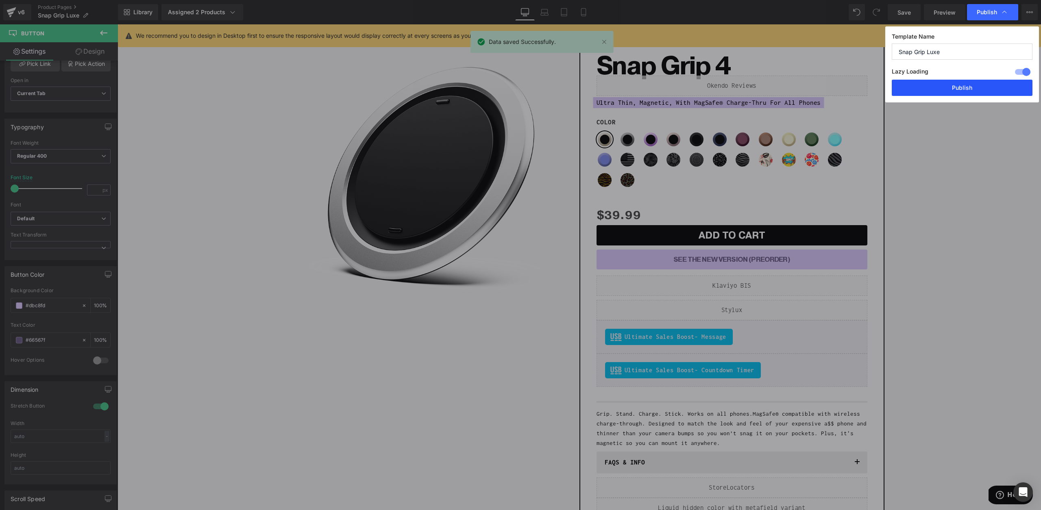
click at [939, 89] on button "Publish" at bounding box center [962, 88] width 141 height 16
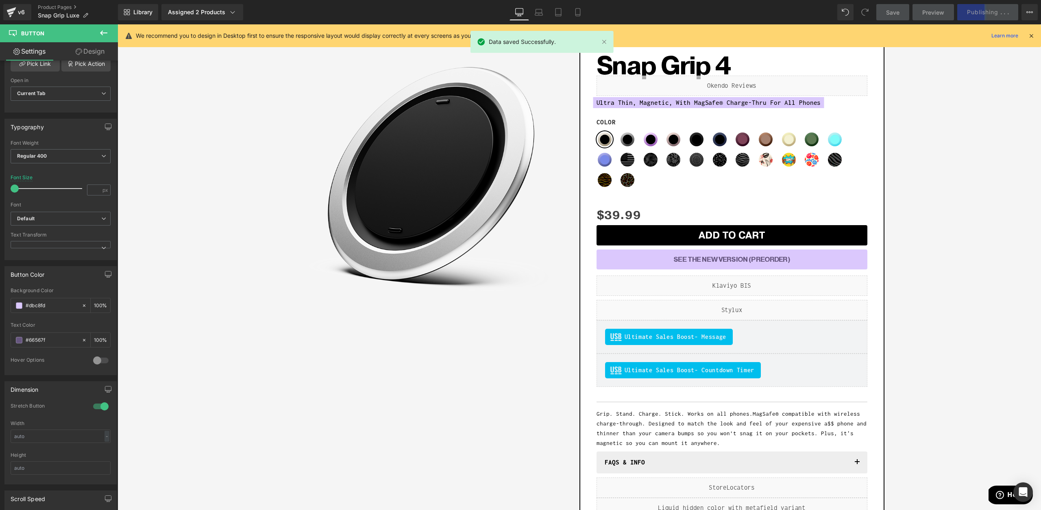
click at [1032, 34] on icon at bounding box center [1030, 35] width 7 height 7
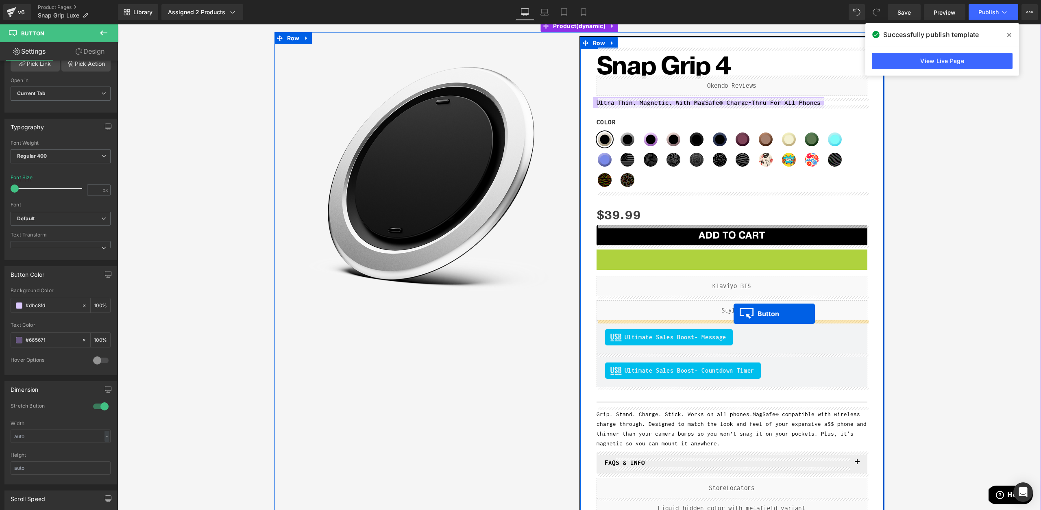
drag, startPoint x: 727, startPoint y: 266, endPoint x: 734, endPoint y: 314, distance: 48.9
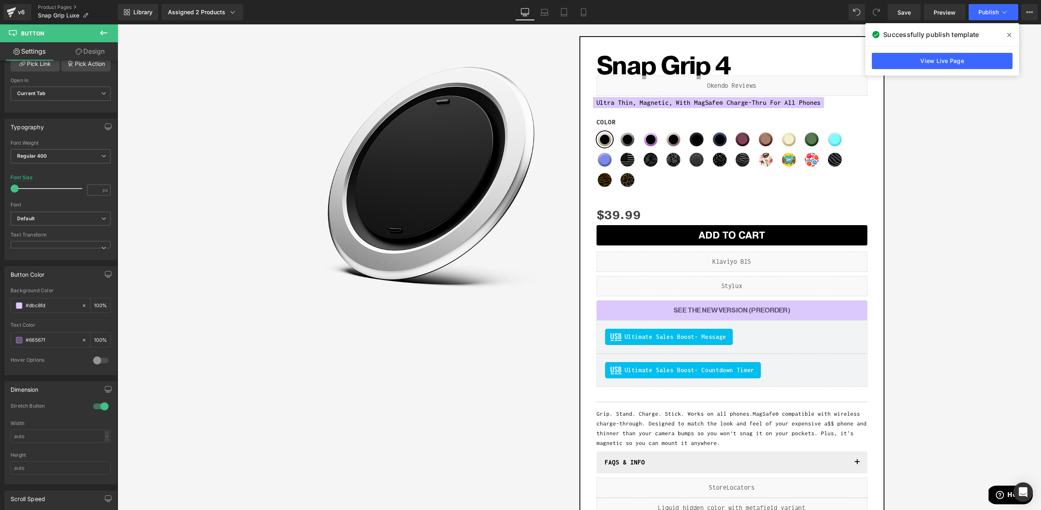
click at [83, 53] on link "Design" at bounding box center [90, 51] width 59 height 18
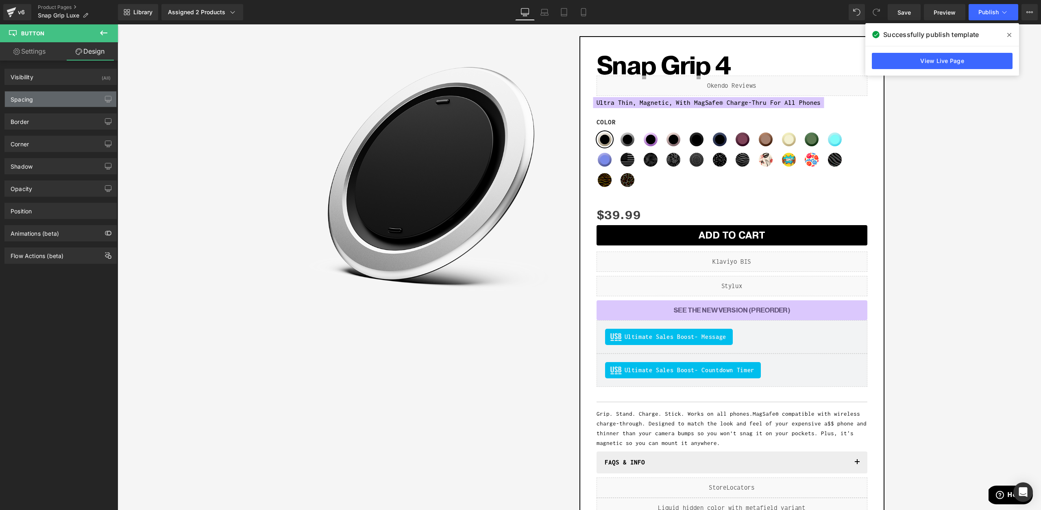
click at [48, 103] on div "Spacing" at bounding box center [60, 98] width 111 height 15
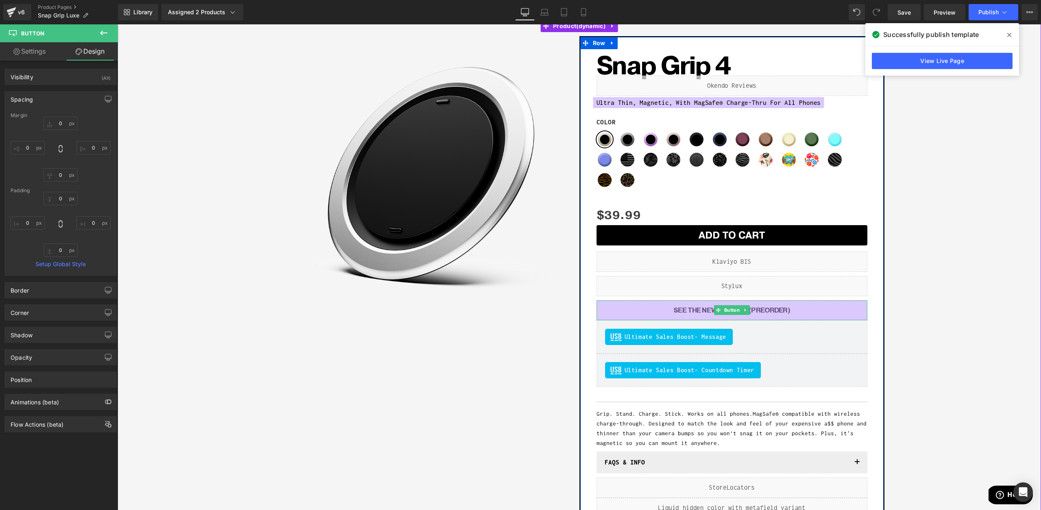
click at [631, 304] on link "SEE THE NEW VERSION (PREORDER)" at bounding box center [731, 310] width 271 height 20
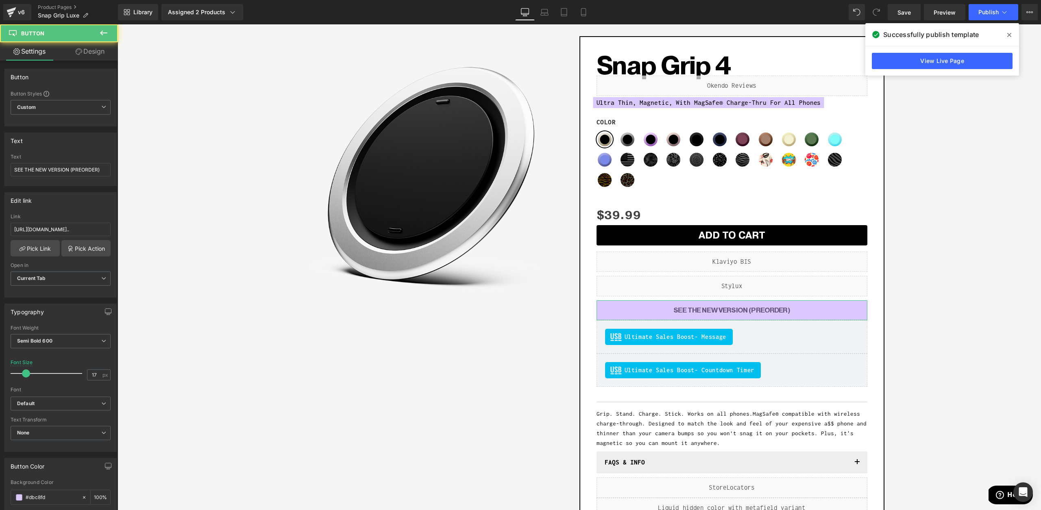
click at [95, 52] on link "Design" at bounding box center [90, 51] width 59 height 18
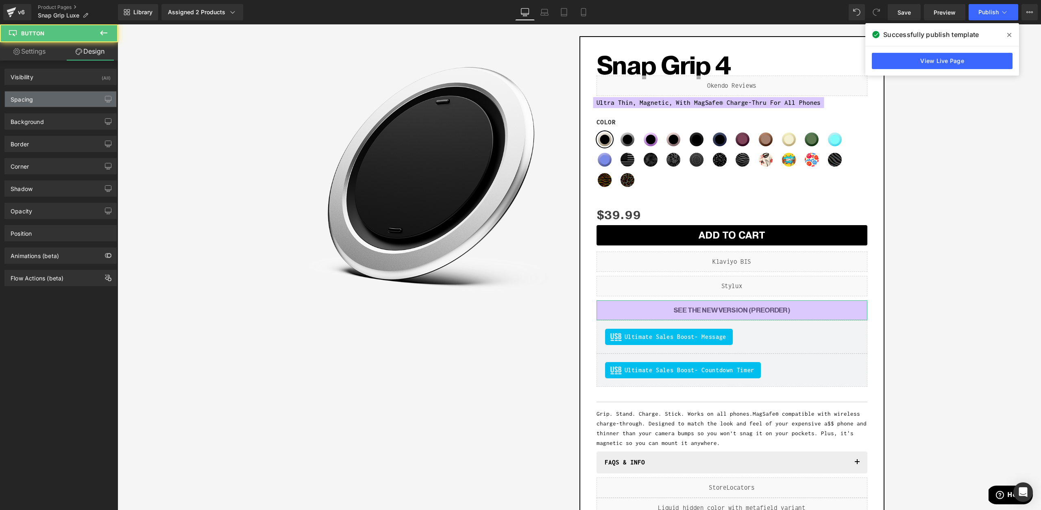
click at [72, 101] on div "Spacing" at bounding box center [60, 98] width 111 height 15
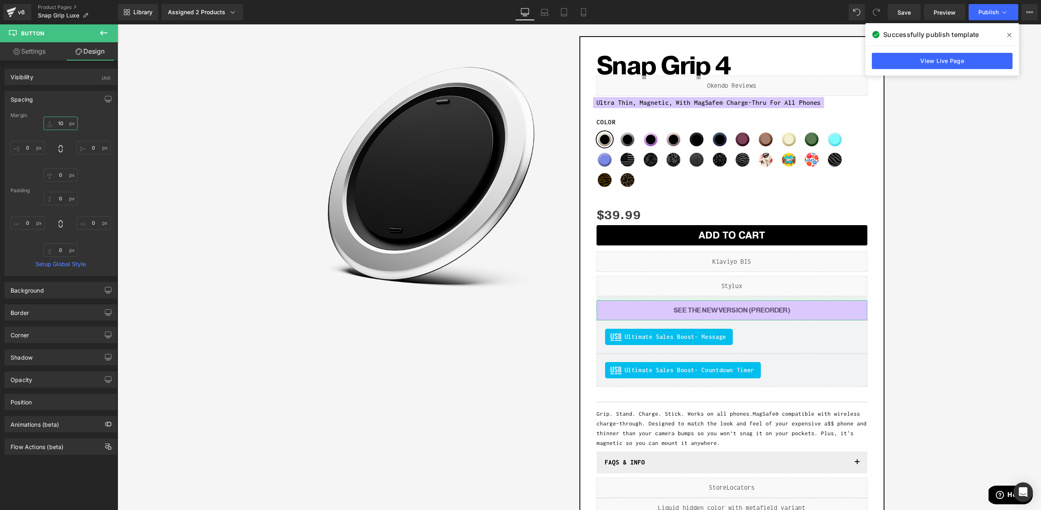
click at [62, 122] on input "10" at bounding box center [61, 123] width 34 height 13
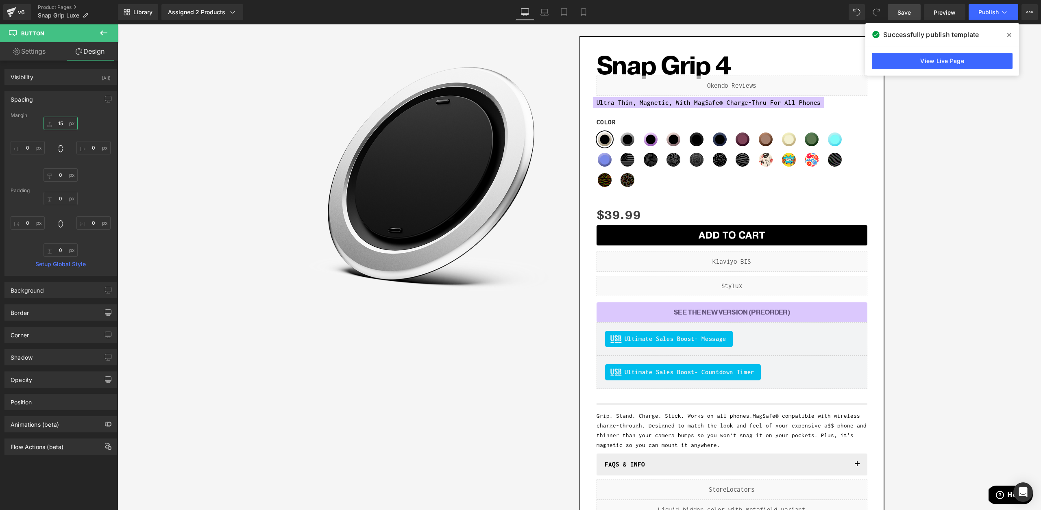
type input "15"
click at [910, 9] on span "Save" at bounding box center [903, 12] width 13 height 9
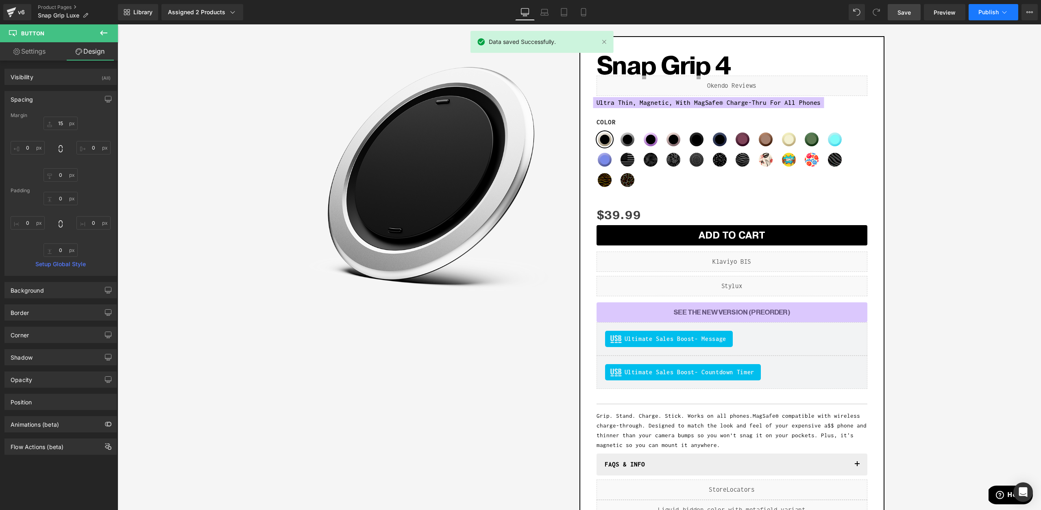
click at [1007, 15] on icon at bounding box center [1004, 12] width 8 height 8
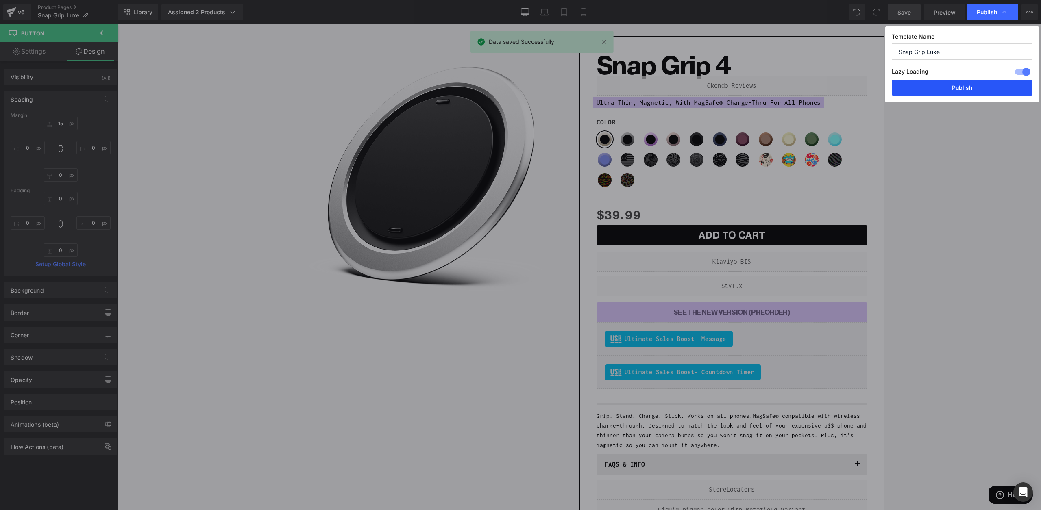
drag, startPoint x: 448, startPoint y: 404, endPoint x: 955, endPoint y: 94, distance: 594.6
click at [955, 94] on button "Publish" at bounding box center [962, 88] width 141 height 16
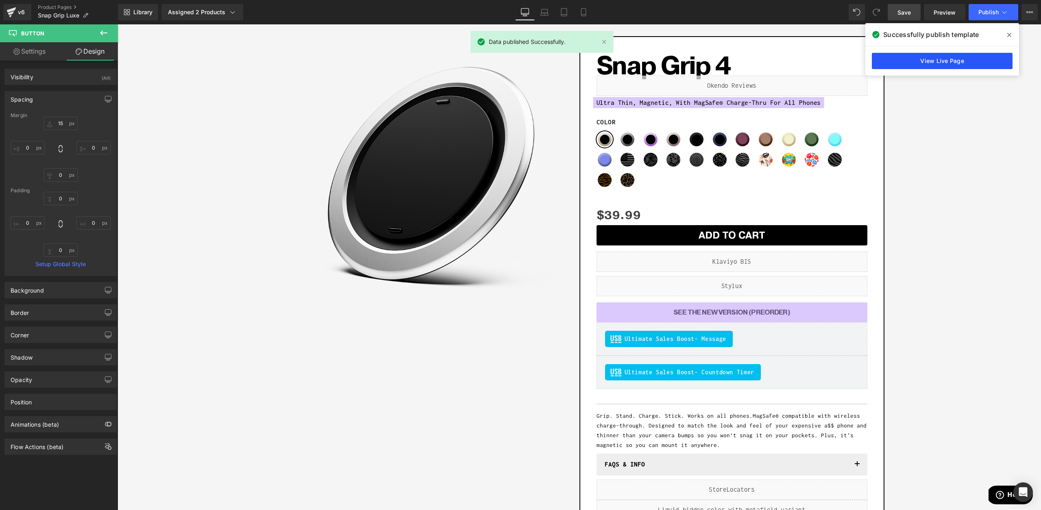
click at [906, 63] on link "View Live Page" at bounding box center [942, 61] width 141 height 16
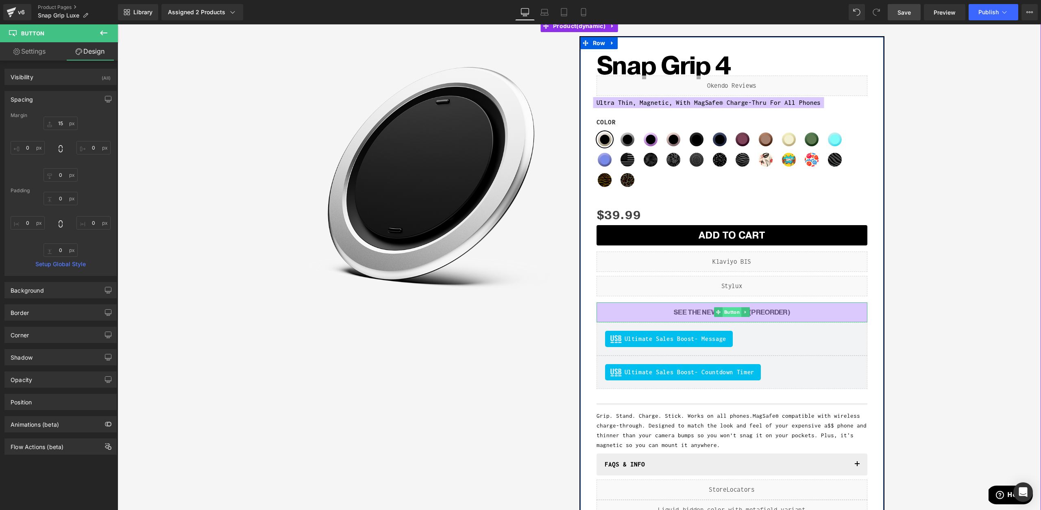
click at [733, 311] on span "Button" at bounding box center [731, 312] width 19 height 10
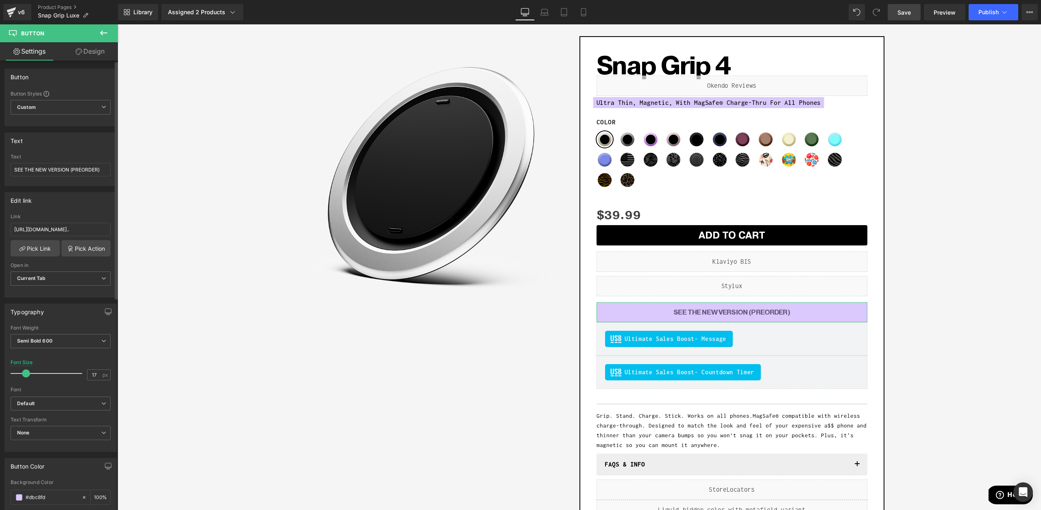
type input "16"
click at [24, 377] on span at bounding box center [26, 374] width 8 height 8
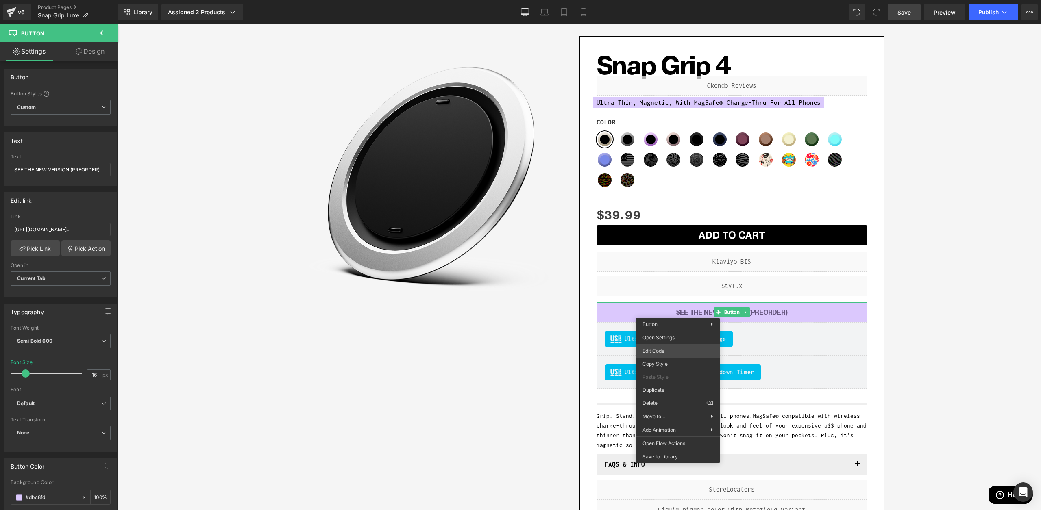
click at [661, 0] on div "Button You are previewing how the will restyle your page. You can not edit Elem…" at bounding box center [520, 0] width 1041 height 0
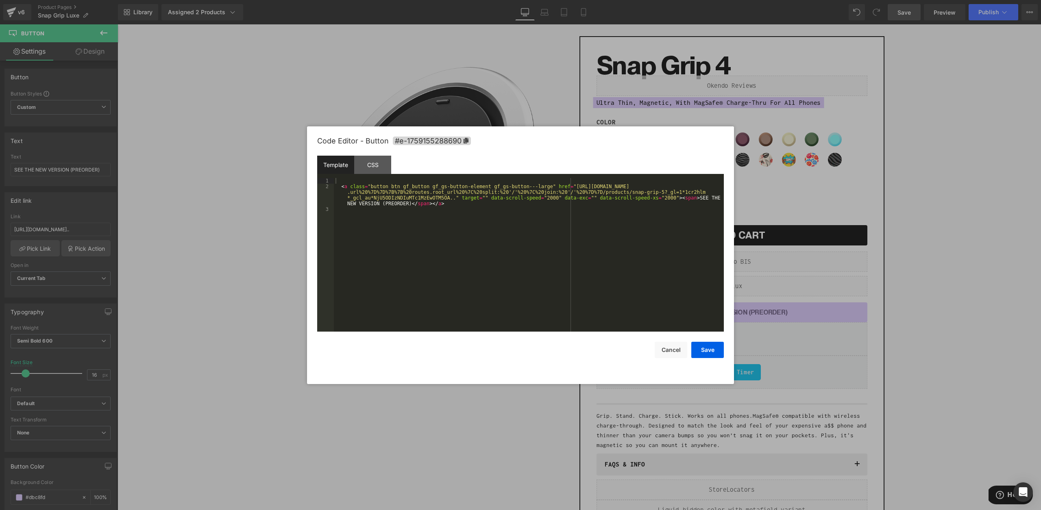
click at [382, 174] on div "Template CSS" at bounding box center [520, 167] width 407 height 22
click at [381, 162] on div "CSS" at bounding box center [372, 165] width 37 height 18
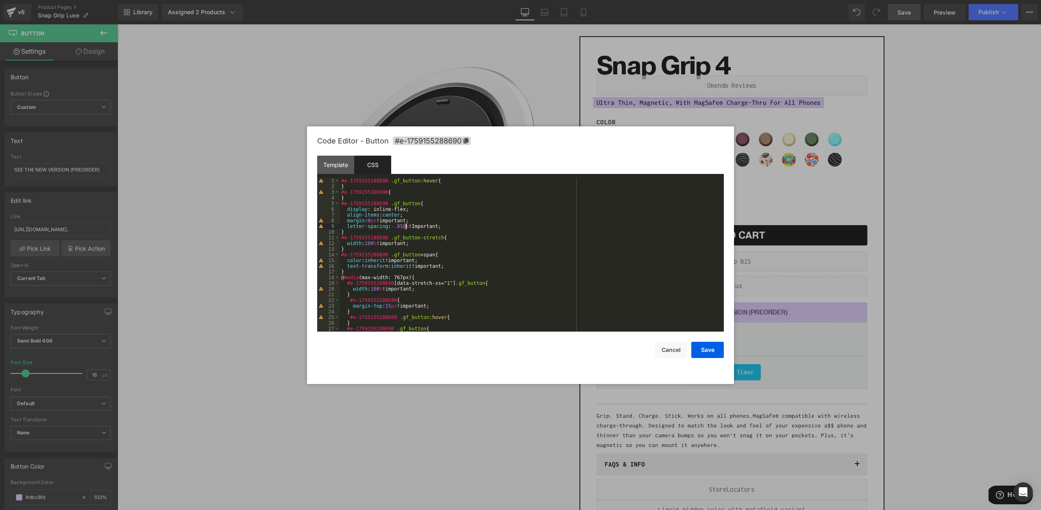
click at [405, 226] on div "#e-1759155288690 .gf_button :hover { } #e-1759155288690 { } #e-1759155288690 .g…" at bounding box center [530, 260] width 381 height 165
click at [712, 355] on button "Save" at bounding box center [707, 350] width 33 height 16
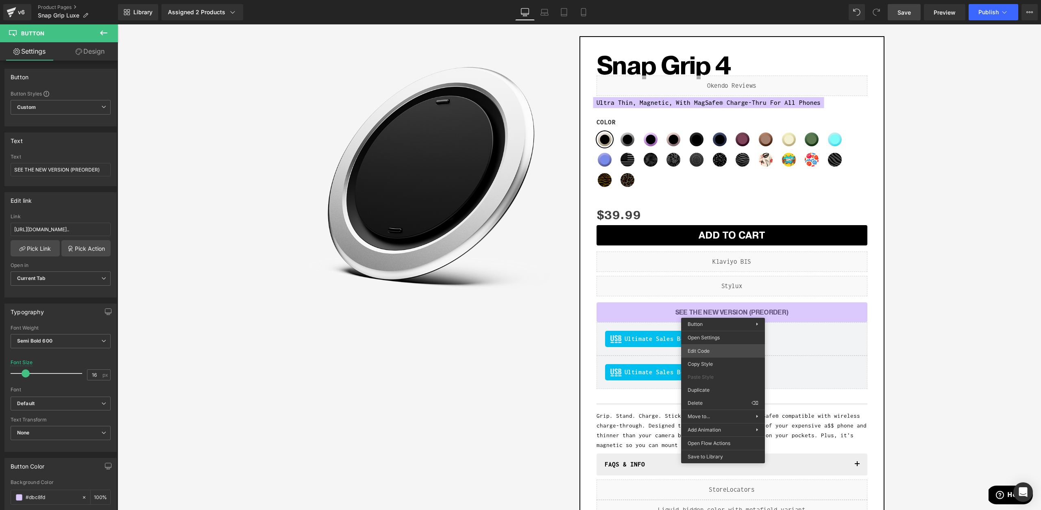
click at [703, 0] on div "Button You are previewing how the will restyle your page. You can not edit Elem…" at bounding box center [520, 0] width 1041 height 0
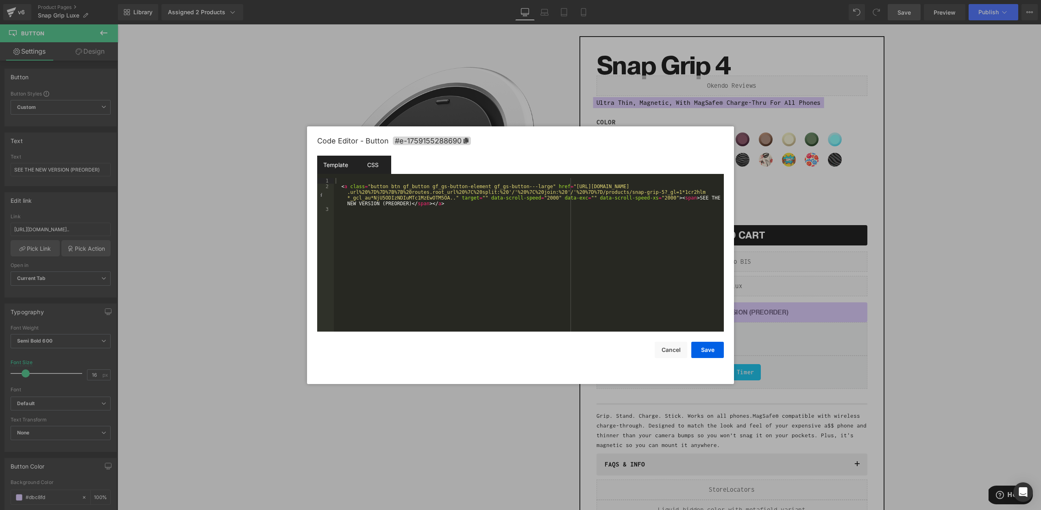
click at [366, 168] on div "CSS" at bounding box center [372, 165] width 37 height 18
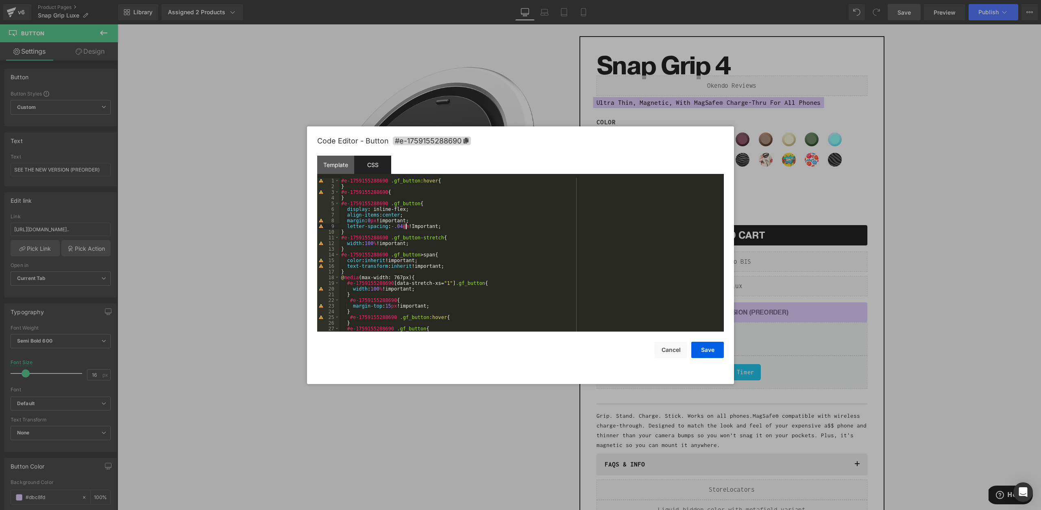
click at [405, 226] on div "#e-1759155288690 .gf_button :hover { } #e-1759155288690 { } #e-1759155288690 .g…" at bounding box center [530, 260] width 381 height 165
click at [702, 354] on button "Save" at bounding box center [707, 350] width 33 height 16
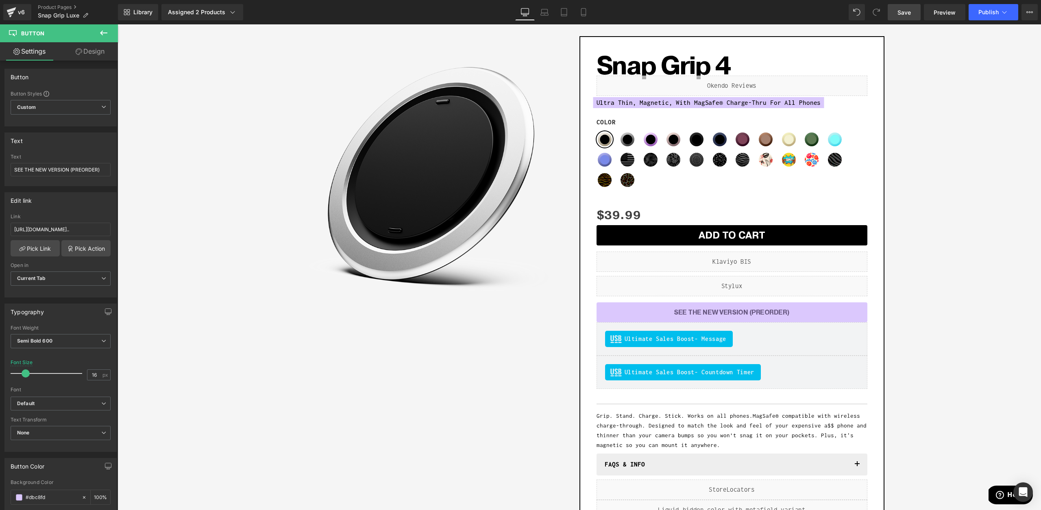
click at [903, 12] on span "Save" at bounding box center [903, 12] width 13 height 9
click at [992, 13] on span "Publish" at bounding box center [988, 12] width 20 height 7
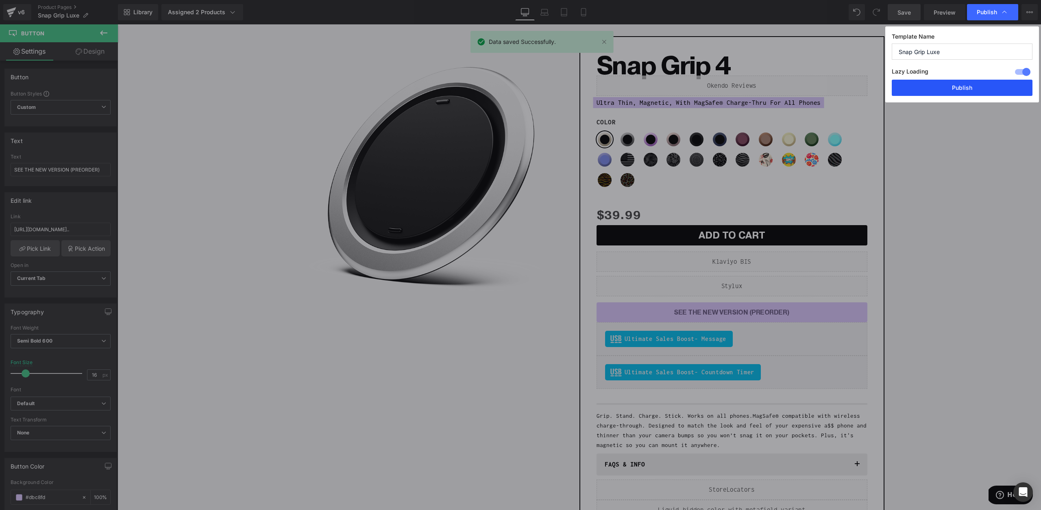
click at [962, 88] on button "Publish" at bounding box center [962, 88] width 141 height 16
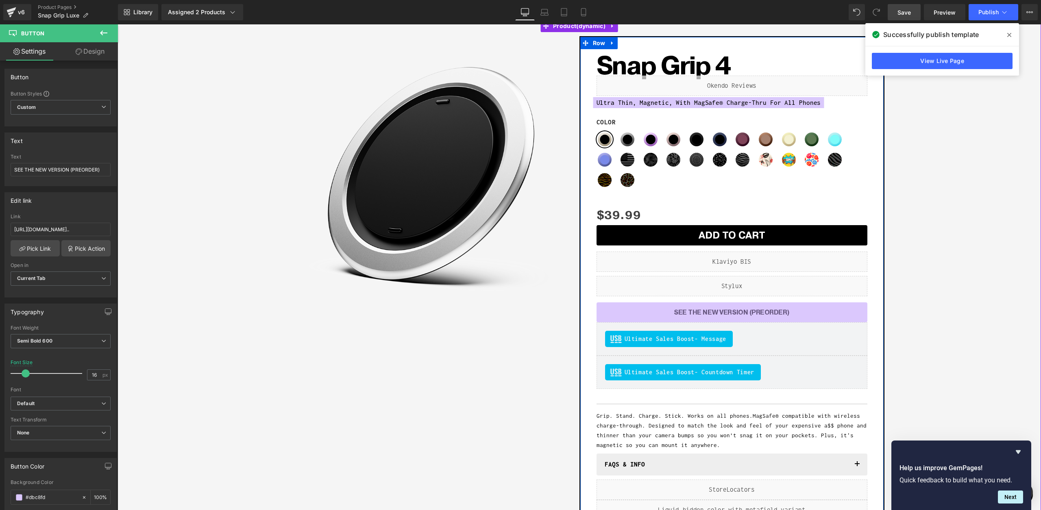
click at [644, 267] on div "Liquid" at bounding box center [731, 262] width 271 height 20
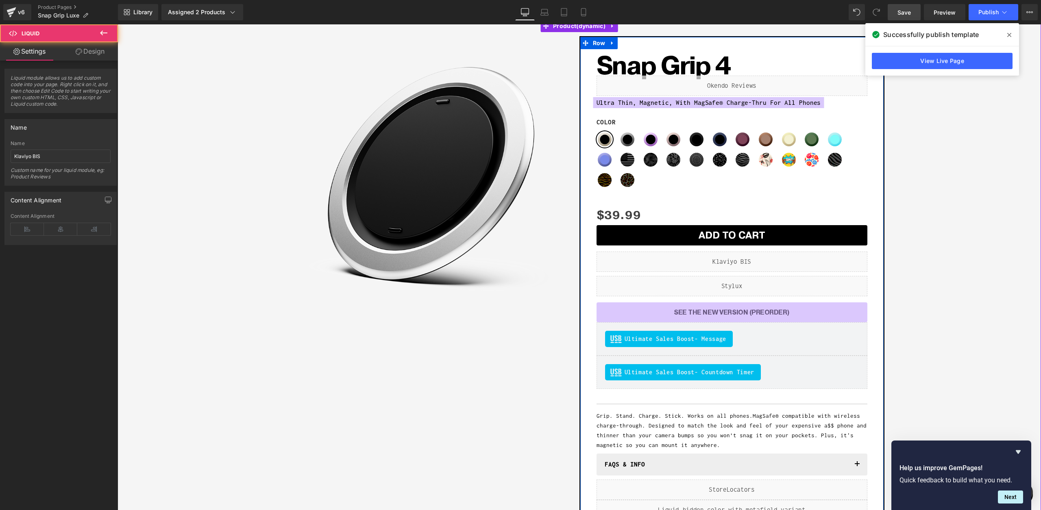
click at [623, 287] on div "Liquid" at bounding box center [731, 286] width 271 height 20
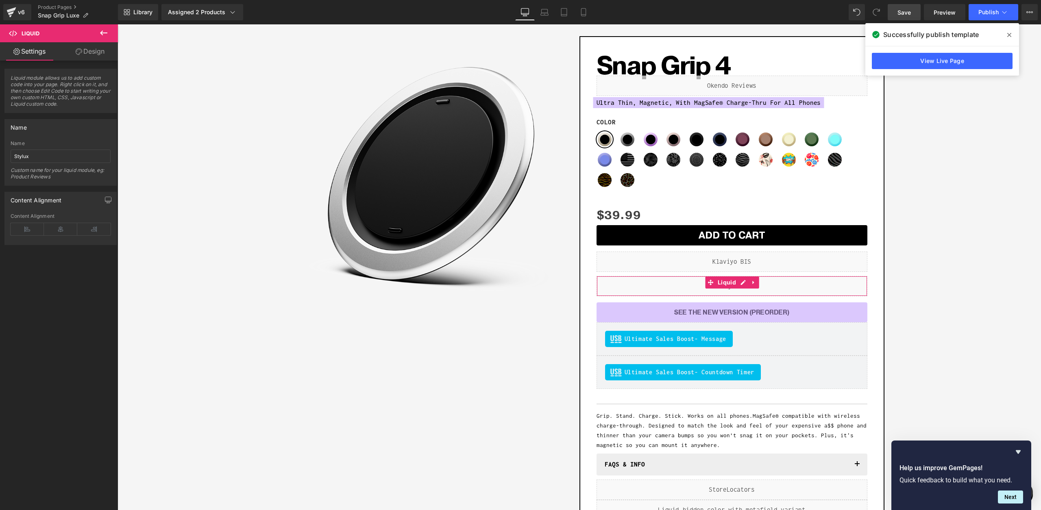
click at [100, 57] on link "Design" at bounding box center [90, 51] width 59 height 18
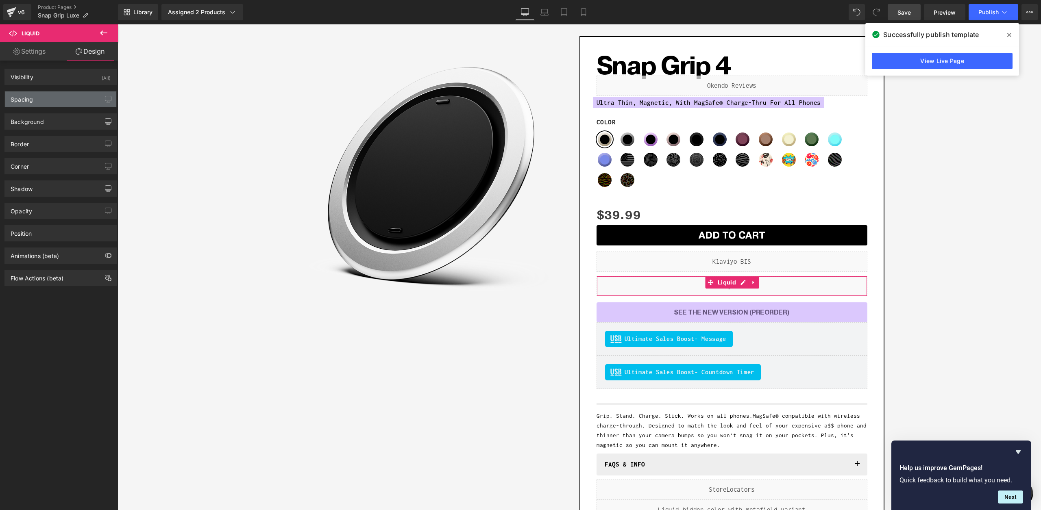
click at [43, 99] on div "Spacing" at bounding box center [60, 98] width 111 height 15
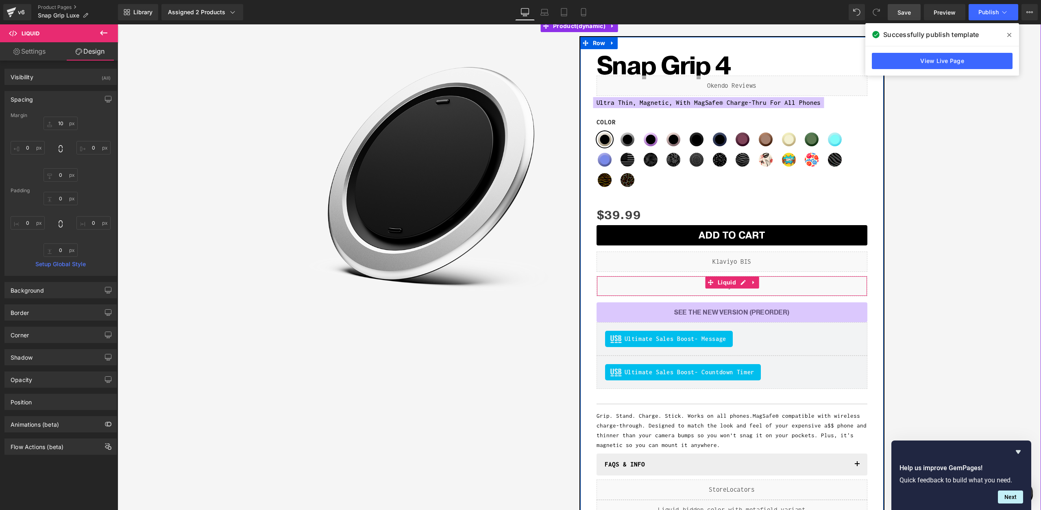
click at [681, 285] on div "Liquid" at bounding box center [731, 286] width 271 height 20
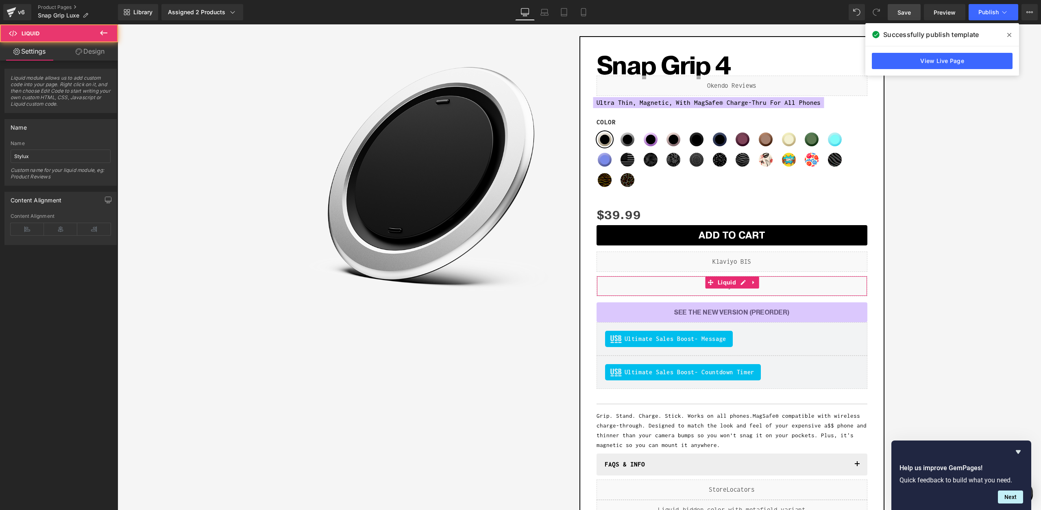
click at [81, 57] on link "Design" at bounding box center [90, 51] width 59 height 18
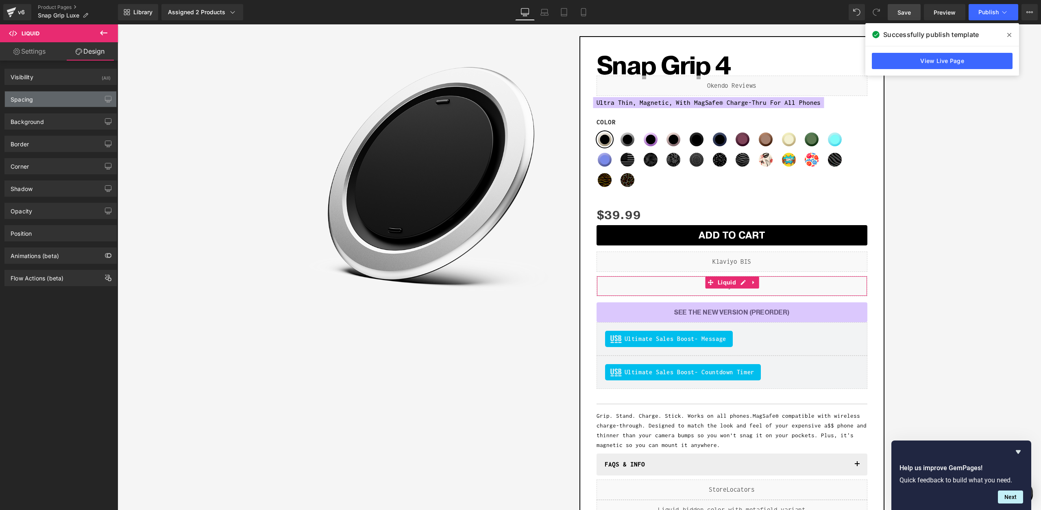
click at [32, 100] on div "Spacing" at bounding box center [22, 96] width 22 height 11
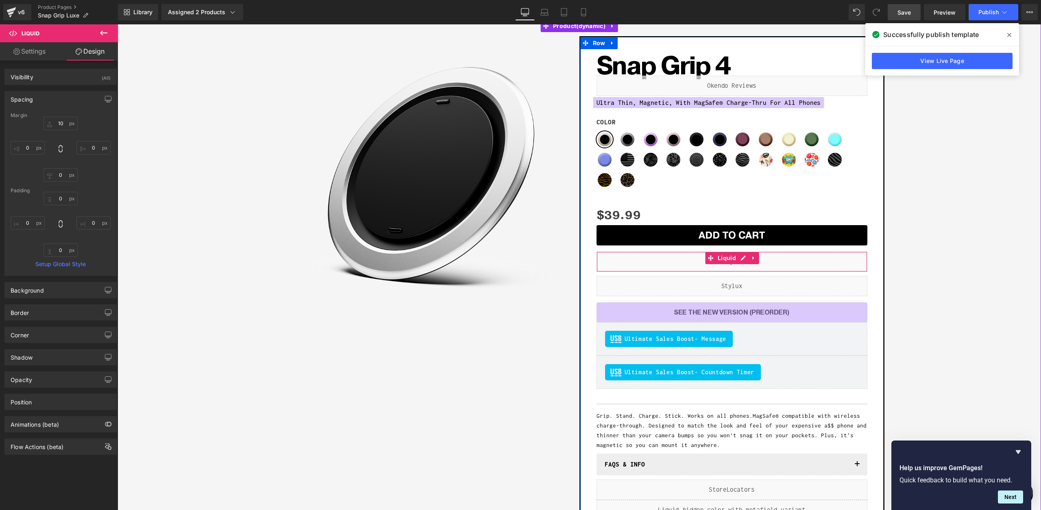
click at [687, 262] on div "Liquid" at bounding box center [731, 262] width 271 height 20
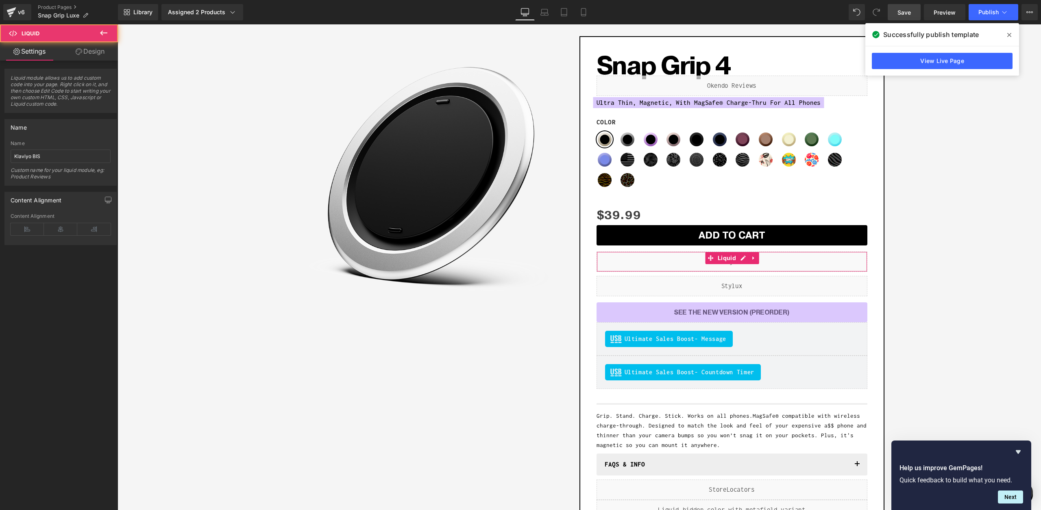
click at [96, 51] on link "Design" at bounding box center [90, 51] width 59 height 18
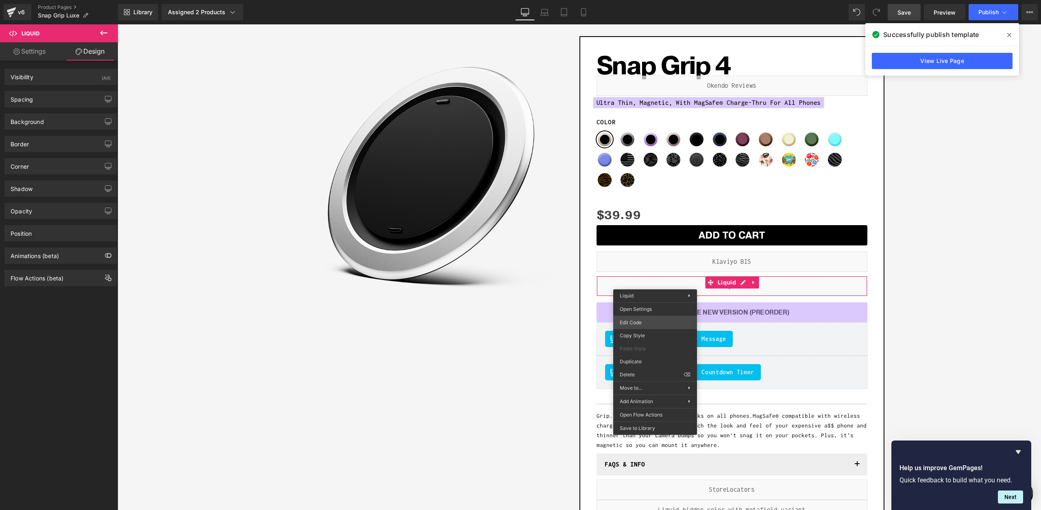
click at [633, 0] on div "Button You are previewing how the will restyle your page. You can not edit Elem…" at bounding box center [520, 0] width 1041 height 0
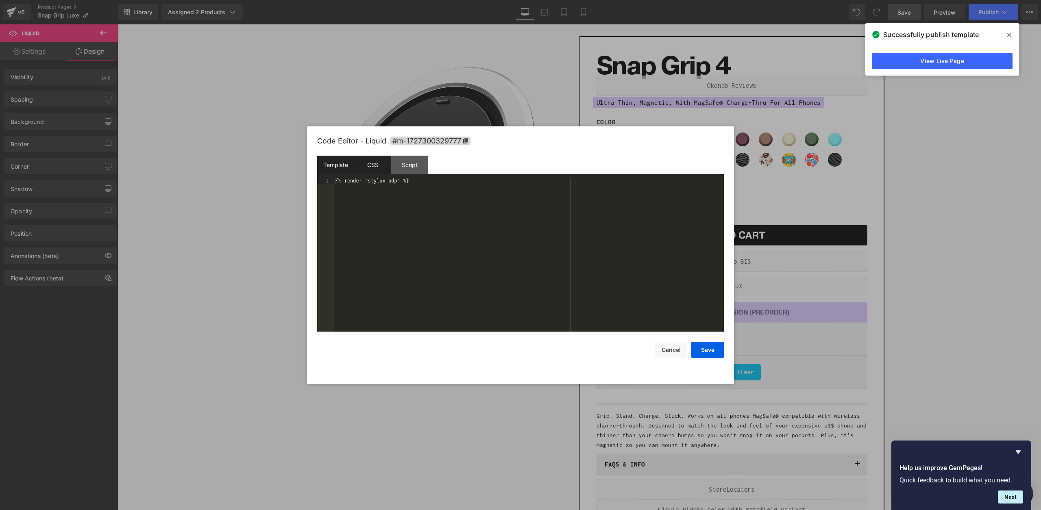
click at [364, 161] on div "CSS" at bounding box center [372, 165] width 37 height 18
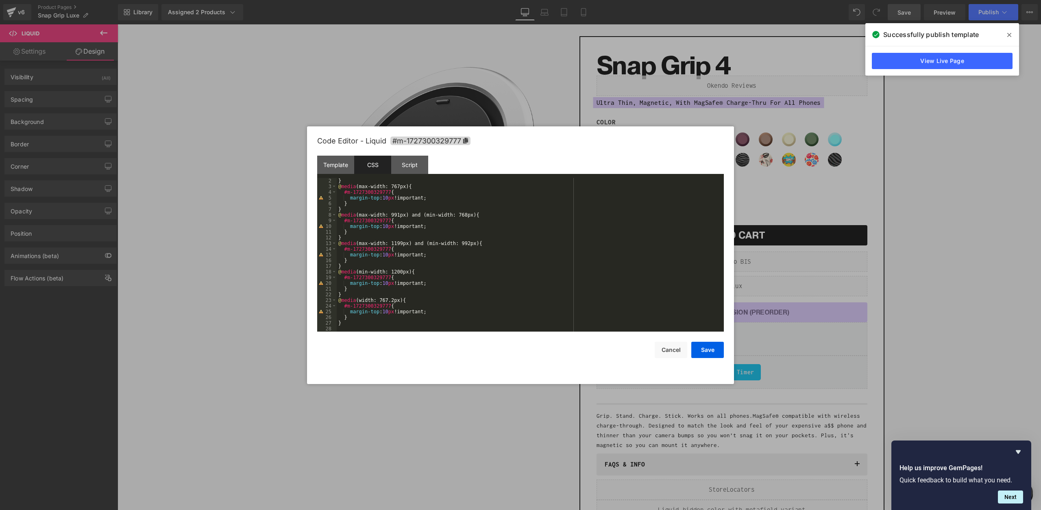
scroll to position [0, 0]
click at [344, 106] on div at bounding box center [520, 255] width 1041 height 510
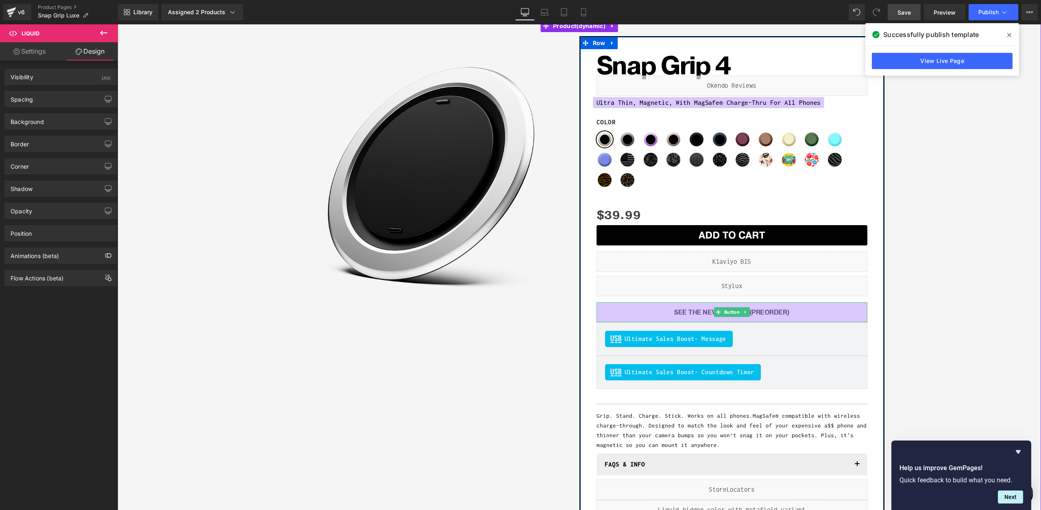
click at [724, 308] on span "Button" at bounding box center [731, 312] width 19 height 10
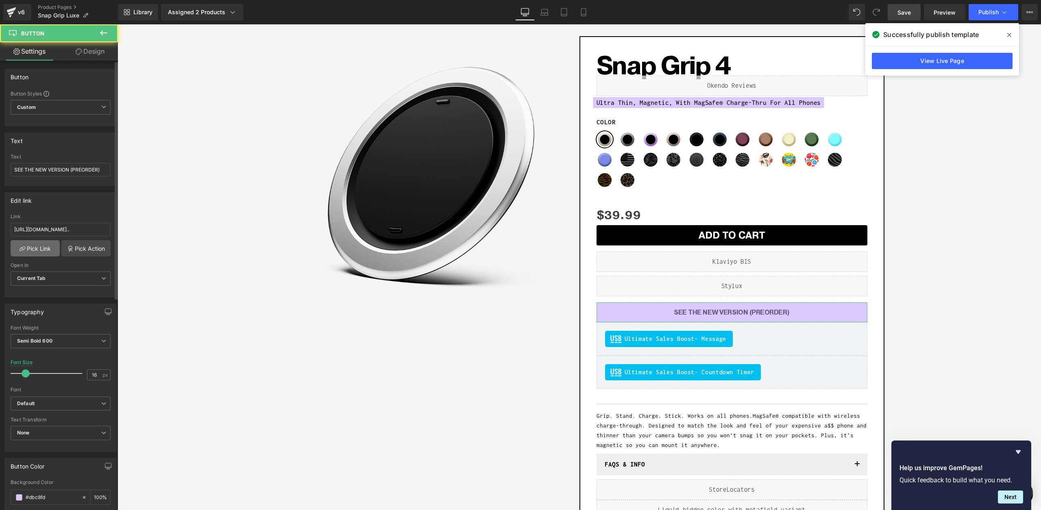
click at [42, 244] on link "Pick Link" at bounding box center [35, 248] width 49 height 16
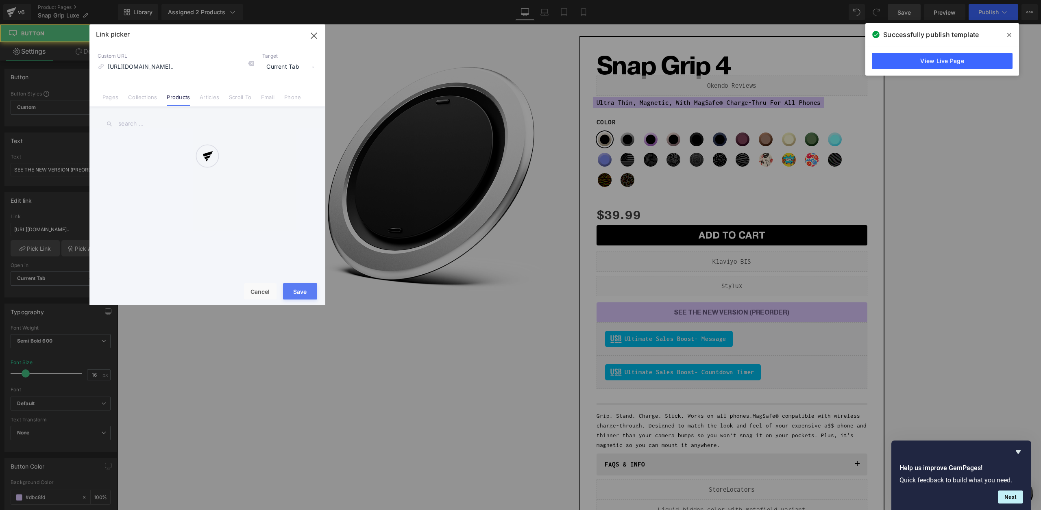
scroll to position [0, 528]
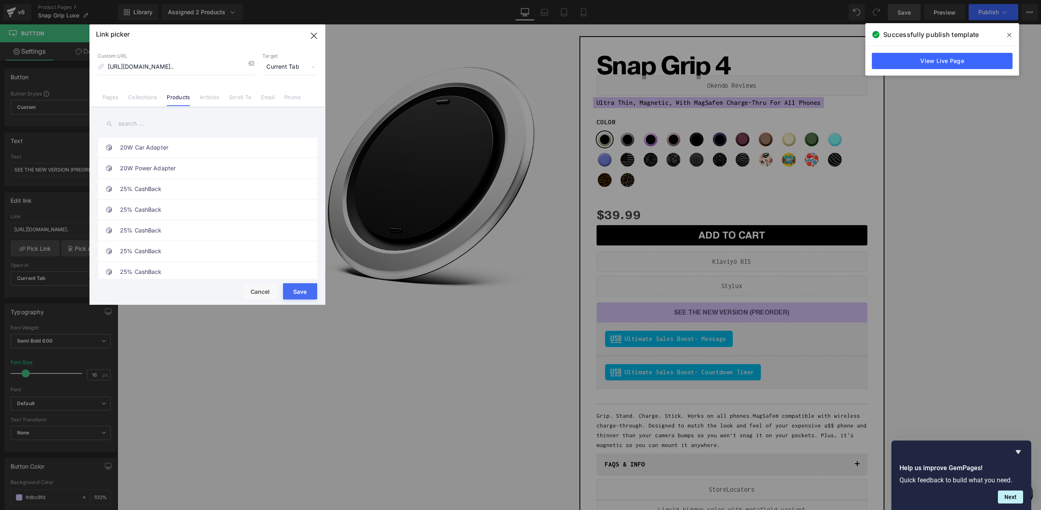
click at [159, 125] on input "text" at bounding box center [208, 124] width 220 height 18
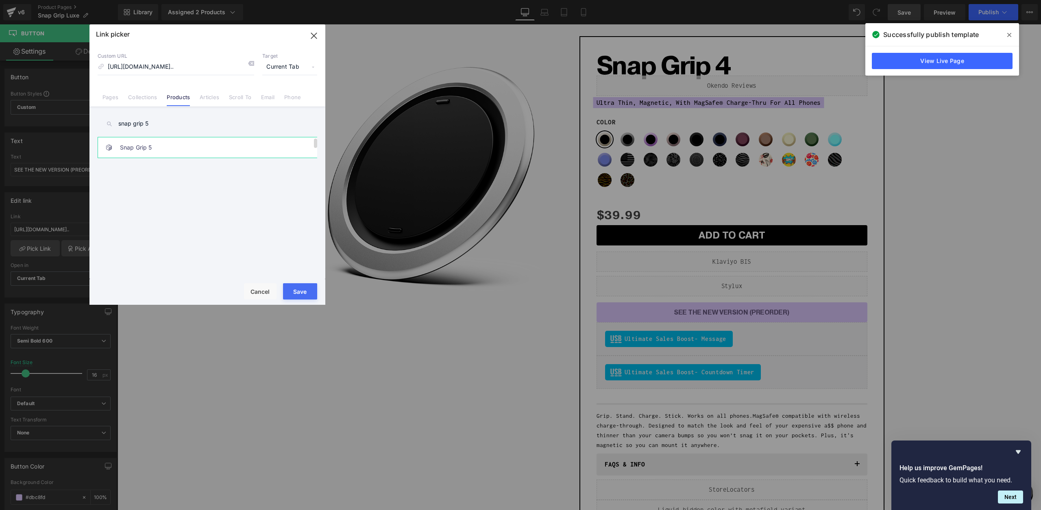
type input "snap grip 5"
click at [169, 140] on link "Snap Grip 5" at bounding box center [209, 147] width 179 height 20
type input "/products/snap-grip-5"
click at [299, 295] on button "Save" at bounding box center [300, 291] width 34 height 16
type input "/products/snap-grip-5"
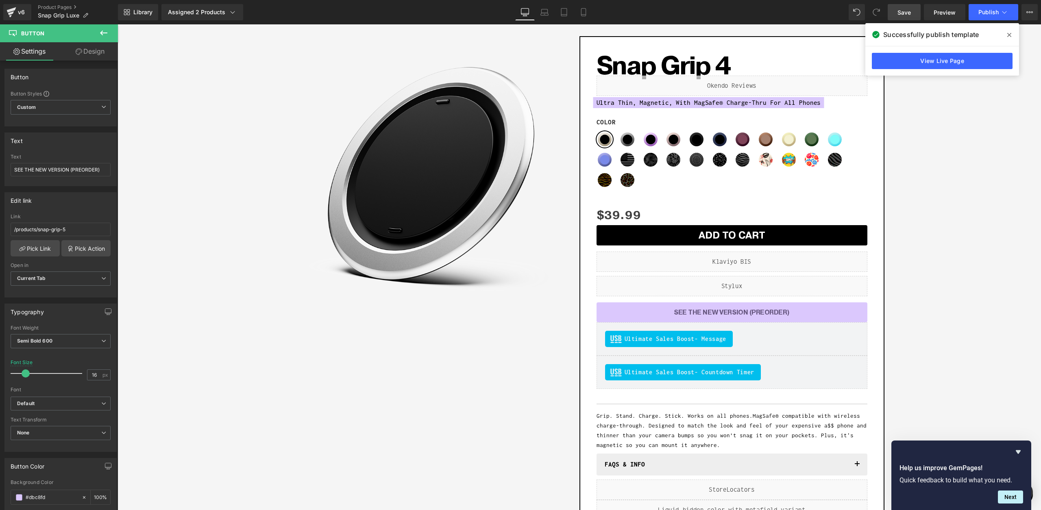
drag, startPoint x: 1008, startPoint y: 35, endPoint x: 832, endPoint y: 1, distance: 179.3
click at [1008, 35] on icon at bounding box center [1009, 35] width 4 height 7
click at [895, 13] on link "Save" at bounding box center [904, 12] width 33 height 16
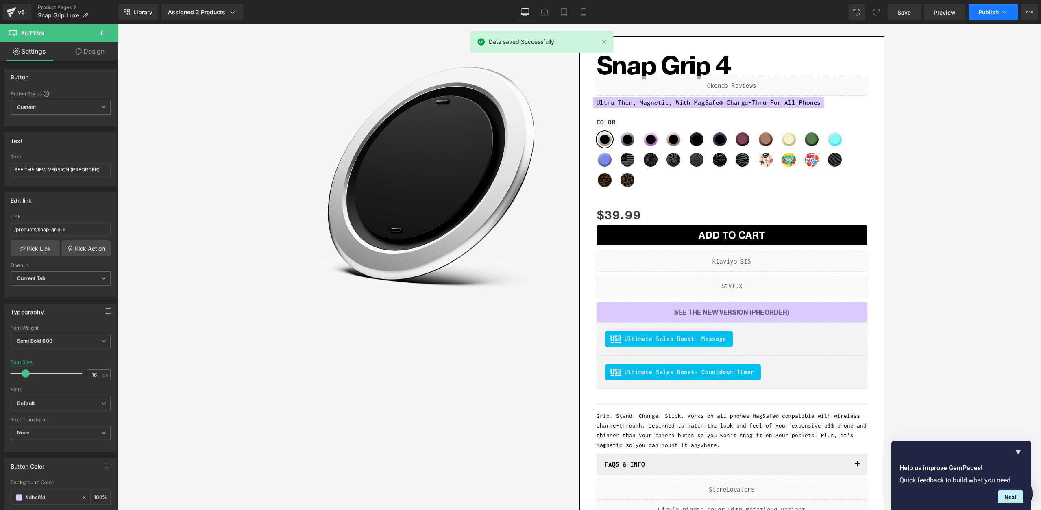
click at [995, 14] on span "Publish" at bounding box center [988, 12] width 20 height 7
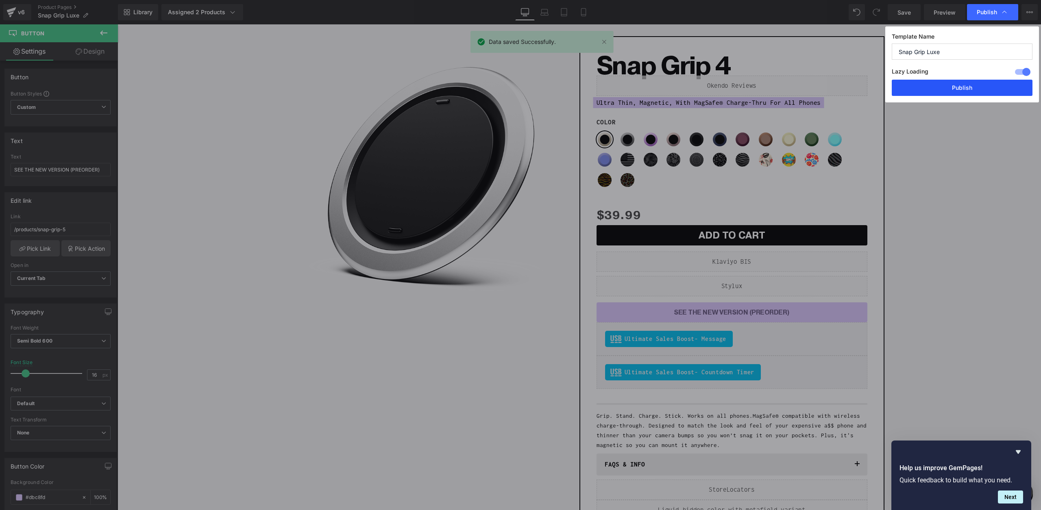
click at [945, 96] on button "Publish" at bounding box center [962, 88] width 141 height 16
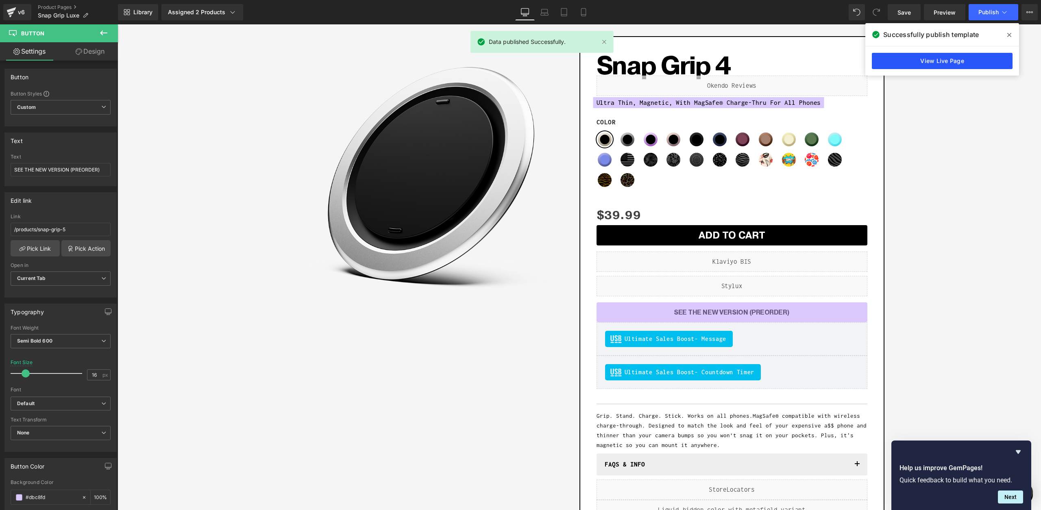
click at [955, 61] on link "View Live Page" at bounding box center [942, 61] width 141 height 16
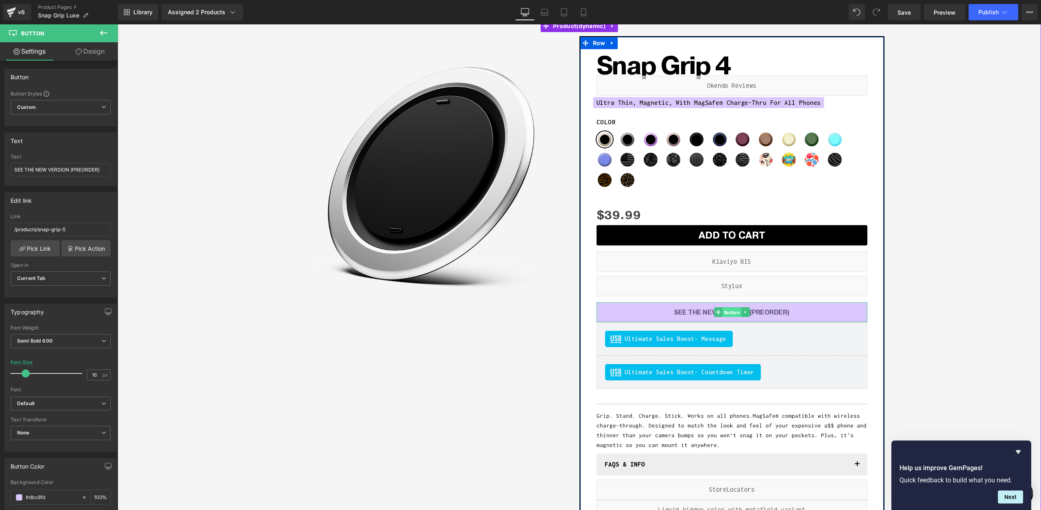
click at [728, 309] on span "Button" at bounding box center [731, 313] width 19 height 10
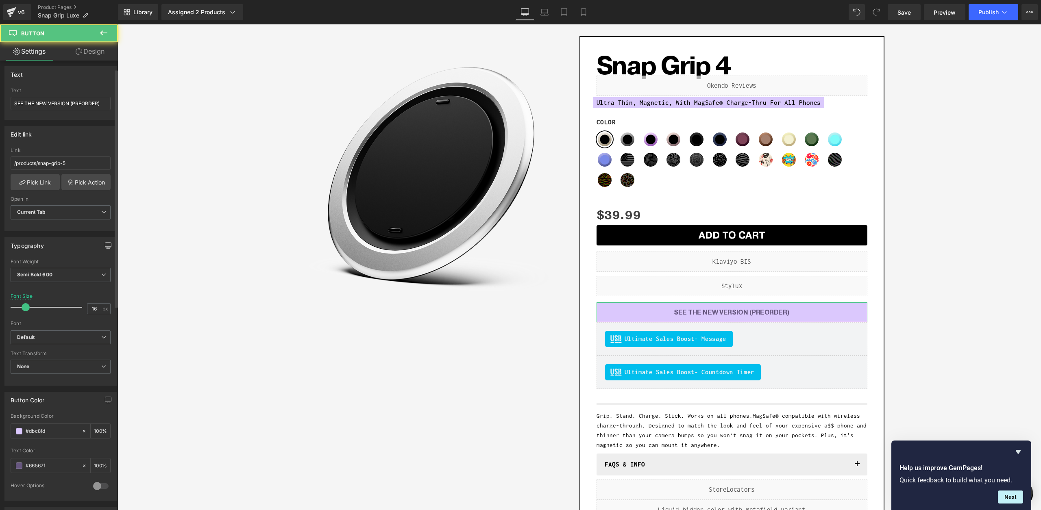
scroll to position [348, 0]
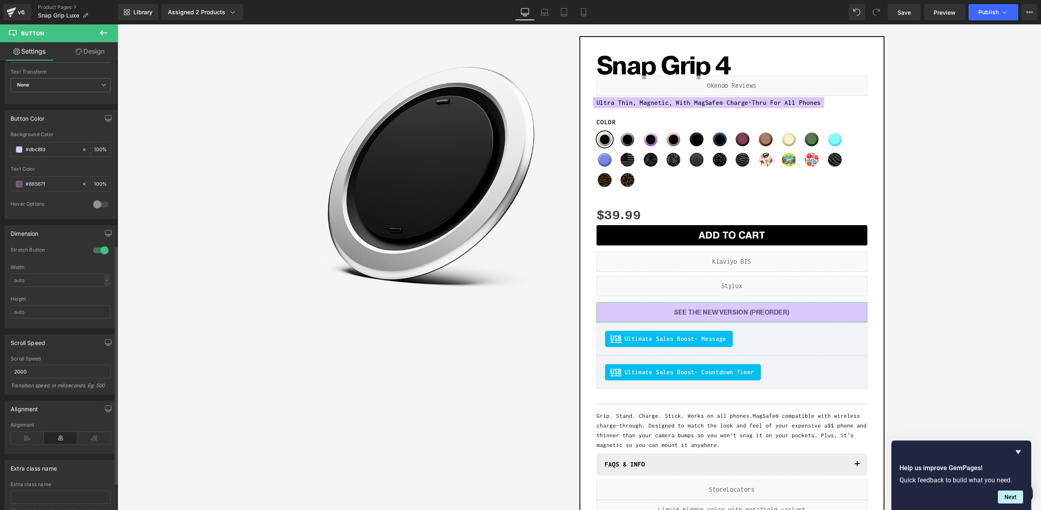
drag, startPoint x: 97, startPoint y: 207, endPoint x: 75, endPoint y: 233, distance: 34.3
click at [97, 209] on div at bounding box center [101, 204] width 20 height 13
click at [17, 232] on span at bounding box center [19, 235] width 7 height 7
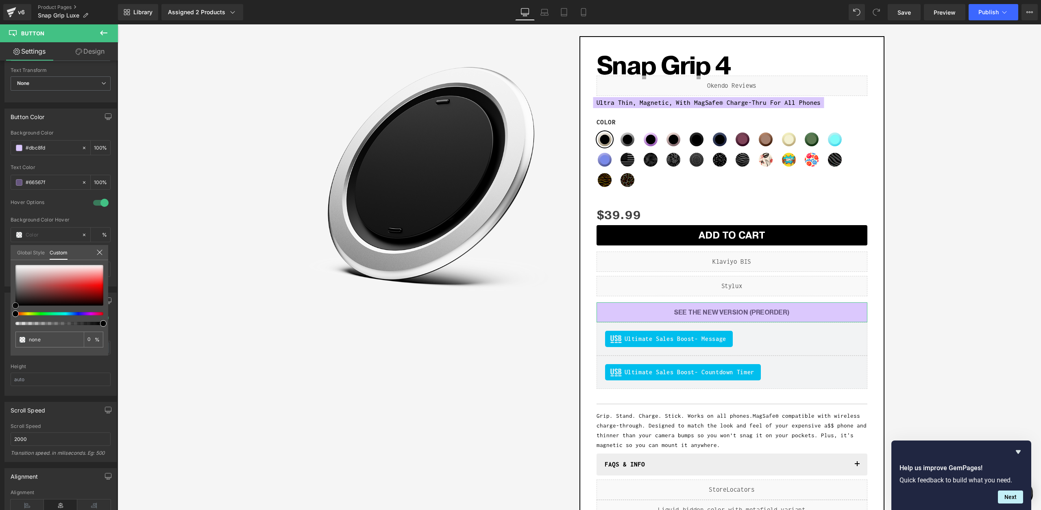
type input "#eee6e6"
type input "100"
type input "#eee6e6"
type input "100"
type input "#000000"
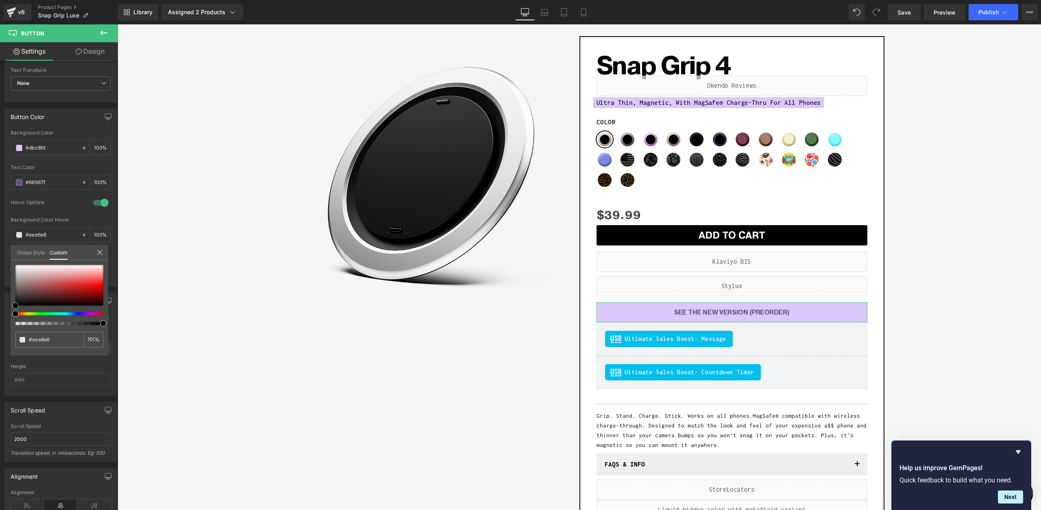
type input "#000000"
drag, startPoint x: 32, startPoint y: 268, endPoint x: 26, endPoint y: 283, distance: 15.6
click at [0, 451] on html "Button You are previewing how the will restyle your page. You can not edit Elem…" at bounding box center [520, 255] width 1041 height 510
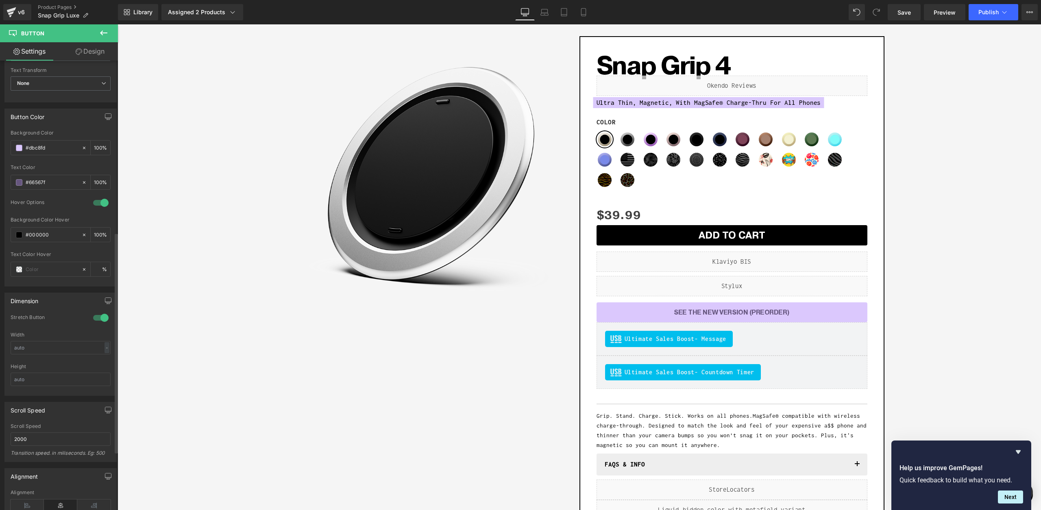
click at [37, 181] on input "#66567f" at bounding box center [52, 182] width 52 height 9
click at [44, 232] on input "#000000" at bounding box center [52, 235] width 52 height 9
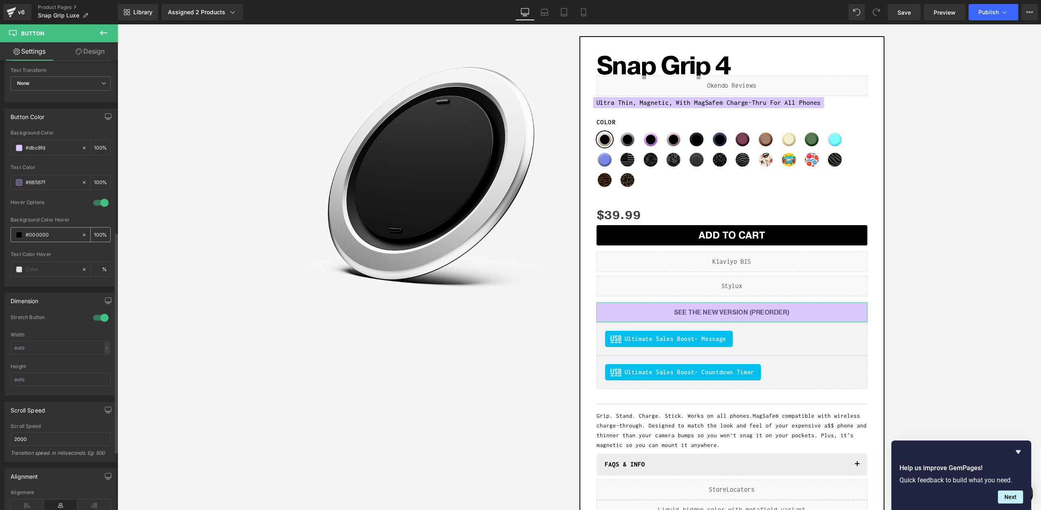
click at [44, 232] on input "#000000" at bounding box center [52, 235] width 52 height 9
paste input "66567f"
type input "#66567f"
click at [45, 210] on div "Hover Options" at bounding box center [61, 208] width 100 height 18
click at [38, 145] on input "#dbc8fd" at bounding box center [52, 148] width 52 height 9
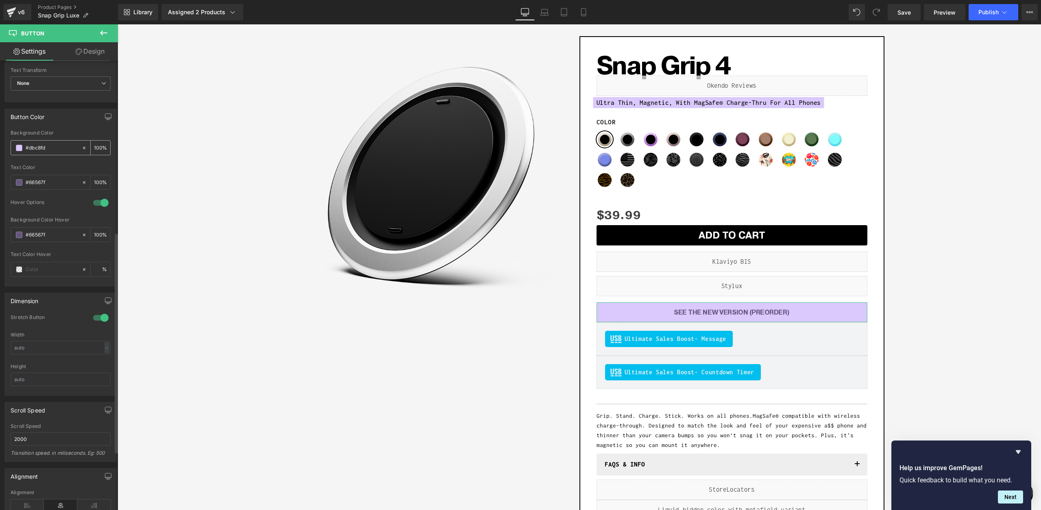
click at [38, 145] on input "#dbc8fd" at bounding box center [52, 148] width 52 height 9
click at [37, 270] on input "text" at bounding box center [52, 269] width 52 height 9
paste input "dbc8fd"
type input "dbc8fd"
type input "100"
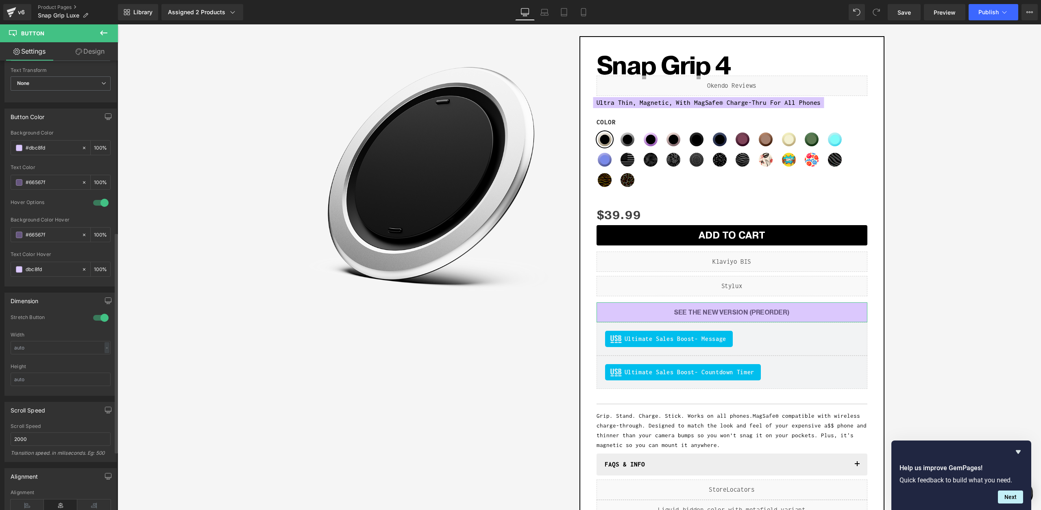
click at [50, 255] on div "Text Color Hover" at bounding box center [61, 255] width 100 height 6
type input "#dbc8fd"
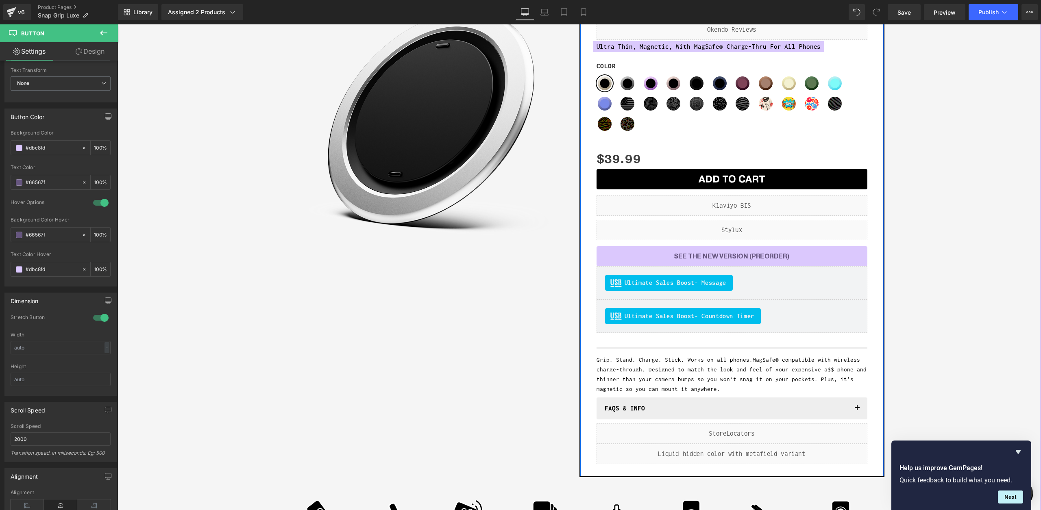
scroll to position [135, 0]
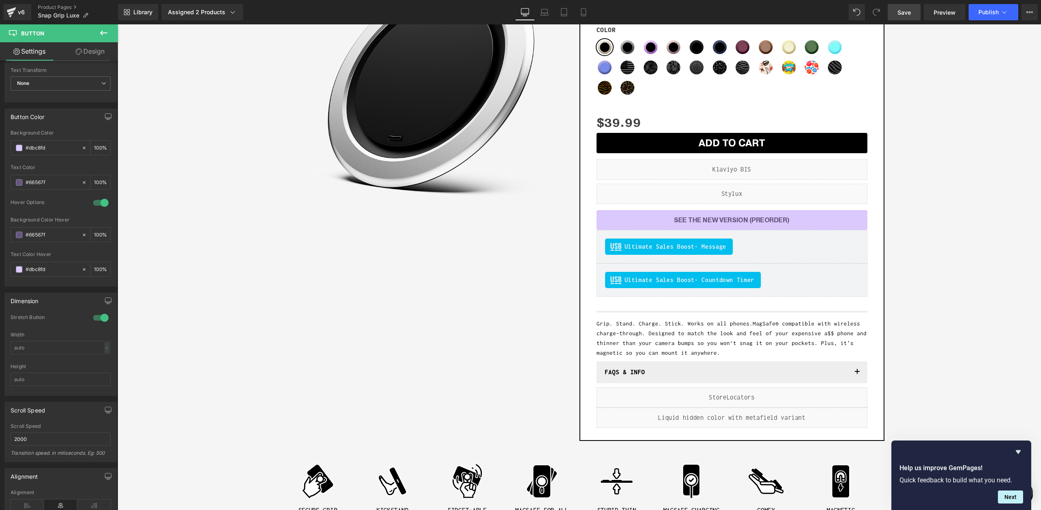
click at [898, 15] on span "Save" at bounding box center [903, 12] width 13 height 9
click at [986, 15] on span "Publish" at bounding box center [988, 12] width 20 height 7
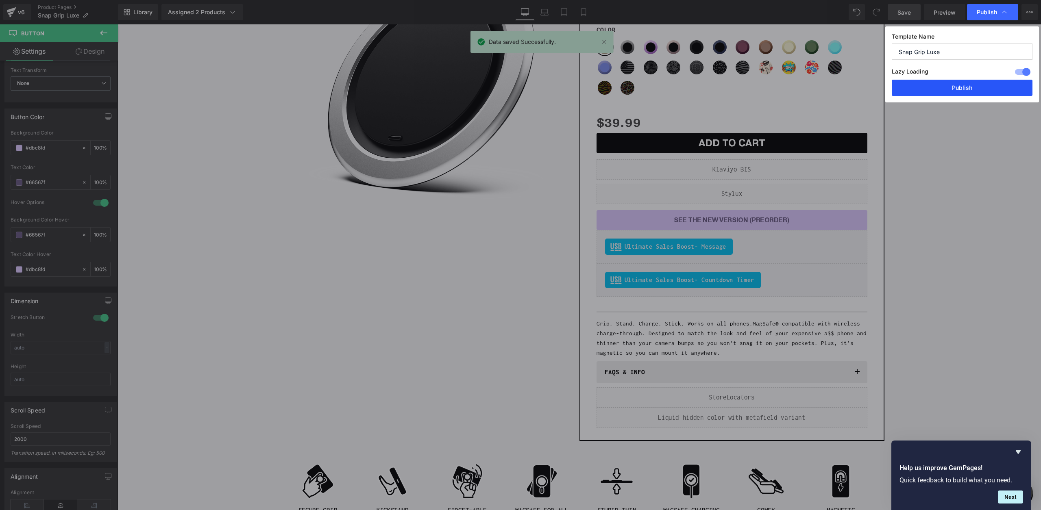
drag, startPoint x: 966, startPoint y: 82, endPoint x: 681, endPoint y: 157, distance: 294.4
click at [966, 82] on button "Publish" at bounding box center [962, 88] width 141 height 16
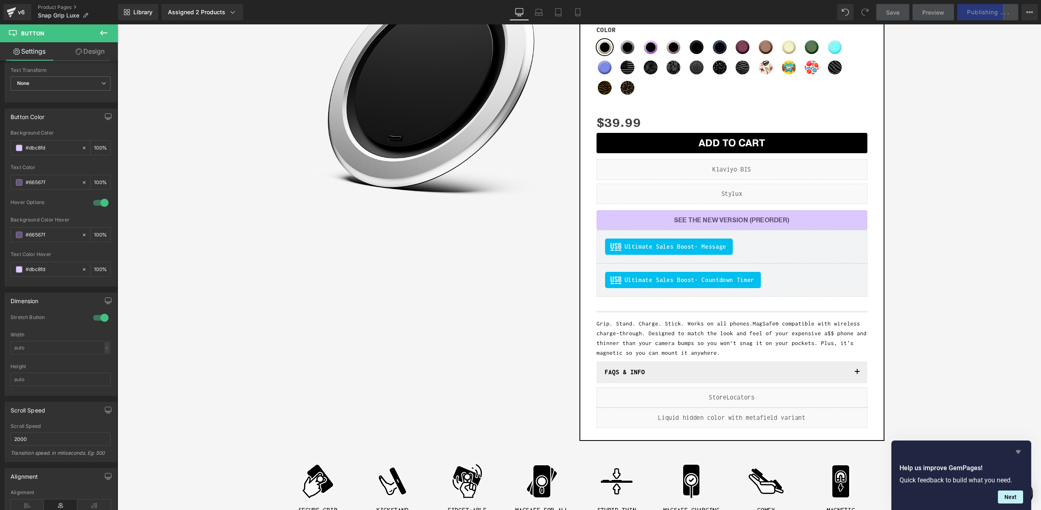
click at [1017, 451] on icon "Hide survey" at bounding box center [1018, 453] width 5 height 4
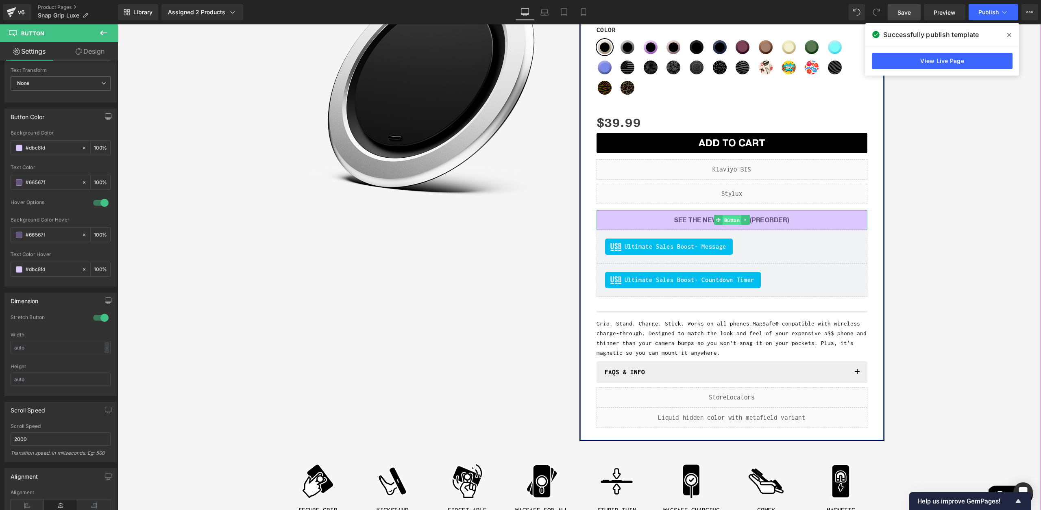
click at [731, 221] on span "Button" at bounding box center [731, 221] width 19 height 10
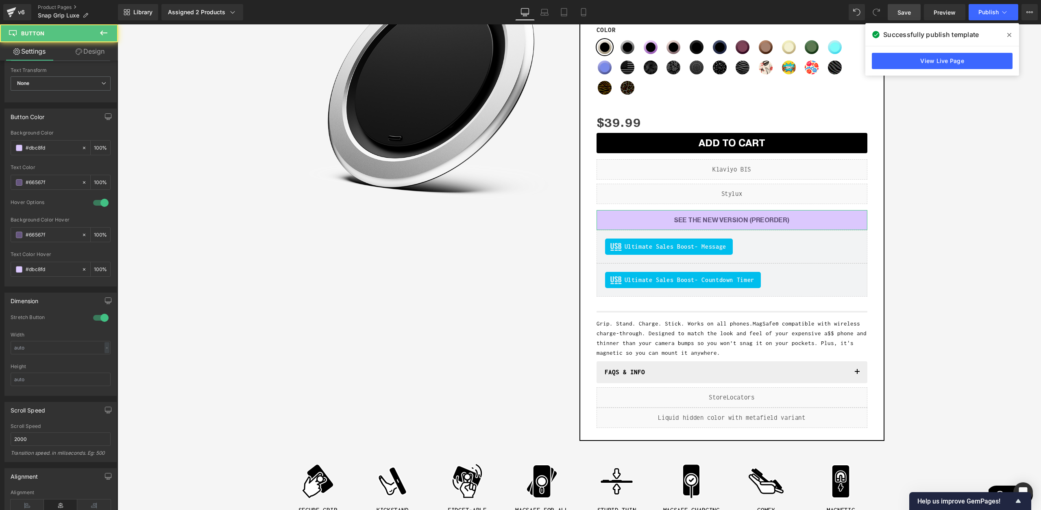
click at [98, 55] on link "Design" at bounding box center [90, 51] width 59 height 18
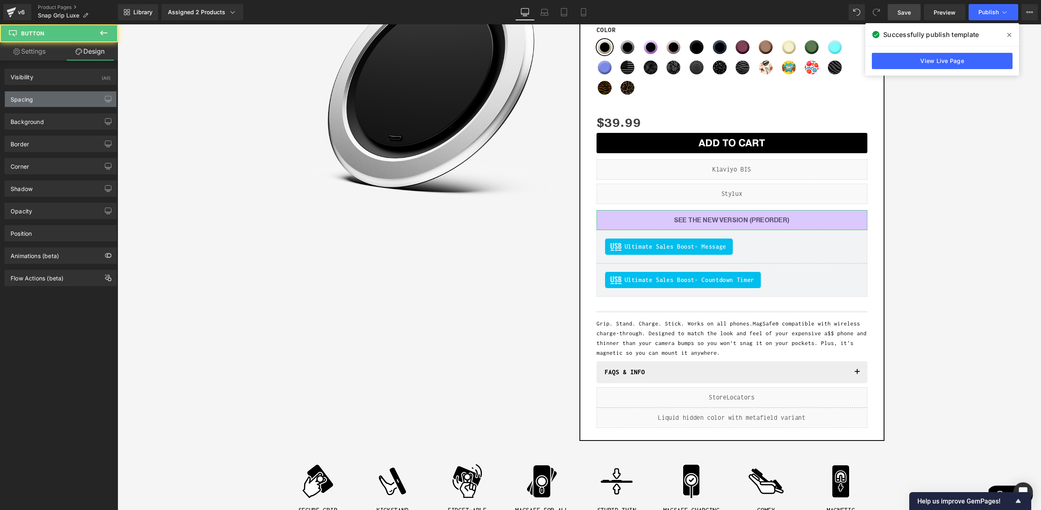
click at [60, 100] on div "Spacing" at bounding box center [60, 98] width 111 height 15
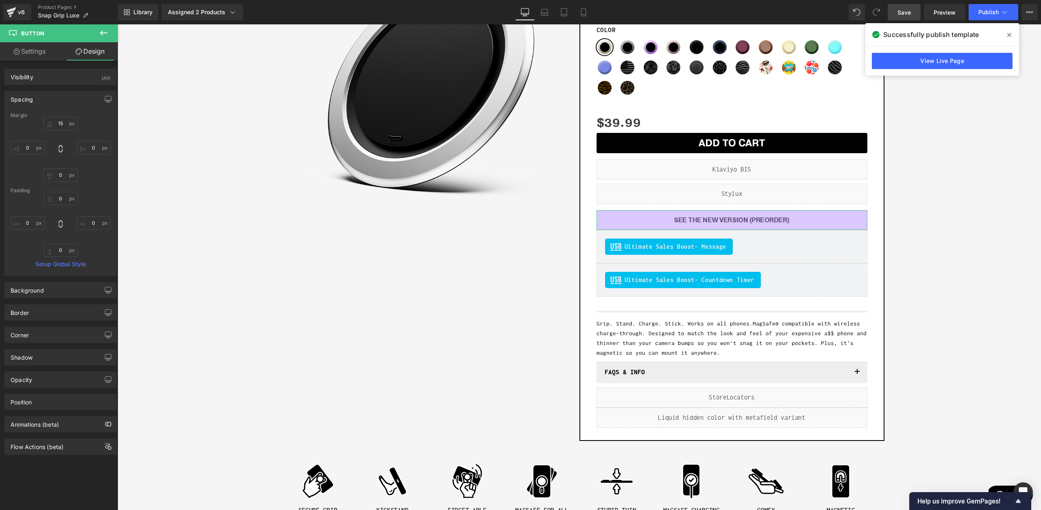
type input "15"
type input "0"
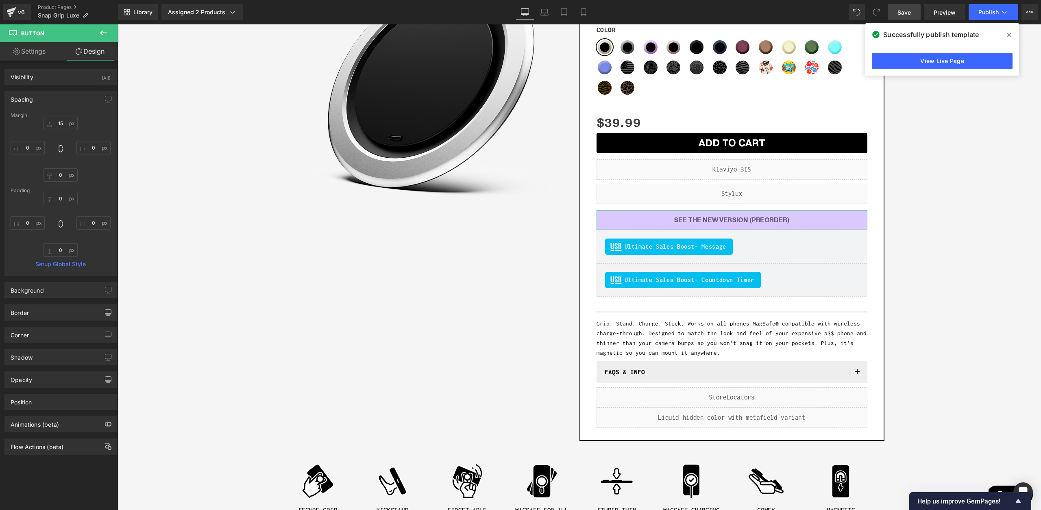
type input "0"
click at [9, 20] on icon at bounding box center [12, 12] width 10 height 20
